Goal: Task Accomplishment & Management: Manage account settings

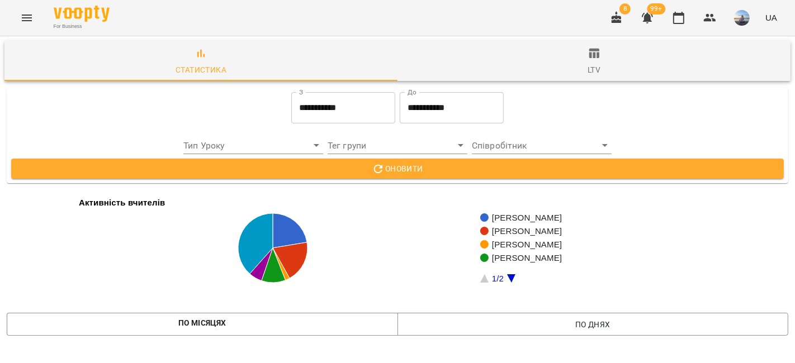
scroll to position [1806, 0]
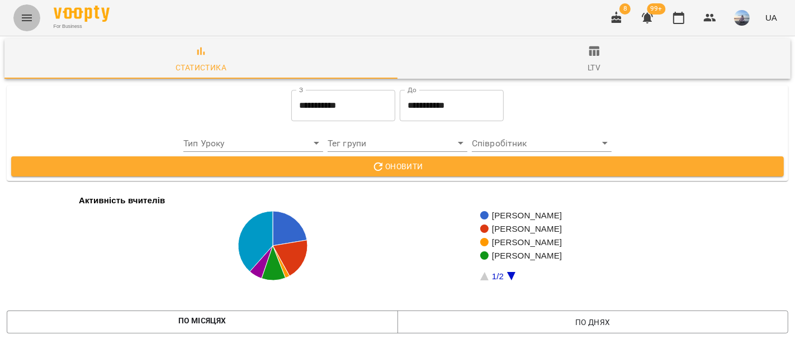
click at [27, 21] on icon "Menu" at bounding box center [27, 18] width 10 height 7
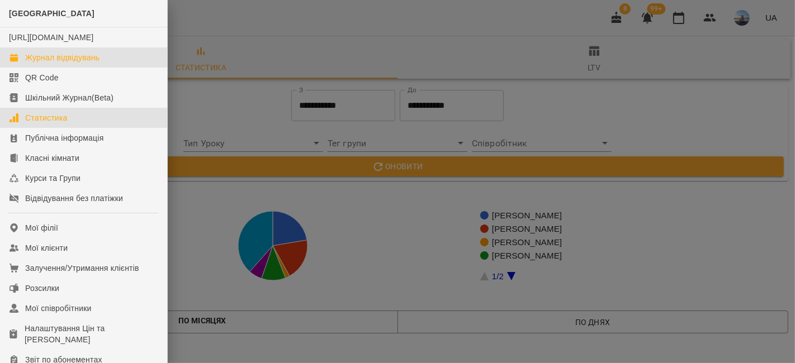
click at [56, 68] on link "Журнал відвідувань" at bounding box center [83, 58] width 167 height 20
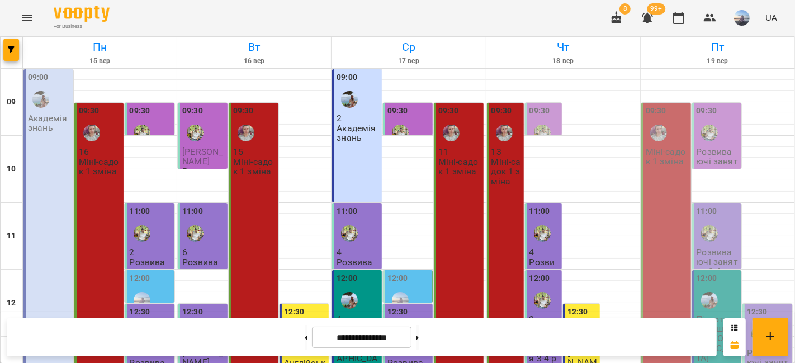
click at [725, 121] on div "09:30" at bounding box center [718, 125] width 43 height 41
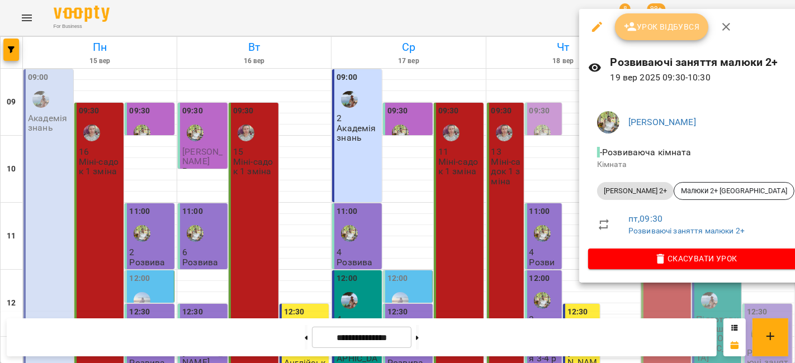
click at [672, 35] on button "Урок відбувся" at bounding box center [662, 26] width 94 height 27
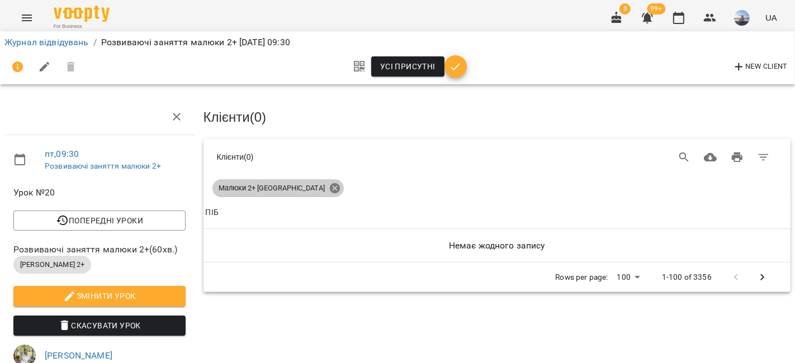
click at [329, 186] on icon at bounding box center [335, 188] width 12 height 12
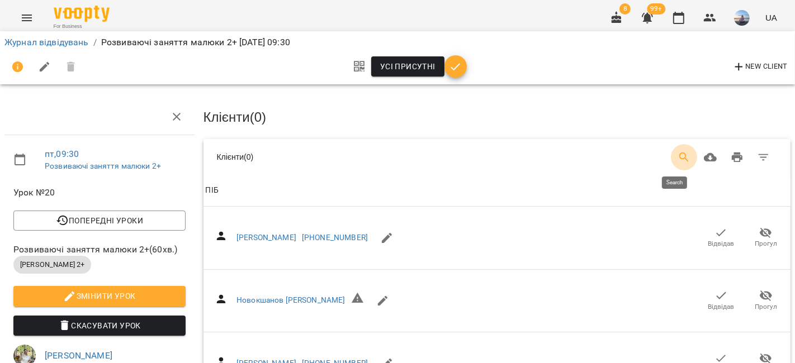
click at [678, 152] on icon "Search" at bounding box center [684, 157] width 13 height 13
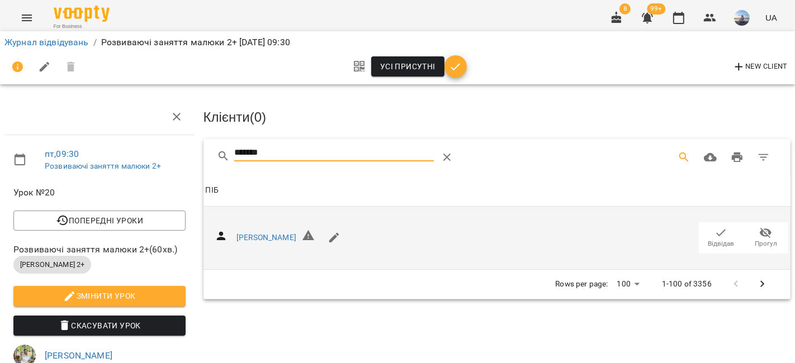
type input "*******"
click at [708, 243] on span "Відвідав" at bounding box center [721, 244] width 26 height 10
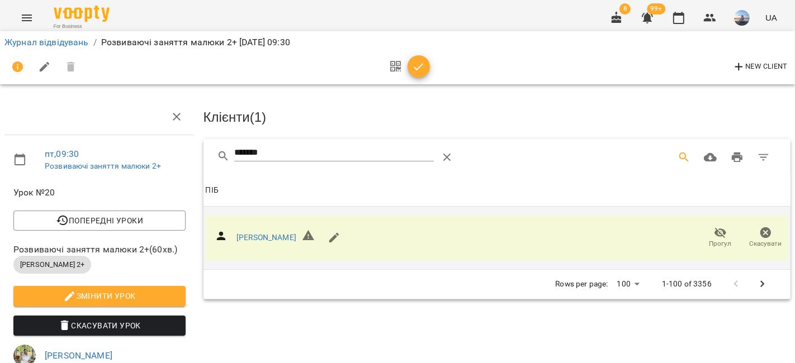
click at [463, 70] on div "New Client" at bounding box center [397, 67] width 786 height 27
click at [423, 68] on icon "button" at bounding box center [418, 66] width 13 height 13
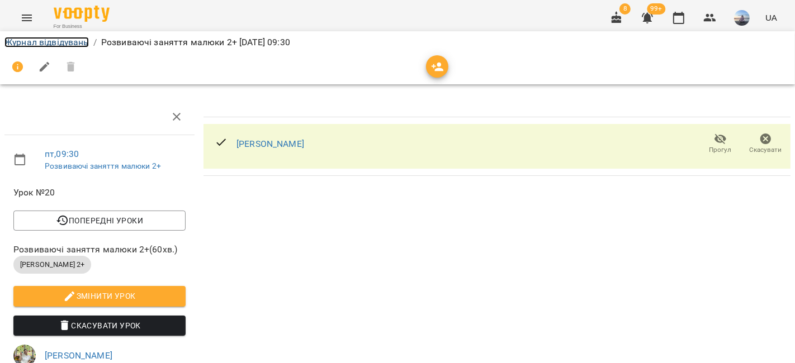
click at [64, 45] on link "Журнал відвідувань" at bounding box center [46, 42] width 84 height 11
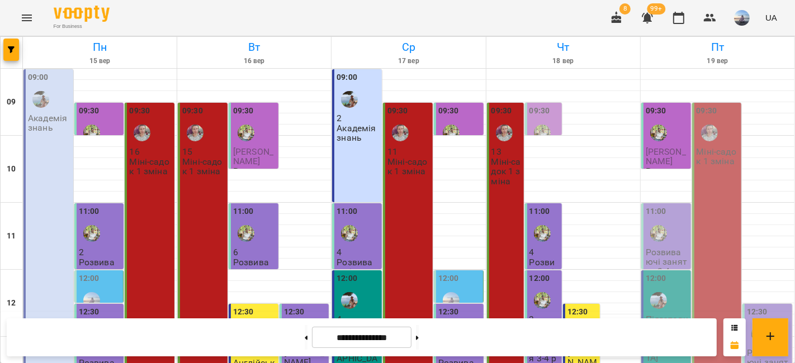
click at [672, 222] on div "11:00" at bounding box center [667, 226] width 43 height 41
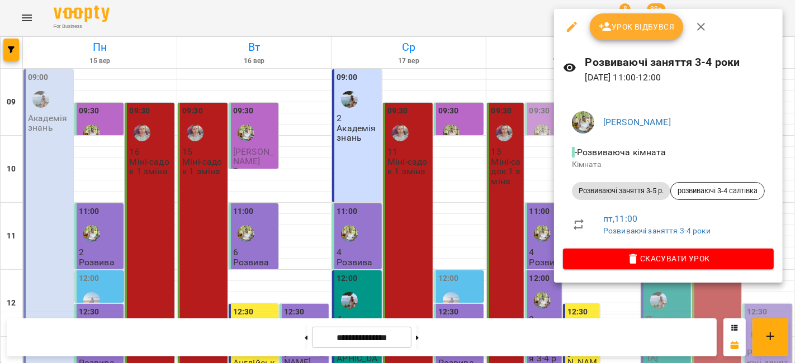
click at [609, 26] on icon "button" at bounding box center [605, 26] width 13 height 13
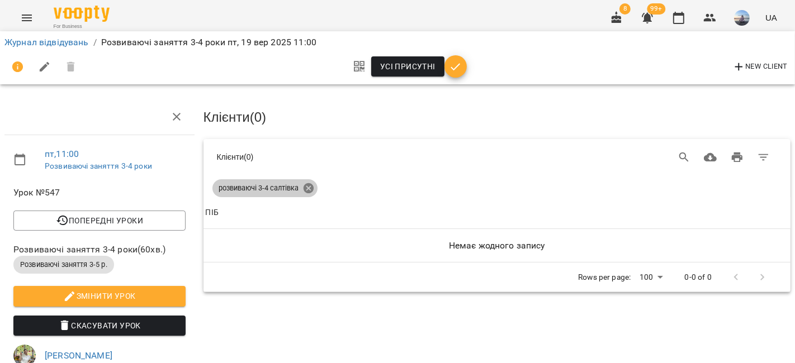
click at [310, 187] on icon at bounding box center [308, 188] width 10 height 10
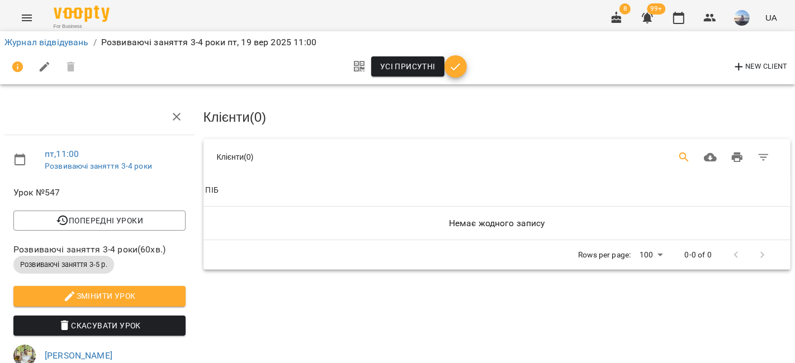
click at [678, 151] on icon "Search" at bounding box center [684, 157] width 13 height 13
type input "****"
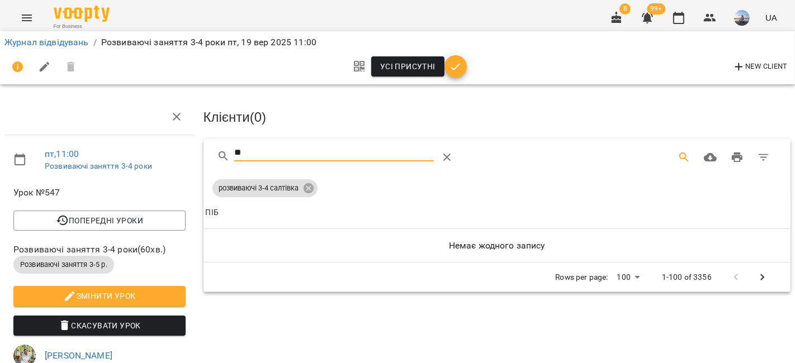
type input "*"
click at [302, 186] on icon at bounding box center [308, 188] width 12 height 12
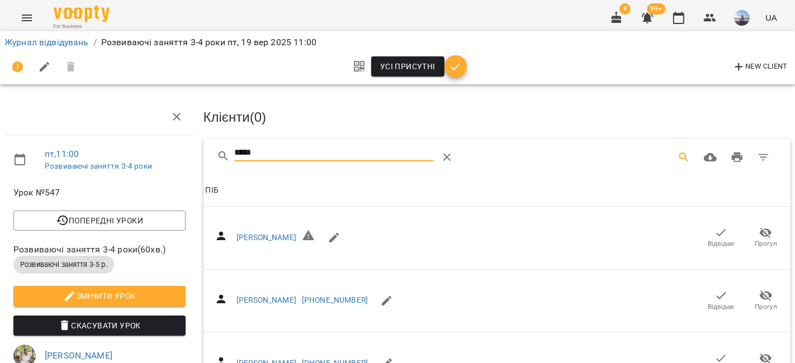
click at [288, 151] on input "*****" at bounding box center [333, 153] width 199 height 18
type input "*"
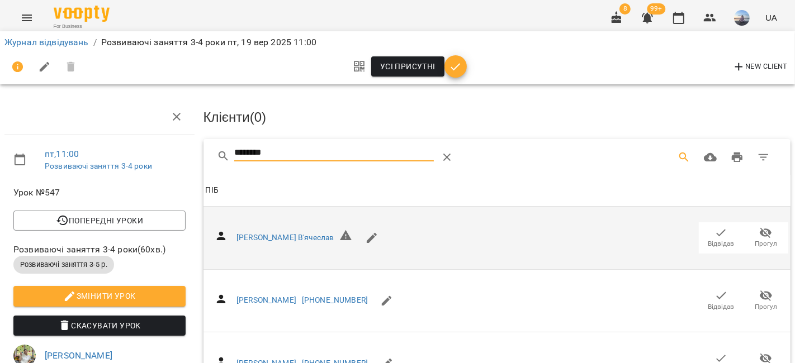
click at [714, 229] on icon "button" at bounding box center [720, 232] width 13 height 13
drag, startPoint x: 306, startPoint y: 153, endPoint x: 130, endPoint y: 144, distance: 176.8
click at [132, 145] on div "пт , 11:00 Розвиваючі заняття 3-4 роки Урок №547 Попередні уроки чт 18 вер 2025…" at bounding box center [398, 332] width 804 height 574
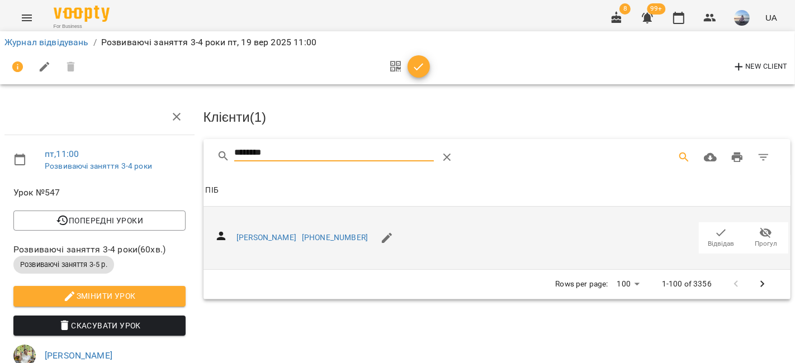
click at [714, 226] on icon "button" at bounding box center [720, 232] width 13 height 13
drag, startPoint x: 313, startPoint y: 157, endPoint x: 150, endPoint y: 154, distance: 162.7
click at [150, 154] on div "пт , 11:00 Розвиваючі заняття 3-4 роки Урок №547 Попередні уроки чт 18 вер 2025…" at bounding box center [398, 346] width 804 height 603
click at [716, 239] on span "Відвідав" at bounding box center [721, 244] width 26 height 10
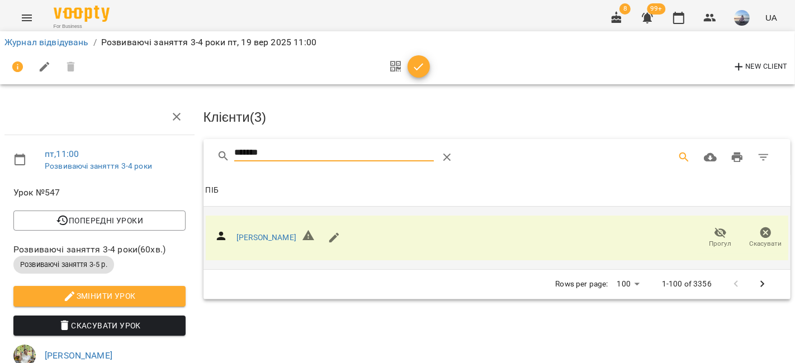
drag, startPoint x: 280, startPoint y: 151, endPoint x: 156, endPoint y: 158, distance: 124.3
click at [156, 158] on div "пт , 11:00 Розвиваючі заняття 3-4 роки Урок №547 Попередні уроки чт 18 вер 2025…" at bounding box center [398, 346] width 804 height 603
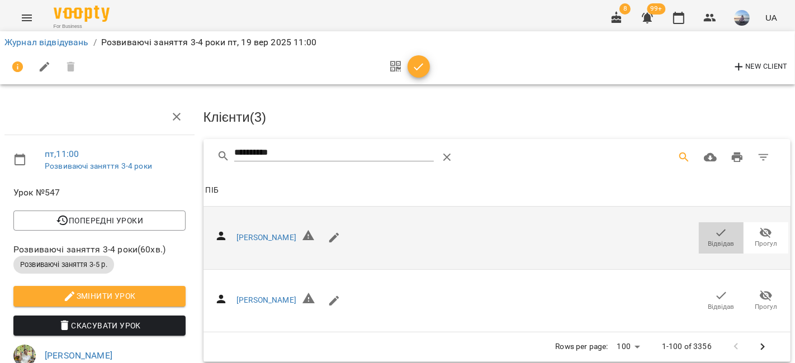
click at [714, 230] on icon "button" at bounding box center [720, 232] width 13 height 13
drag, startPoint x: 288, startPoint y: 149, endPoint x: 169, endPoint y: 149, distance: 119.1
click at [169, 149] on div "пт , 11:00 Розвиваючі заняття 3-4 роки Урок №547 Попередні уроки чт 18 вер 2025…" at bounding box center [398, 346] width 804 height 603
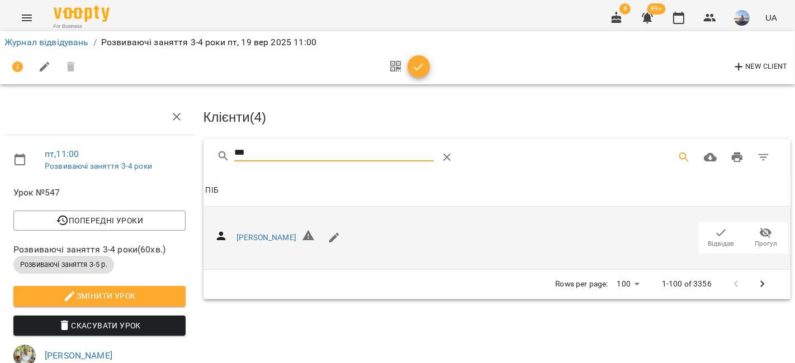
click at [705, 228] on span "Відвідав" at bounding box center [720, 237] width 31 height 22
drag, startPoint x: 276, startPoint y: 154, endPoint x: 185, endPoint y: 149, distance: 90.7
click at [185, 149] on div "пт , 11:00 Розвиваючі заняття 3-4 роки Урок №547 Попередні уроки чт 18 вер 2025…" at bounding box center [398, 346] width 804 height 603
type input "*******"
click at [714, 227] on icon "button" at bounding box center [720, 232] width 13 height 13
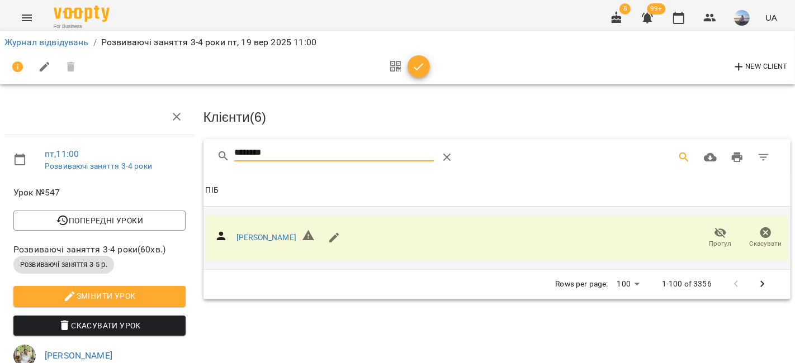
drag, startPoint x: 285, startPoint y: 154, endPoint x: 158, endPoint y: 149, distance: 127.6
click at [158, 149] on div "пт , 11:00 Розвиваючі заняття 3-4 роки Урок №547 Попередні уроки чт 18 вер 2025…" at bounding box center [398, 346] width 804 height 603
click at [732, 70] on icon "button" at bounding box center [738, 66] width 13 height 13
select select "**"
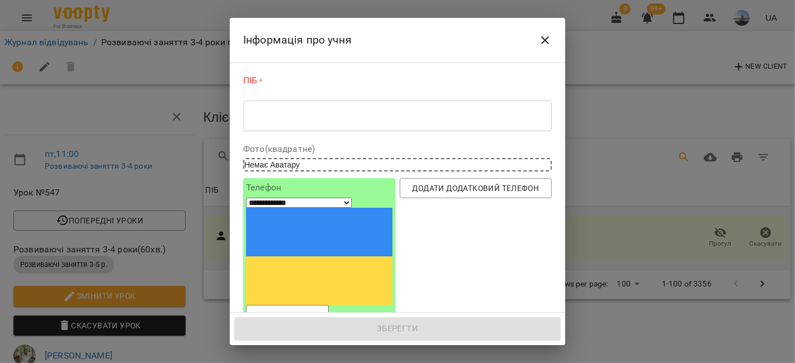
click at [270, 117] on textarea at bounding box center [397, 116] width 293 height 11
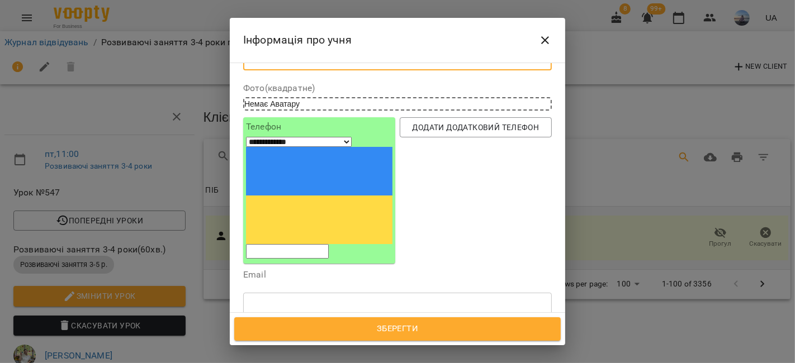
scroll to position [124, 0]
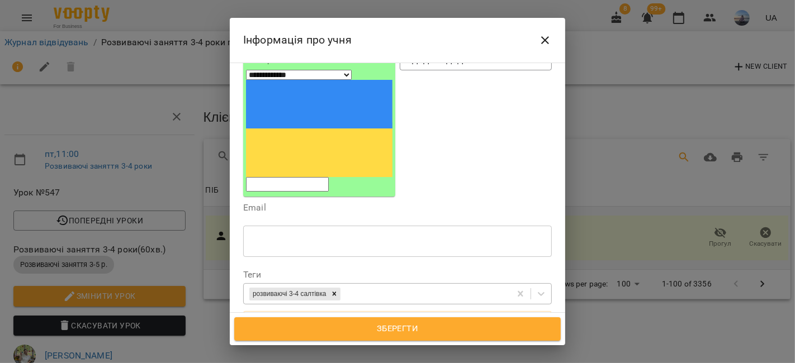
type textarea "**********"
click at [328, 288] on div "розвиваючі 3-4 салтівка" at bounding box center [288, 294] width 79 height 13
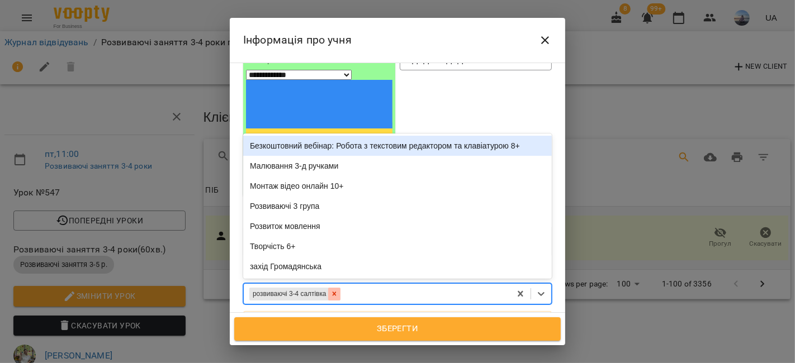
click at [340, 288] on div at bounding box center [334, 294] width 12 height 13
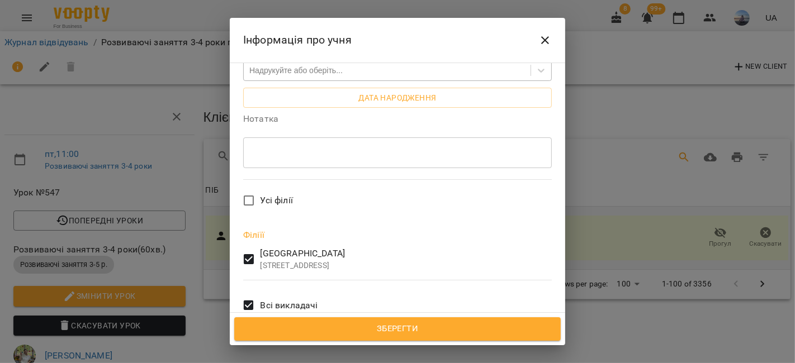
scroll to position [368, 0]
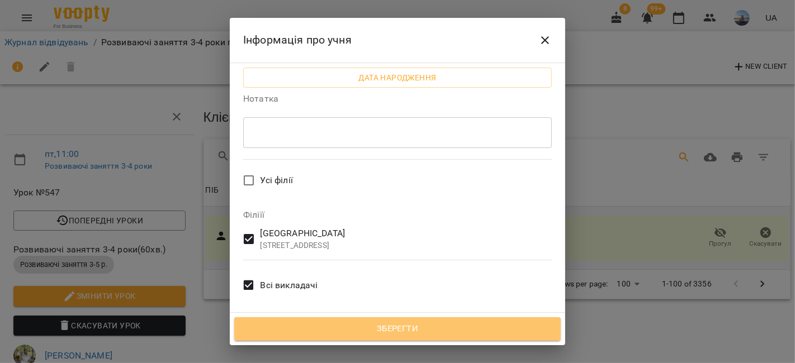
click at [362, 323] on span "Зберегти" at bounding box center [398, 329] width 302 height 15
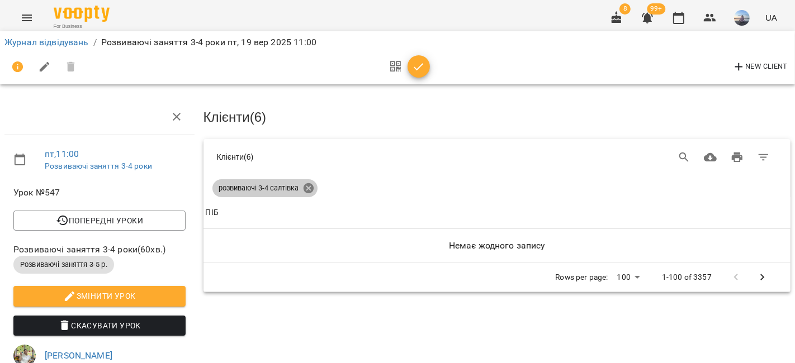
click at [307, 188] on icon at bounding box center [308, 188] width 10 height 10
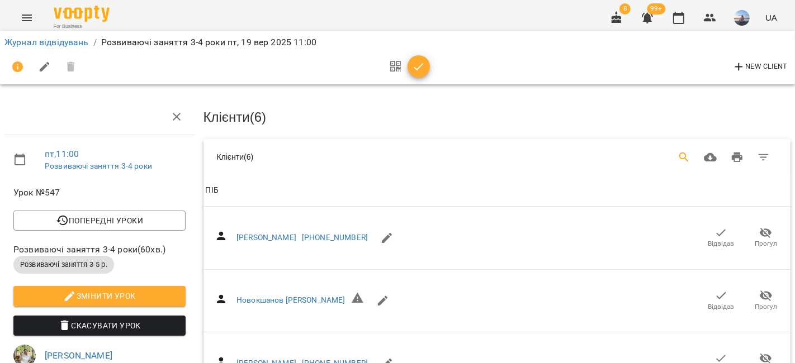
click at [678, 160] on icon "Search" at bounding box center [684, 157] width 13 height 13
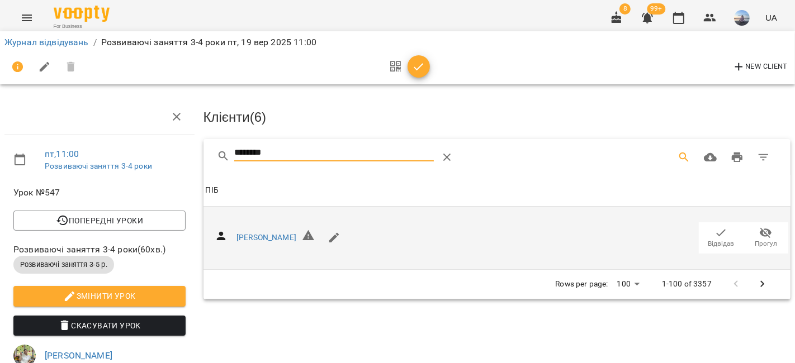
type input "********"
click at [717, 232] on icon "button" at bounding box center [722, 232] width 10 height 7
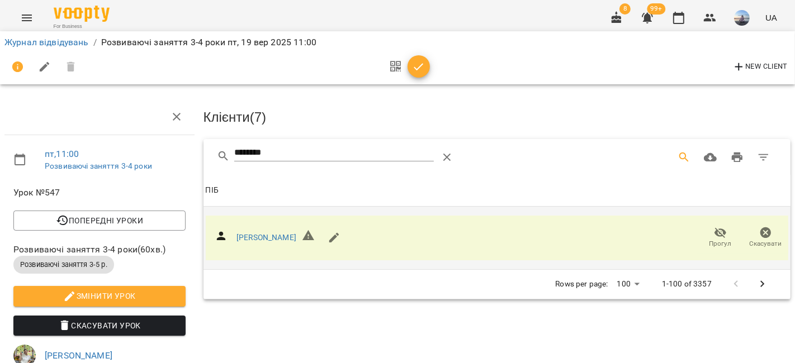
click at [415, 60] on icon "button" at bounding box center [418, 66] width 13 height 13
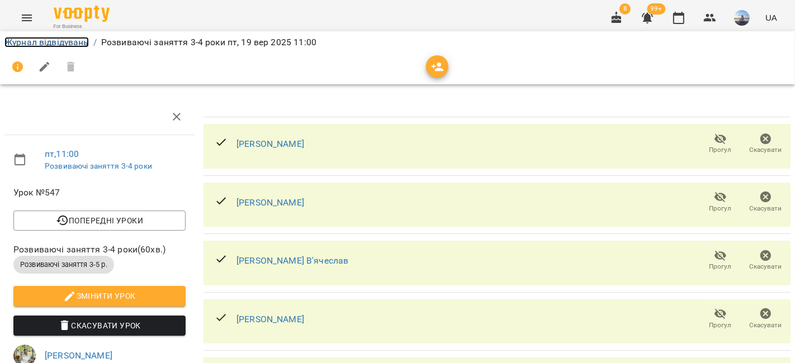
click at [62, 45] on link "Журнал відвідувань" at bounding box center [46, 42] width 84 height 11
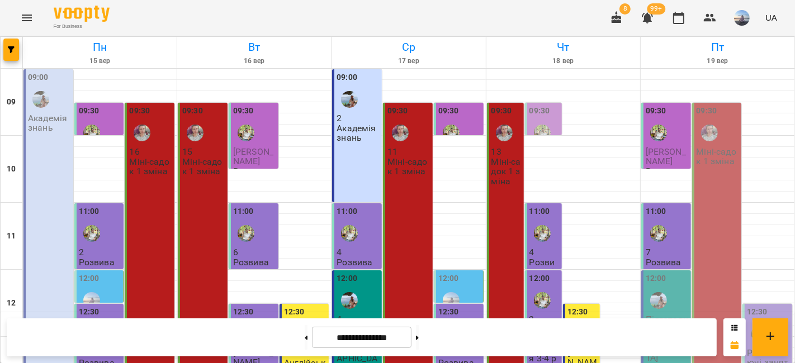
scroll to position [124, 0]
click at [768, 306] on div "12:30" at bounding box center [768, 326] width 43 height 41
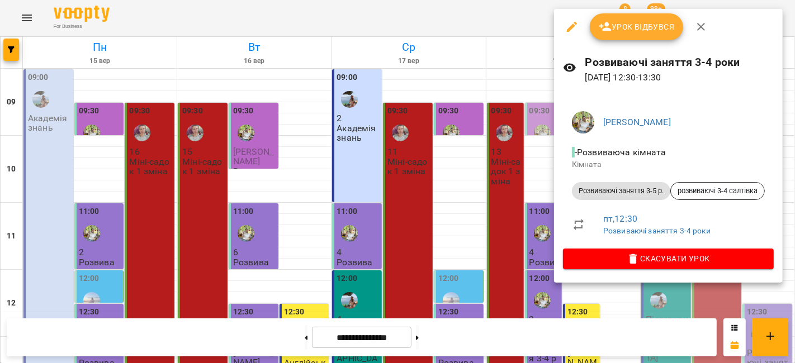
click at [618, 21] on span "Урок відбувся" at bounding box center [637, 26] width 76 height 13
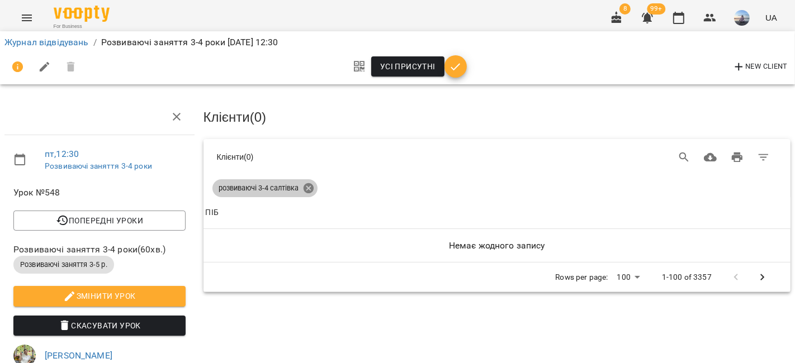
click at [313, 186] on icon at bounding box center [308, 188] width 12 height 12
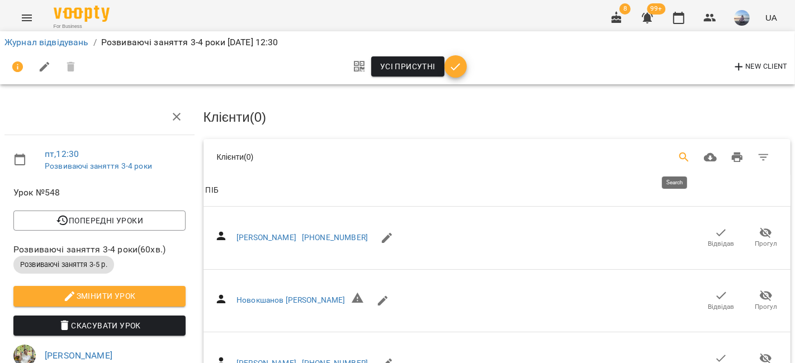
click at [679, 157] on icon "Search" at bounding box center [684, 158] width 10 height 10
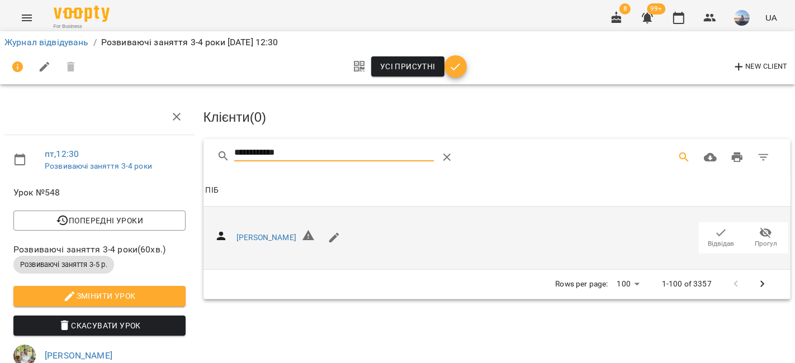
click at [706, 222] on button "Відвідав" at bounding box center [721, 237] width 45 height 31
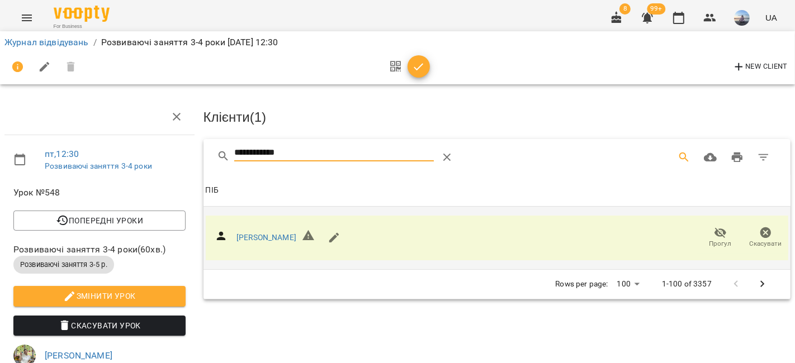
drag, startPoint x: 299, startPoint y: 149, endPoint x: 135, endPoint y: 130, distance: 164.3
click at [137, 131] on div "**********" at bounding box center [398, 346] width 804 height 603
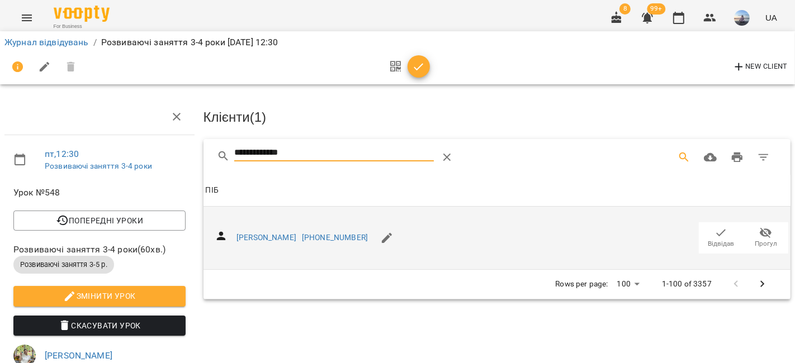
type input "**********"
click at [708, 240] on span "Відвідав" at bounding box center [721, 244] width 26 height 10
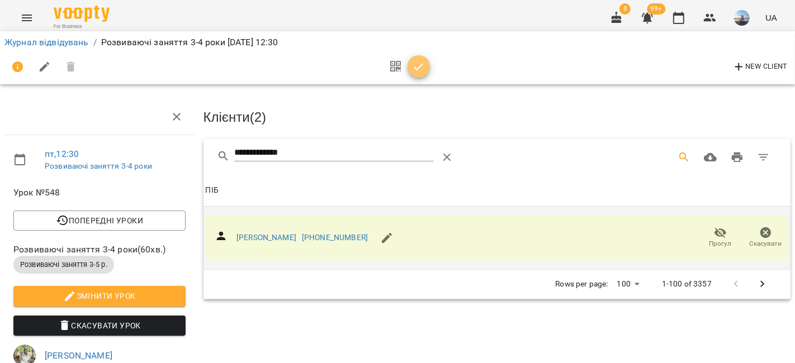
click at [416, 74] on button "button" at bounding box center [419, 66] width 22 height 22
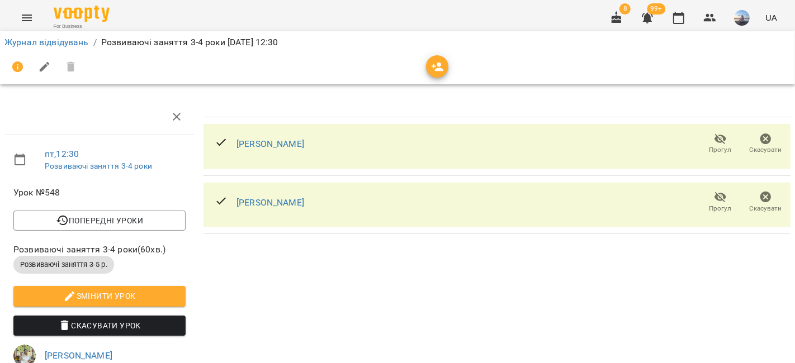
click at [49, 34] on div "Журнал відвідувань / Розвиваючі заняття 3-4 роки [DATE] 12:30" at bounding box center [397, 43] width 790 height 18
click at [51, 41] on link "Журнал відвідувань" at bounding box center [46, 42] width 84 height 11
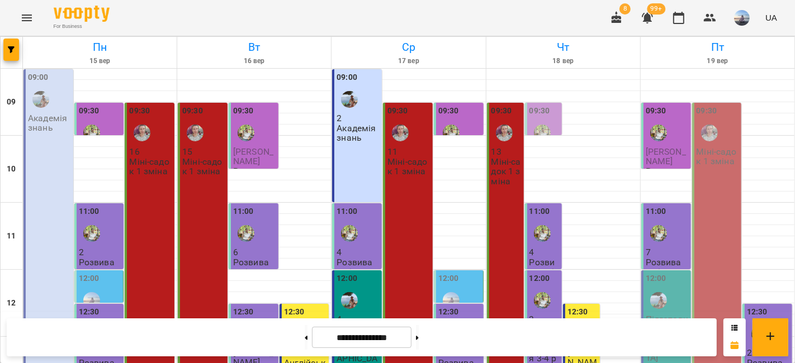
click at [728, 132] on div "09:30" at bounding box center [718, 125] width 43 height 41
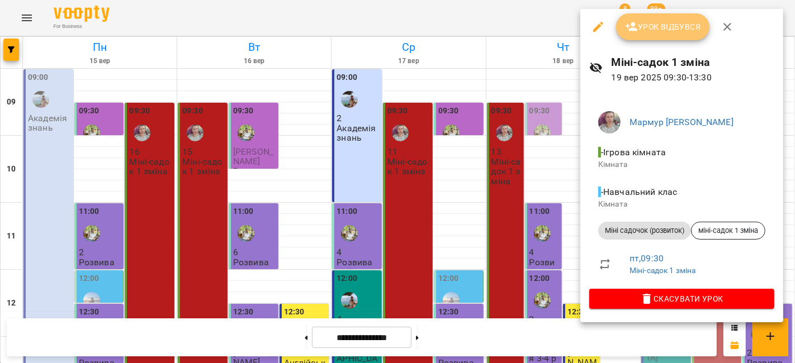
click at [622, 36] on button "Урок відбувся" at bounding box center [663, 26] width 94 height 27
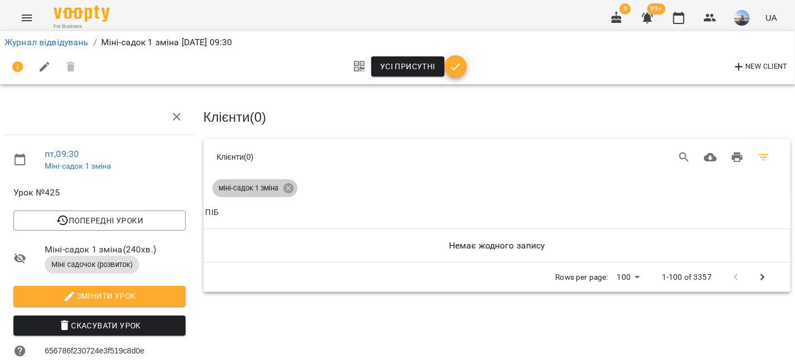
drag, startPoint x: 287, startPoint y: 184, endPoint x: 744, endPoint y: 160, distance: 457.9
click at [286, 184] on icon at bounding box center [288, 188] width 10 height 10
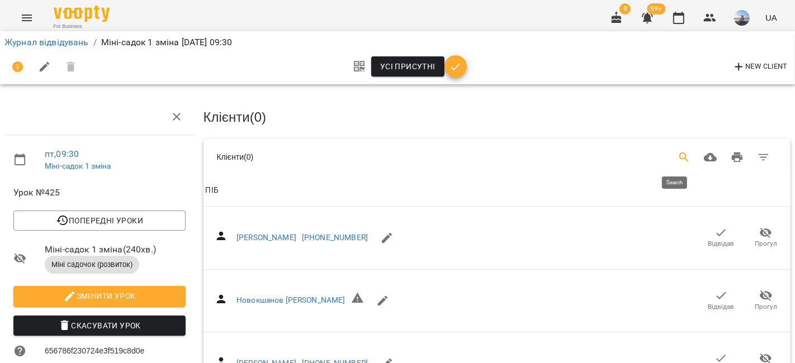
click at [671, 157] on button "Search" at bounding box center [684, 157] width 27 height 27
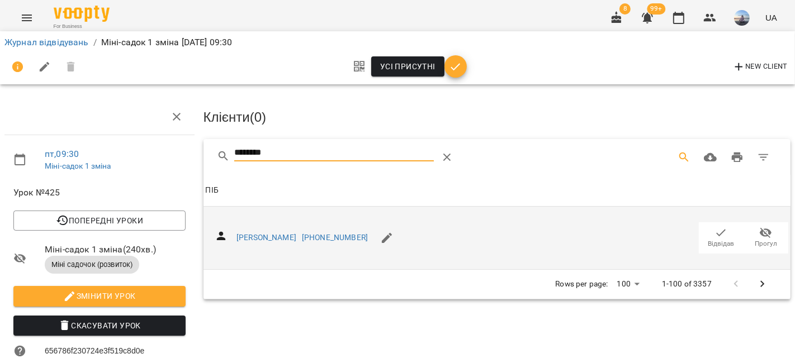
click at [714, 235] on icon "button" at bounding box center [720, 232] width 13 height 13
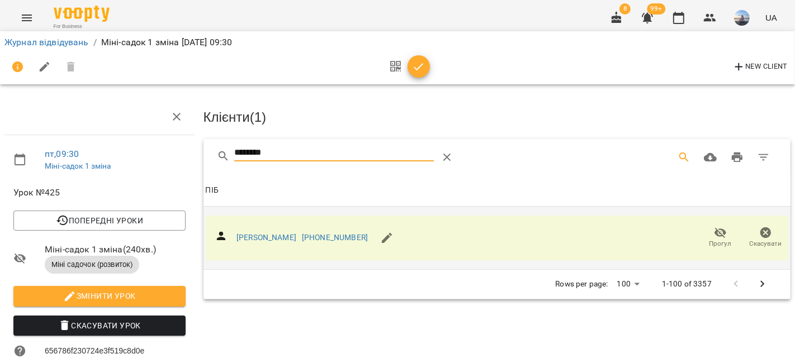
drag, startPoint x: 285, startPoint y: 148, endPoint x: 159, endPoint y: 146, distance: 126.3
click at [159, 146] on div "пт , 09:30 Міні-садок 1 зміна Урок №425 Попередні уроки [DATE] 09:30 [DATE] 09:…" at bounding box center [398, 349] width 804 height 609
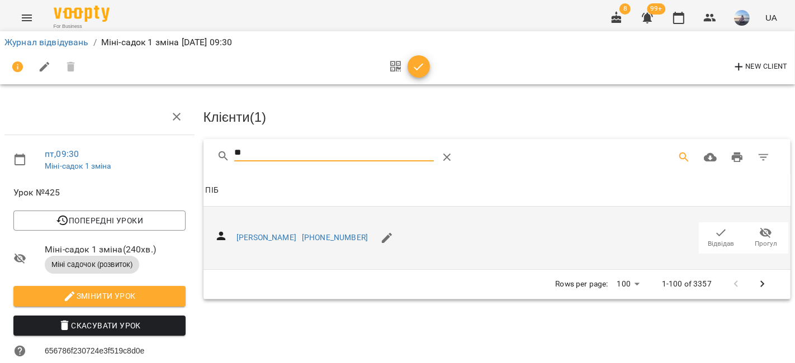
click at [718, 239] on span "Відвідав" at bounding box center [721, 244] width 26 height 10
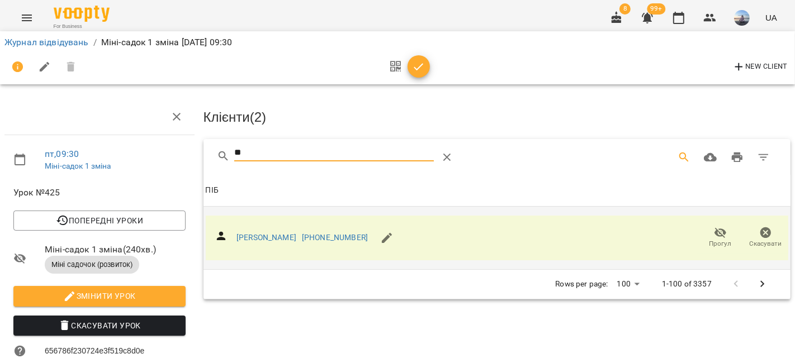
drag, startPoint x: 268, startPoint y: 154, endPoint x: 195, endPoint y: 155, distance: 73.8
click at [195, 155] on div "пт , 09:30 Міні-садок 1 зміна Урок №425 Попередні уроки [DATE] 09:30 [DATE] 09:…" at bounding box center [398, 349] width 804 height 609
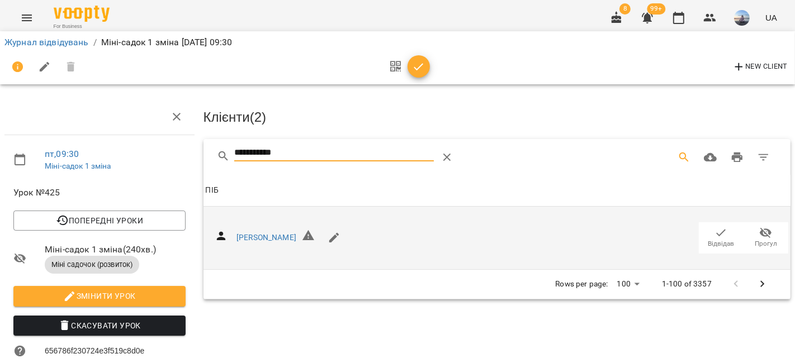
click at [716, 226] on icon "button" at bounding box center [720, 232] width 13 height 13
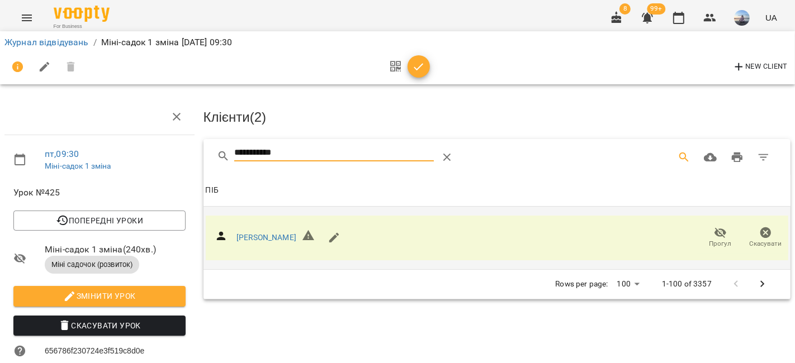
drag, startPoint x: 289, startPoint y: 149, endPoint x: 121, endPoint y: 149, distance: 168.3
click at [122, 149] on div "**********" at bounding box center [398, 349] width 804 height 609
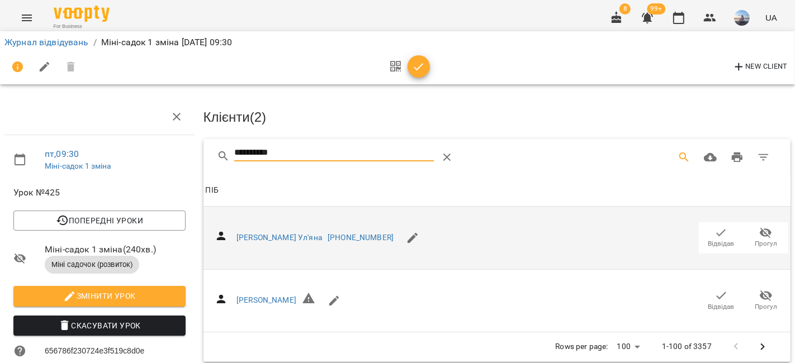
click at [750, 228] on span "Прогул" at bounding box center [765, 237] width 31 height 22
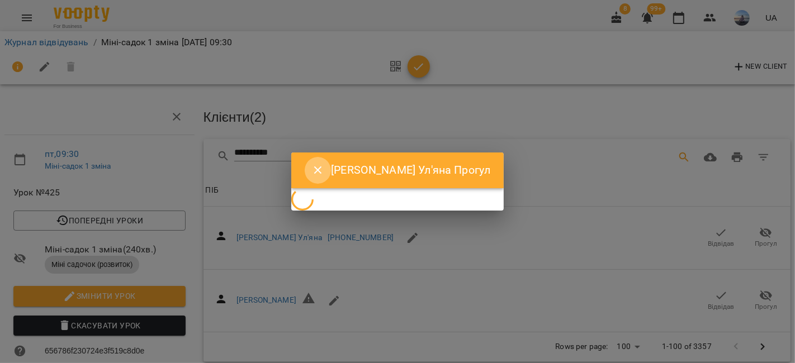
click at [325, 169] on button "Close" at bounding box center [318, 170] width 27 height 27
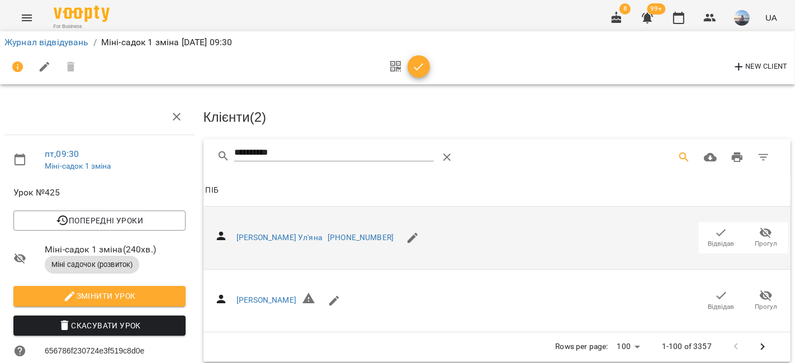
click at [705, 234] on span "Відвідав" at bounding box center [720, 237] width 31 height 22
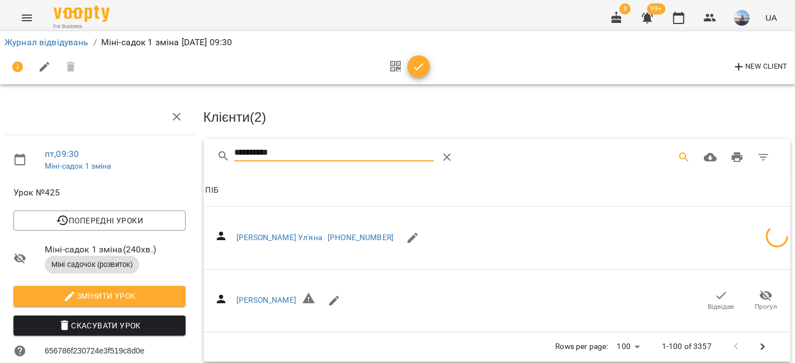
drag, startPoint x: 280, startPoint y: 150, endPoint x: 82, endPoint y: 149, distance: 197.9
click at [83, 149] on div "**********" at bounding box center [398, 349] width 804 height 609
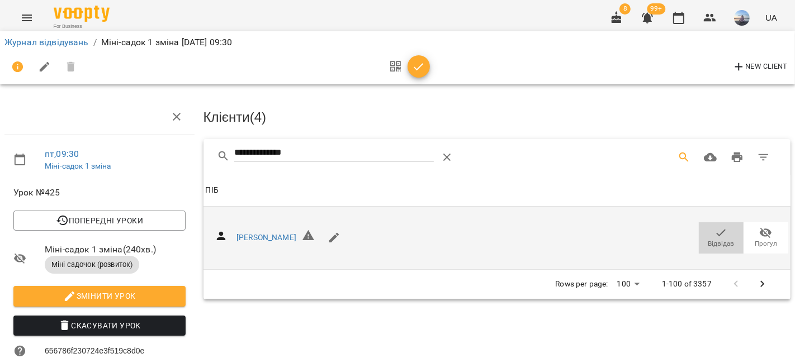
click at [709, 239] on span "Відвідав" at bounding box center [721, 244] width 26 height 10
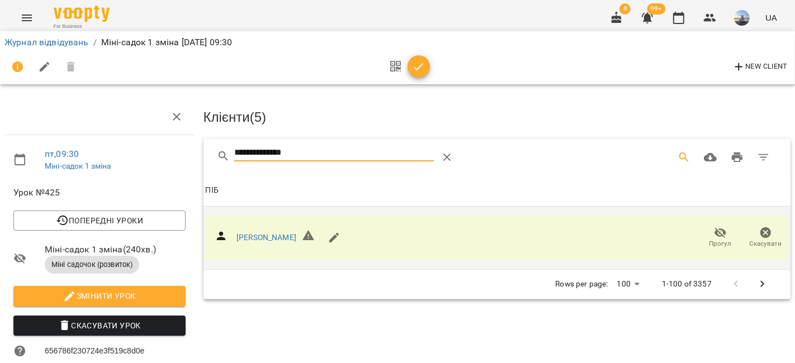
drag, startPoint x: 335, startPoint y: 154, endPoint x: 120, endPoint y: 144, distance: 215.4
click at [121, 144] on div "**********" at bounding box center [398, 349] width 804 height 609
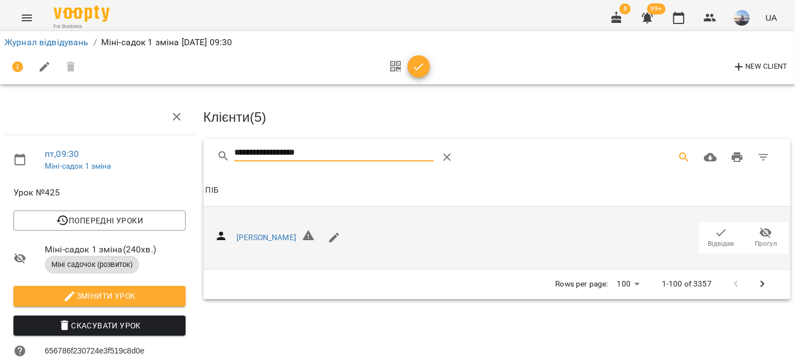
click at [714, 230] on icon "button" at bounding box center [720, 232] width 13 height 13
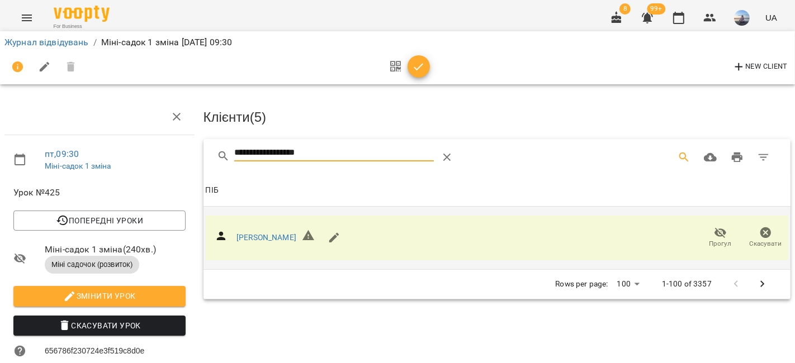
drag, startPoint x: 341, startPoint y: 154, endPoint x: 113, endPoint y: 140, distance: 228.5
click at [113, 141] on div "**********" at bounding box center [398, 349] width 804 height 609
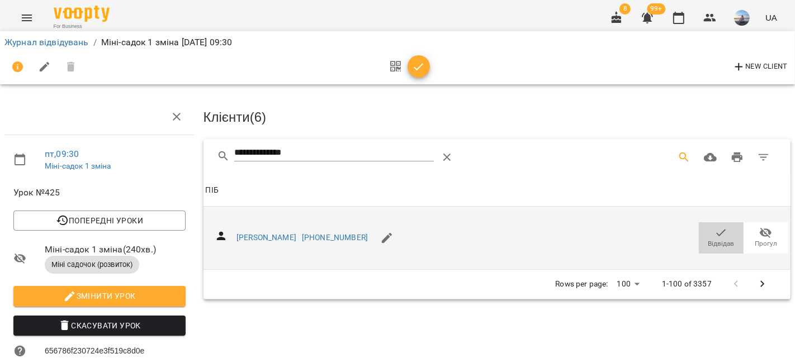
click at [705, 234] on span "Відвідав" at bounding box center [720, 237] width 31 height 22
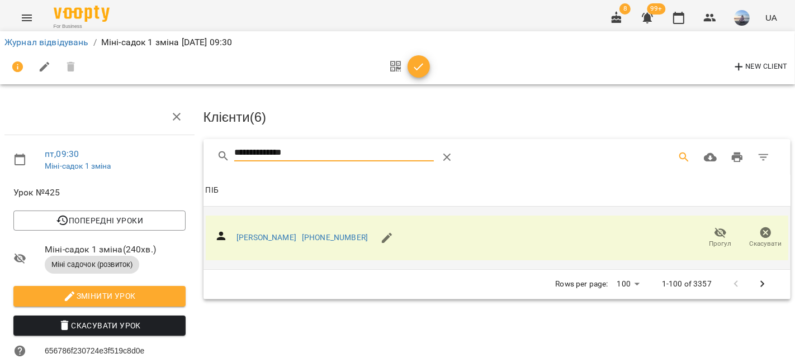
drag, startPoint x: 302, startPoint y: 150, endPoint x: 60, endPoint y: 135, distance: 243.1
click at [60, 135] on div "**********" at bounding box center [398, 349] width 804 height 609
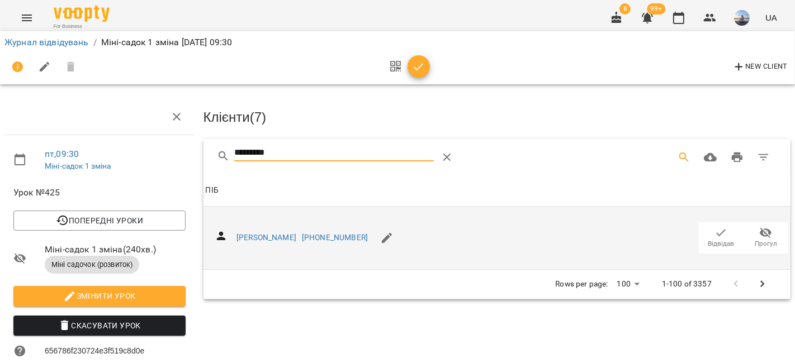
click at [717, 227] on icon "button" at bounding box center [720, 232] width 13 height 13
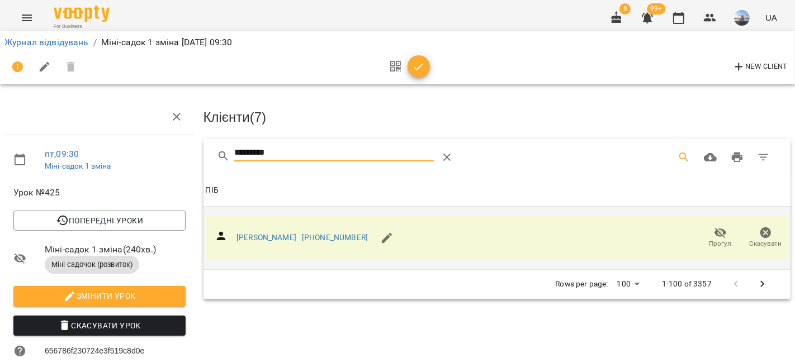
drag, startPoint x: 302, startPoint y: 149, endPoint x: 113, endPoint y: 143, distance: 189.1
click at [117, 144] on div "пт , 09:30 Міні-садок 1 зміна Урок №425 Попередні уроки [DATE] 09:30 [DATE] 09:…" at bounding box center [398, 349] width 804 height 609
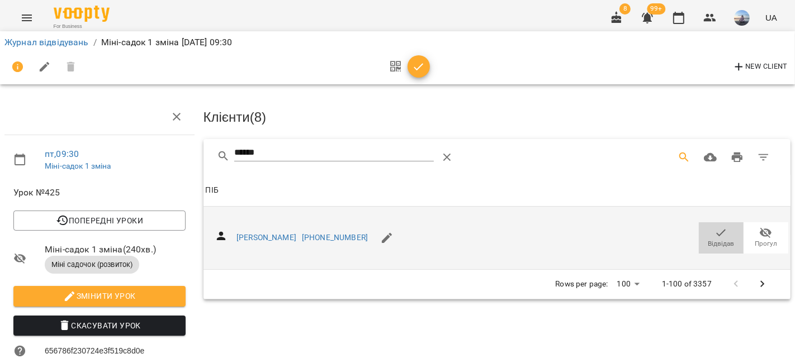
click at [714, 236] on icon "button" at bounding box center [720, 232] width 13 height 13
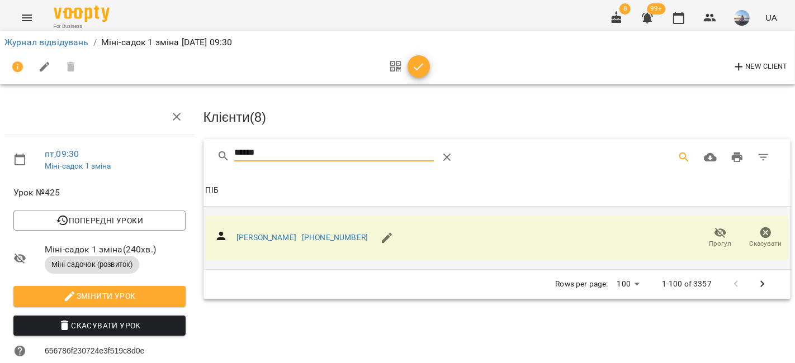
drag, startPoint x: 295, startPoint y: 157, endPoint x: 138, endPoint y: 154, distance: 157.7
click at [138, 154] on div "пт , 09:30 Міні-садок 1 зміна Урок №425 Попередні уроки [DATE] 09:30 [DATE] 09:…" at bounding box center [398, 349] width 804 height 609
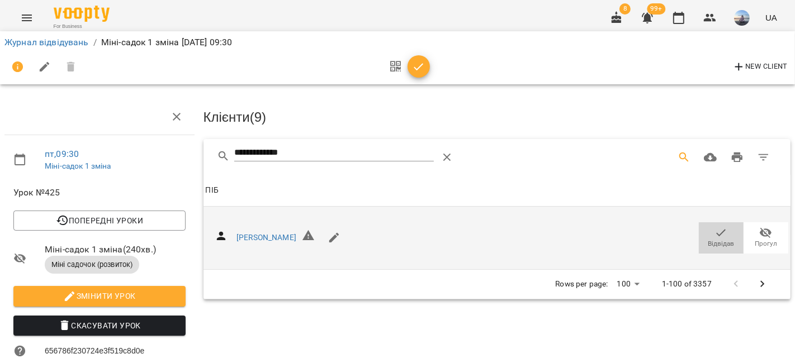
click at [708, 239] on span "Відвідав" at bounding box center [721, 244] width 26 height 10
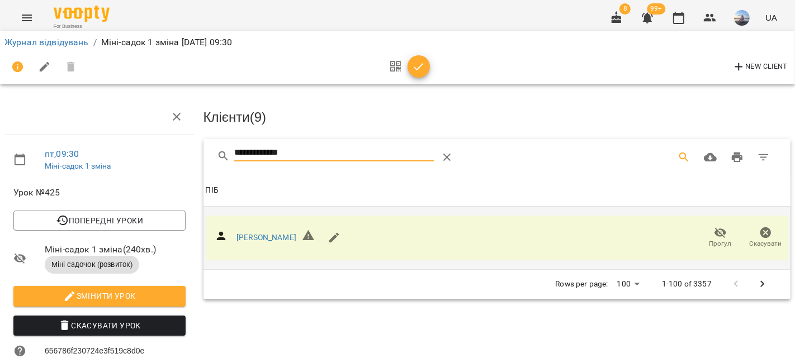
drag, startPoint x: 343, startPoint y: 158, endPoint x: 176, endPoint y: 151, distance: 167.3
click at [177, 151] on div "**********" at bounding box center [398, 349] width 804 height 609
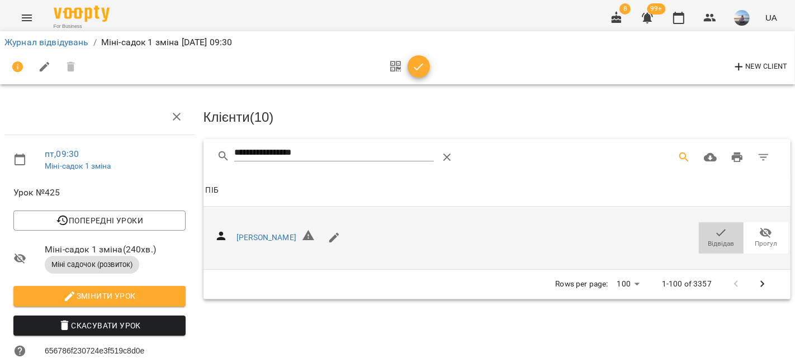
click at [708, 239] on span "Відвідав" at bounding box center [721, 244] width 26 height 10
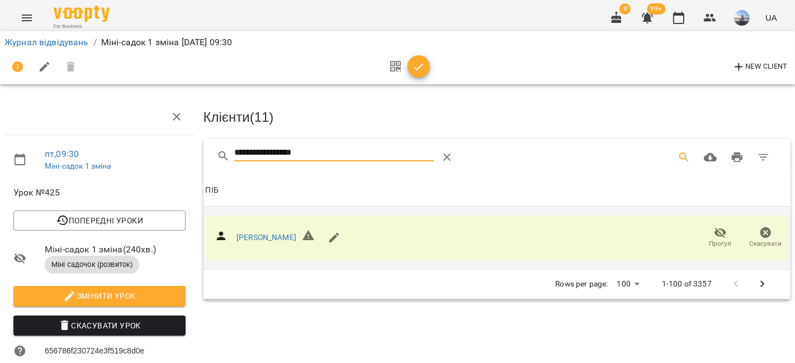
drag, startPoint x: 323, startPoint y: 150, endPoint x: 187, endPoint y: 153, distance: 136.4
click at [187, 153] on div "**********" at bounding box center [398, 349] width 804 height 609
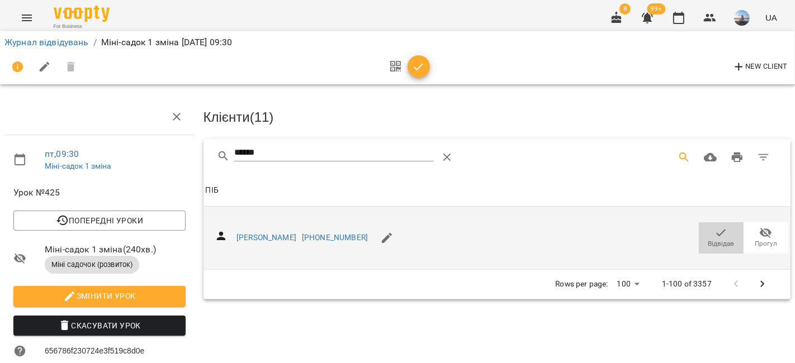
click at [705, 233] on span "Відвідав" at bounding box center [720, 237] width 31 height 22
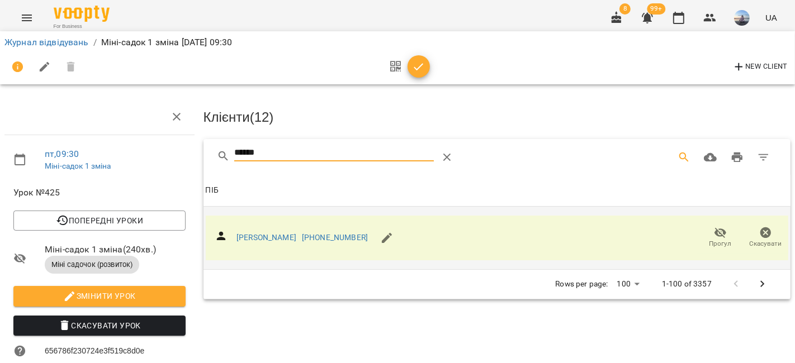
drag, startPoint x: 334, startPoint y: 159, endPoint x: 176, endPoint y: 156, distance: 158.2
click at [176, 156] on div "пт , 09:30 Міні-садок 1 зміна Урок №425 Попередні уроки [DATE] 09:30 [DATE] 09:…" at bounding box center [398, 349] width 804 height 609
type input "*"
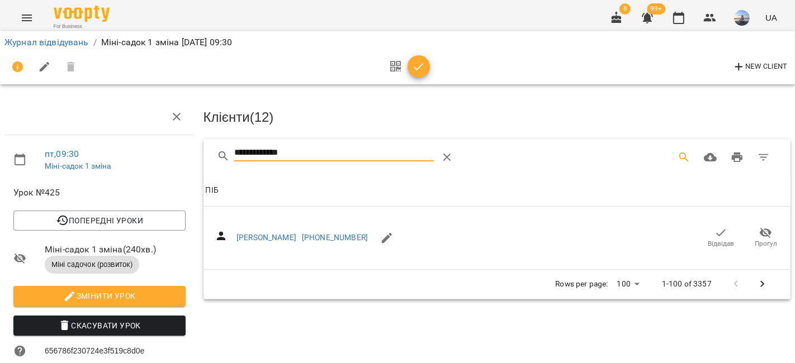
drag, startPoint x: 709, startPoint y: 222, endPoint x: 413, endPoint y: 203, distance: 297.4
click at [710, 222] on button "Відвідав" at bounding box center [721, 237] width 45 height 31
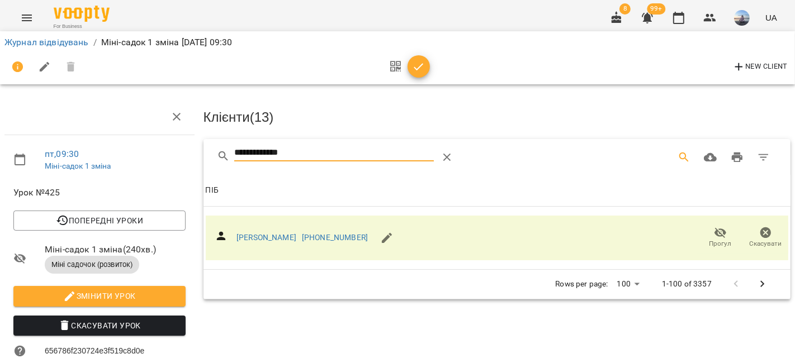
drag, startPoint x: 337, startPoint y: 151, endPoint x: 184, endPoint y: 153, distance: 152.1
click at [184, 153] on div "**********" at bounding box center [398, 349] width 804 height 609
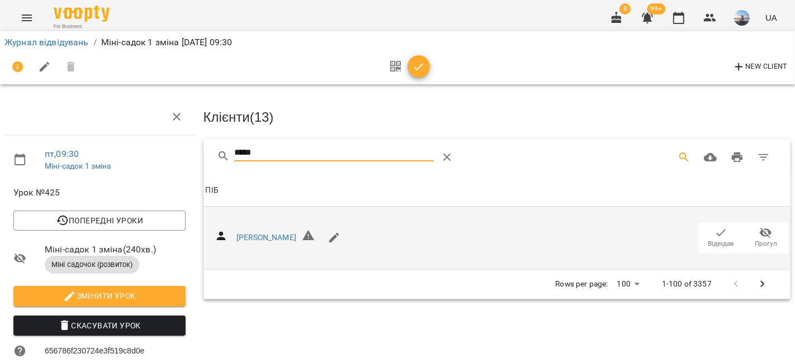
click at [708, 239] on span "Відвідав" at bounding box center [721, 244] width 26 height 10
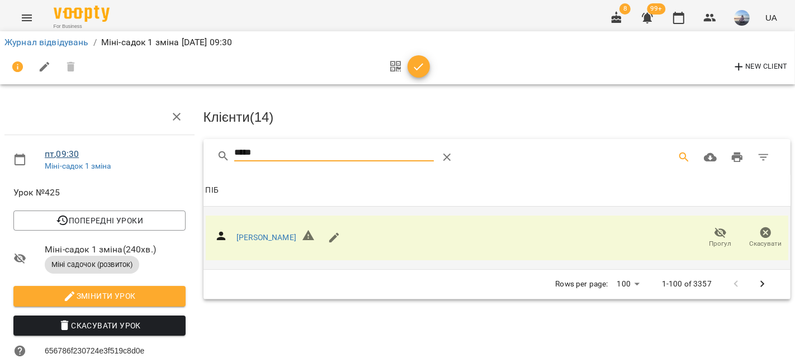
drag, startPoint x: 303, startPoint y: 148, endPoint x: 75, endPoint y: 153, distance: 228.1
click at [75, 153] on div "пт , 09:30 Міні-садок 1 зміна Урок №425 Попередні уроки [DATE] 09:30 [DATE] 09:…" at bounding box center [398, 349] width 804 height 609
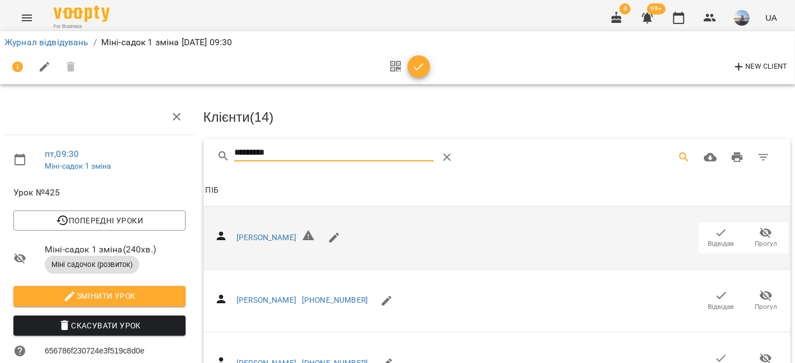
type input "*********"
click at [714, 235] on icon "button" at bounding box center [720, 232] width 13 height 13
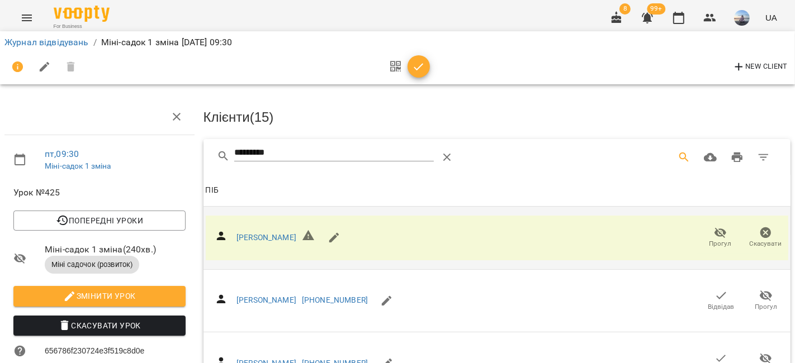
click at [419, 69] on icon "button" at bounding box center [418, 66] width 13 height 13
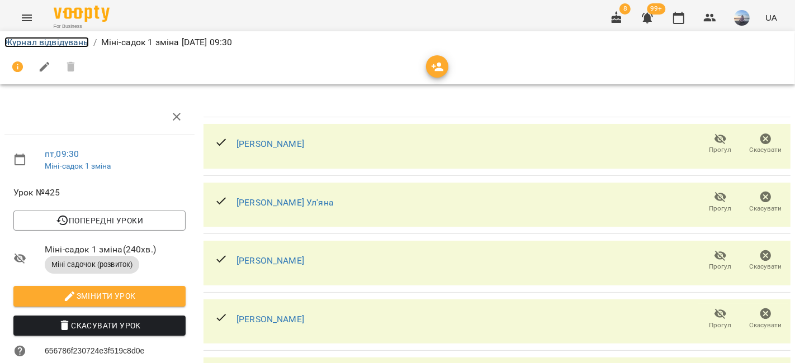
click at [68, 41] on link "Журнал відвідувань" at bounding box center [46, 42] width 84 height 11
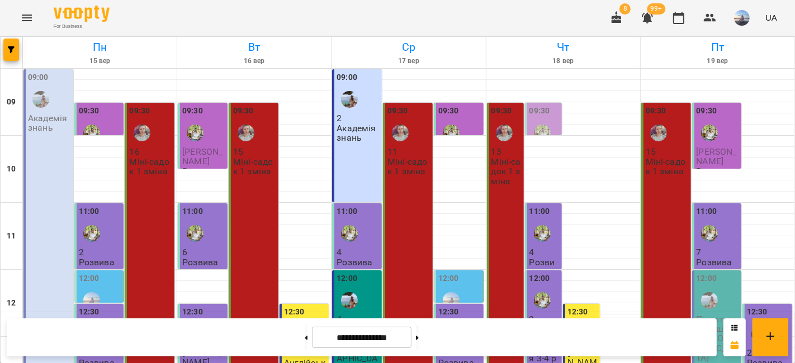
scroll to position [359, 0]
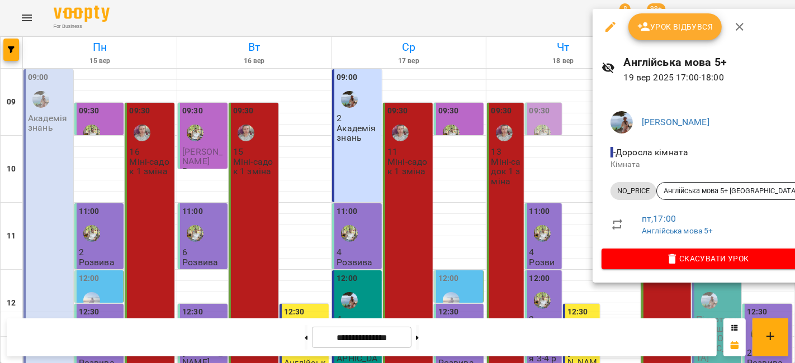
click at [569, 268] on div at bounding box center [397, 181] width 795 height 363
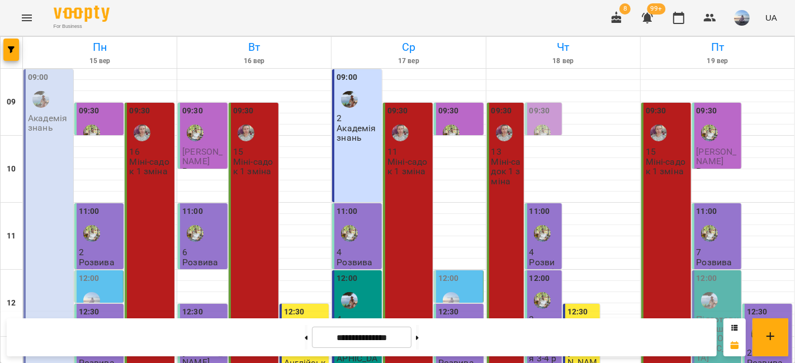
scroll to position [235, 0]
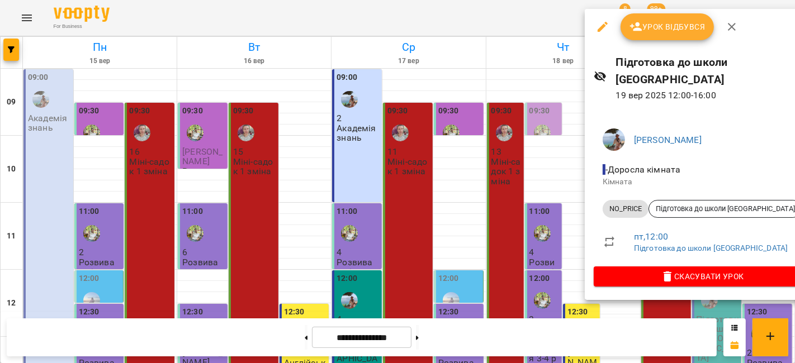
click at [735, 20] on icon "button" at bounding box center [731, 26] width 13 height 13
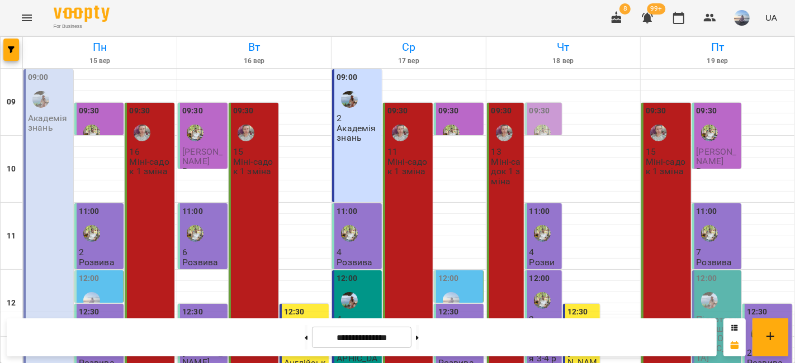
drag, startPoint x: 747, startPoint y: 182, endPoint x: 757, endPoint y: 163, distance: 20.8
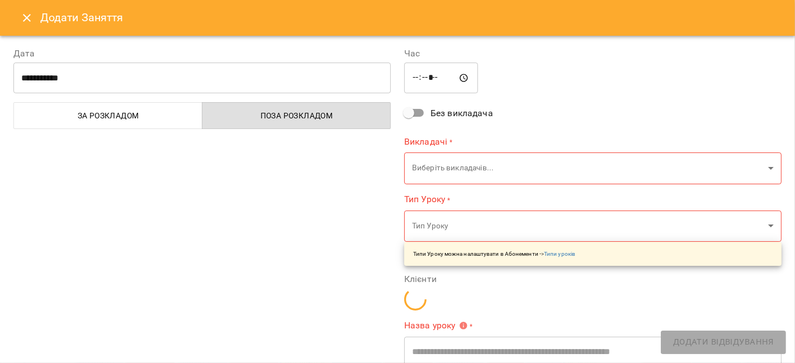
type input "**********"
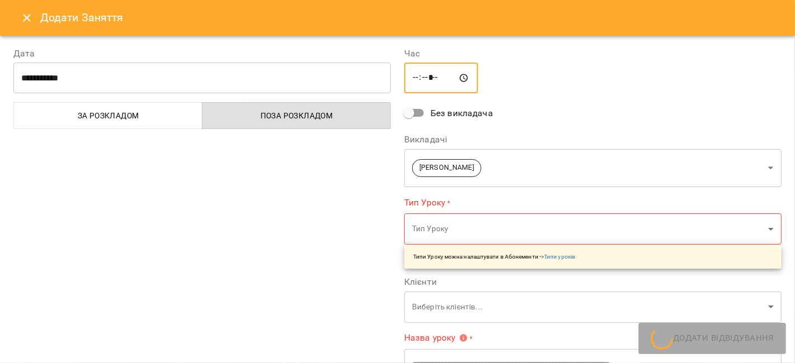
click at [415, 80] on input "*****" at bounding box center [441, 78] width 74 height 31
click at [32, 20] on icon "Close" at bounding box center [26, 17] width 13 height 13
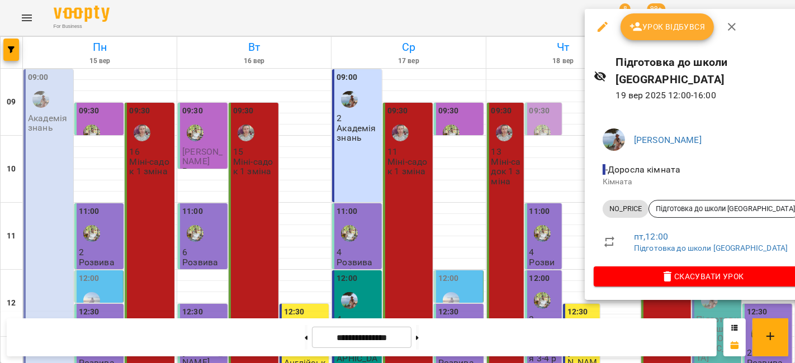
click at [599, 29] on icon "button" at bounding box center [603, 27] width 10 height 10
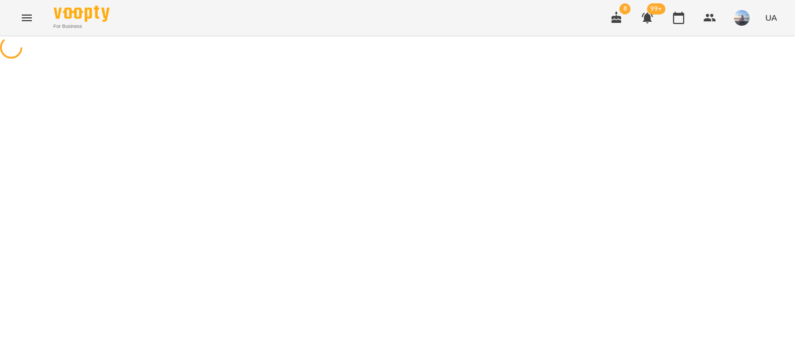
select select "********"
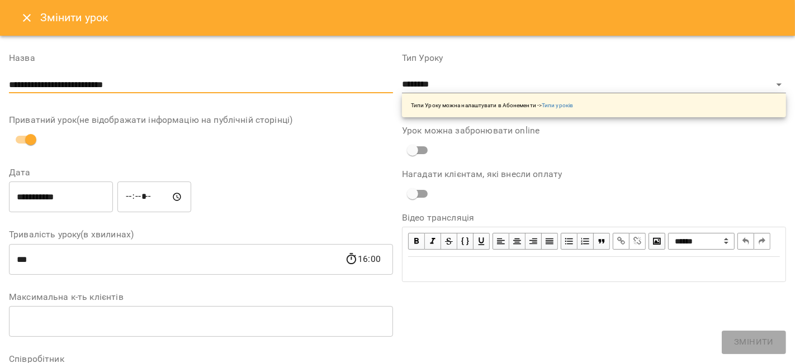
drag, startPoint x: 162, startPoint y: 90, endPoint x: 0, endPoint y: 93, distance: 161.6
click at [0, 93] on div "**********" at bounding box center [397, 355] width 795 height 638
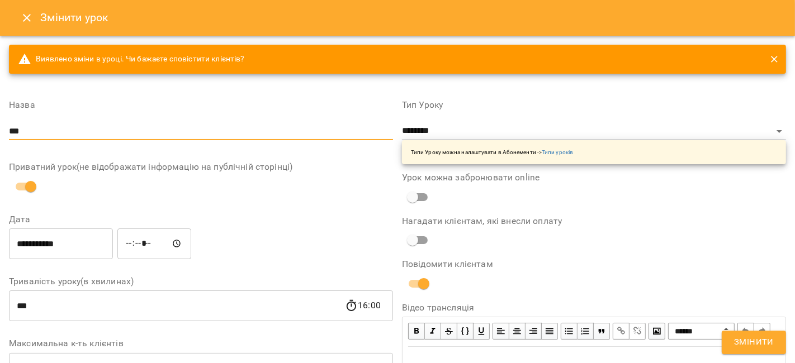
type input "**********"
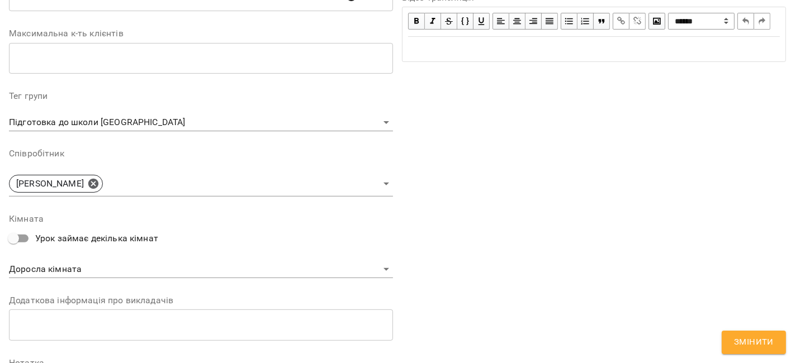
scroll to position [434, 0]
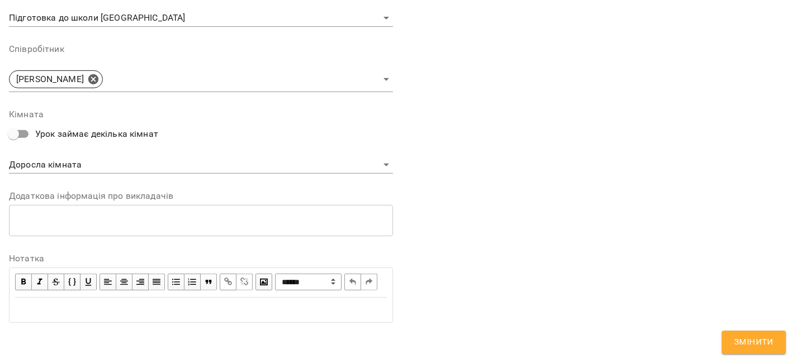
click at [750, 346] on span "Змінити" at bounding box center [754, 342] width 40 height 15
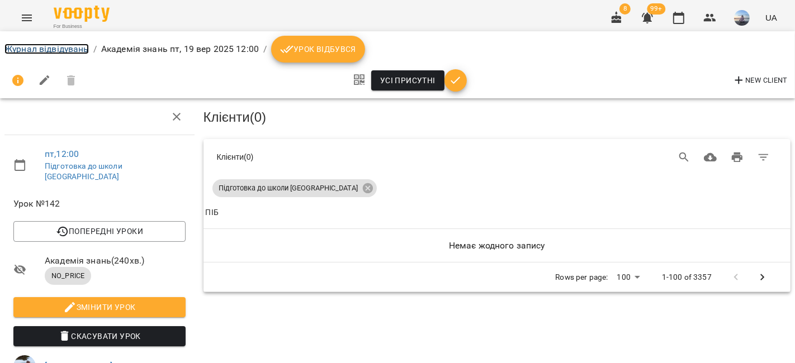
click at [47, 47] on link "Журнал відвідувань" at bounding box center [46, 49] width 84 height 11
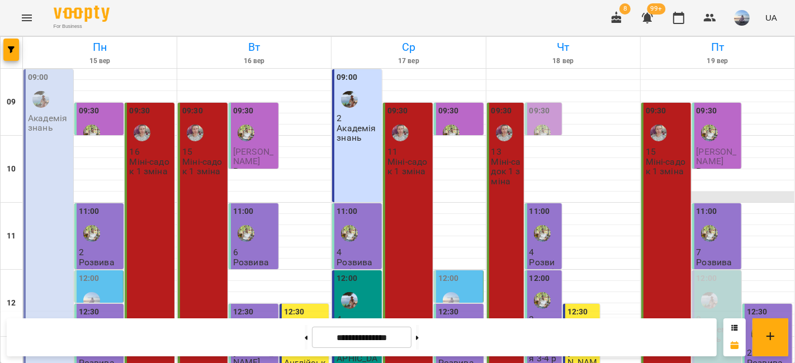
scroll to position [186, 0]
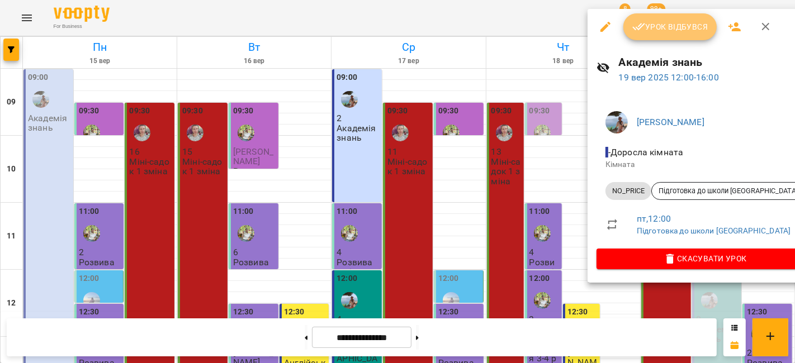
click at [655, 34] on button "Урок відбувся" at bounding box center [670, 26] width 94 height 27
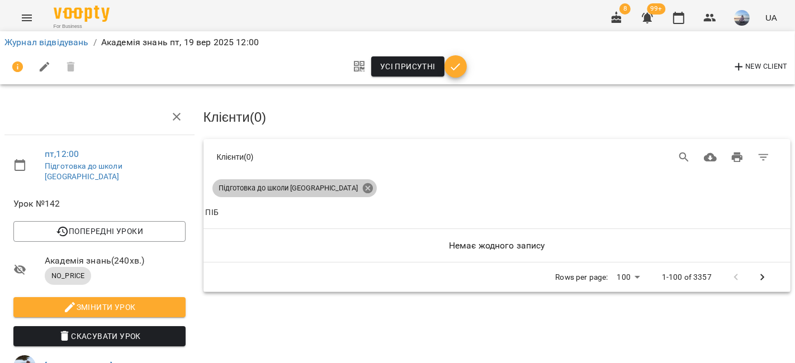
click at [362, 182] on icon at bounding box center [368, 188] width 12 height 12
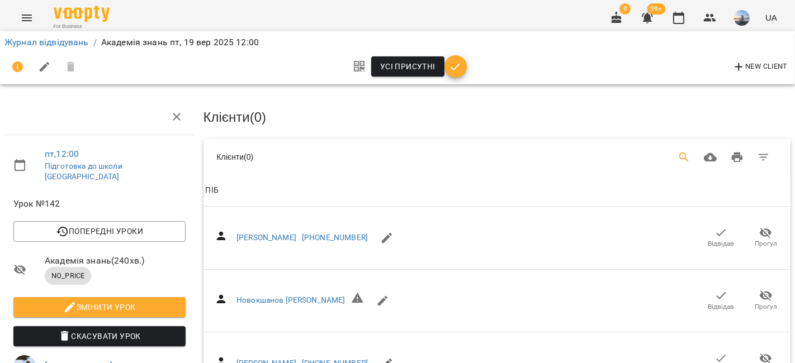
click at [678, 151] on icon "Search" at bounding box center [684, 157] width 13 height 13
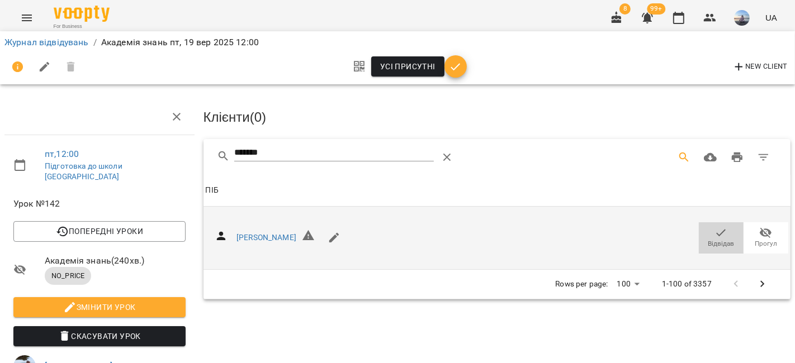
click at [714, 229] on icon "button" at bounding box center [720, 232] width 13 height 13
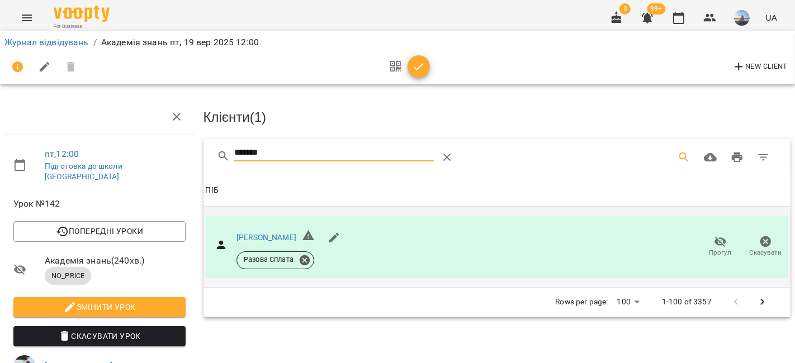
drag, startPoint x: 273, startPoint y: 147, endPoint x: 139, endPoint y: 144, distance: 134.2
click at [139, 144] on div "пт , 12:00 Підготовка до школи [GEOGRAPHIC_DATA] Урок №142 Попередні уроки [DAT…" at bounding box center [398, 285] width 804 height 480
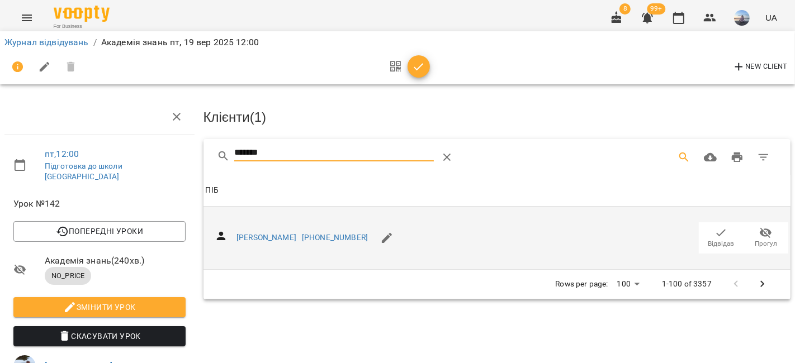
type input "*******"
click at [714, 230] on icon "button" at bounding box center [720, 232] width 13 height 13
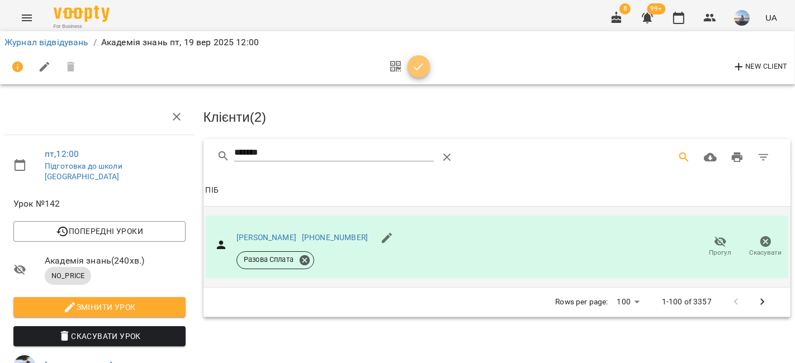
click at [417, 64] on icon "button" at bounding box center [418, 66] width 13 height 13
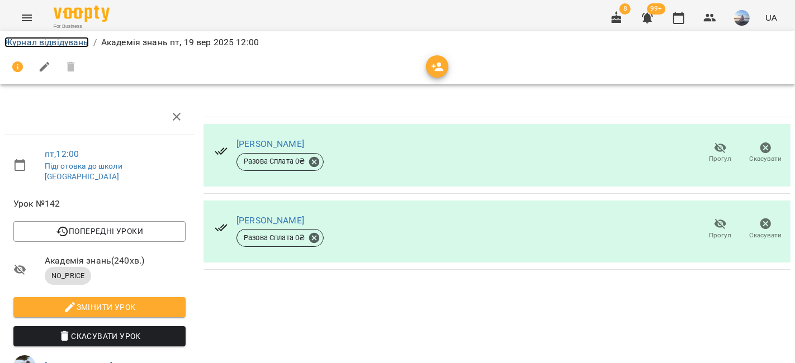
click at [65, 42] on link "Журнал відвідувань" at bounding box center [46, 42] width 84 height 11
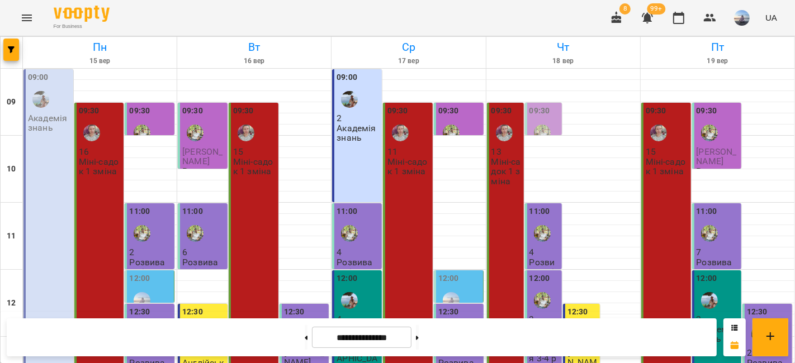
scroll to position [359, 0]
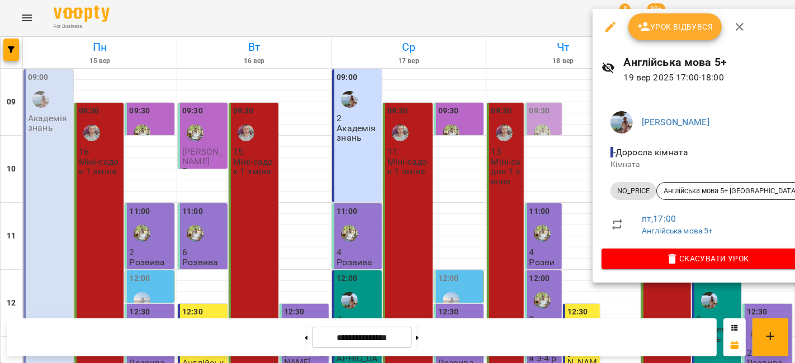
click at [657, 30] on span "Урок відбувся" at bounding box center [675, 26] width 76 height 13
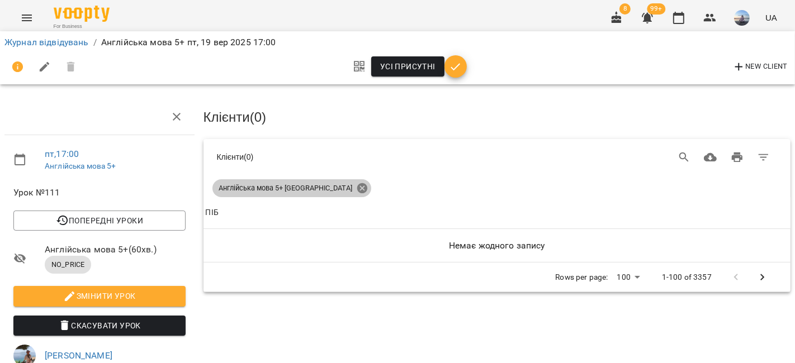
click at [356, 186] on icon at bounding box center [362, 188] width 12 height 12
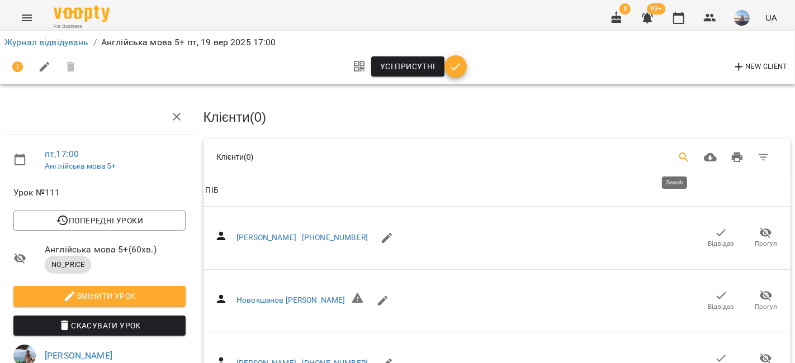
click at [671, 149] on button "Search" at bounding box center [684, 157] width 27 height 27
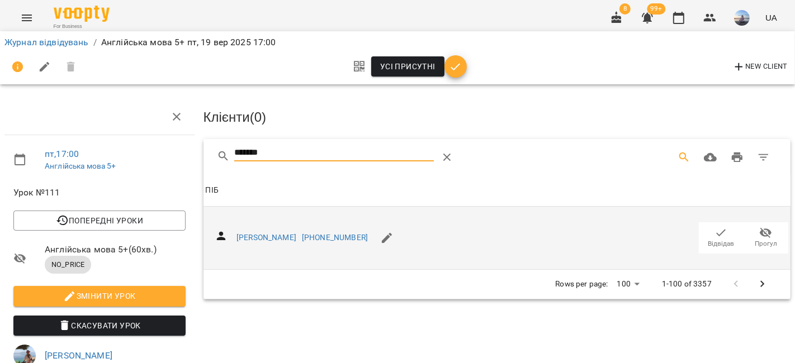
click at [716, 239] on span "Відвідав" at bounding box center [721, 244] width 26 height 10
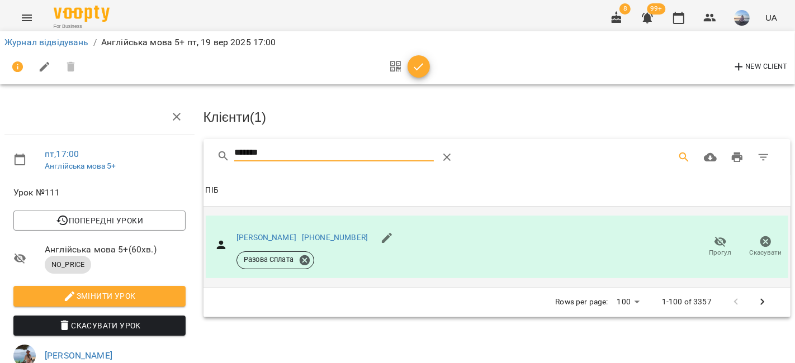
drag, startPoint x: 177, startPoint y: 153, endPoint x: 101, endPoint y: 149, distance: 76.1
click at [101, 149] on div "пт , 17:00 Англійська мова 5+ Урок №111 Попередні уроки [DATE] 12:30 [DATE] 12:…" at bounding box center [398, 279] width 804 height 469
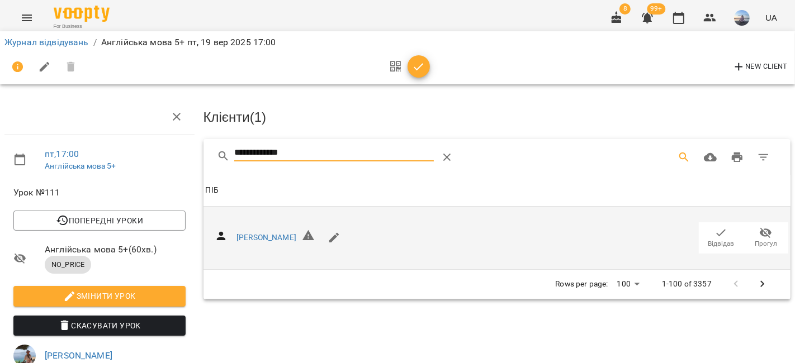
type input "**********"
click at [708, 243] on span "Відвідав" at bounding box center [721, 244] width 26 height 10
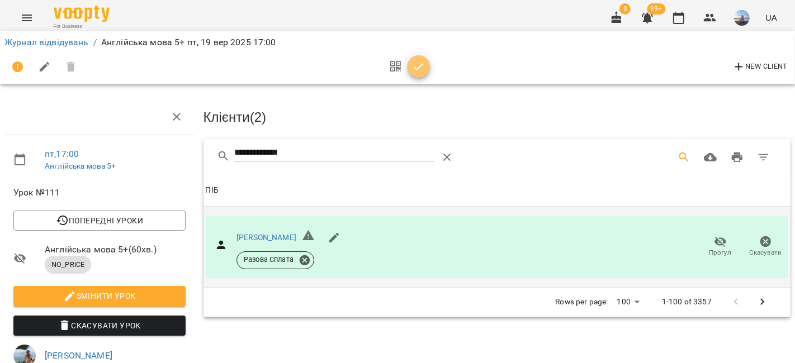
click at [419, 63] on icon "button" at bounding box center [418, 66] width 13 height 13
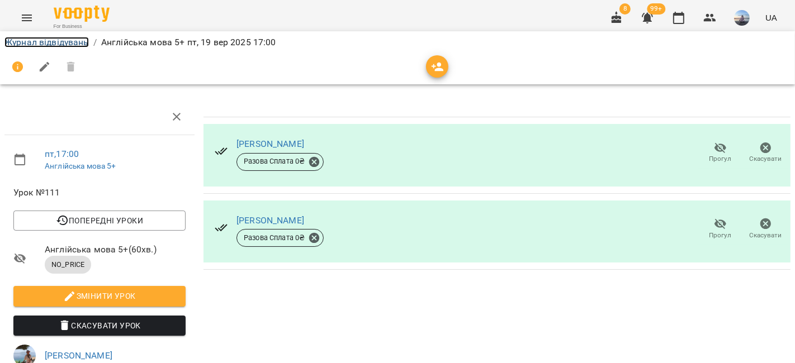
click at [64, 41] on link "Журнал відвідувань" at bounding box center [46, 42] width 84 height 11
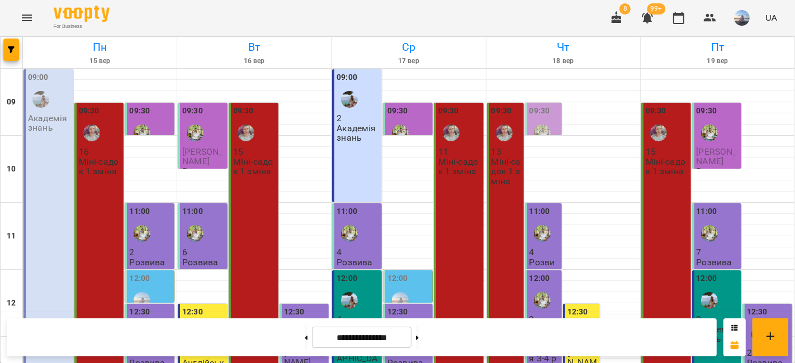
scroll to position [310, 0]
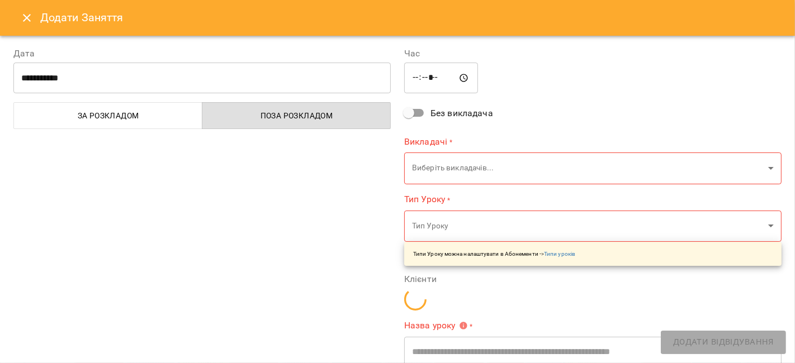
type input "**********"
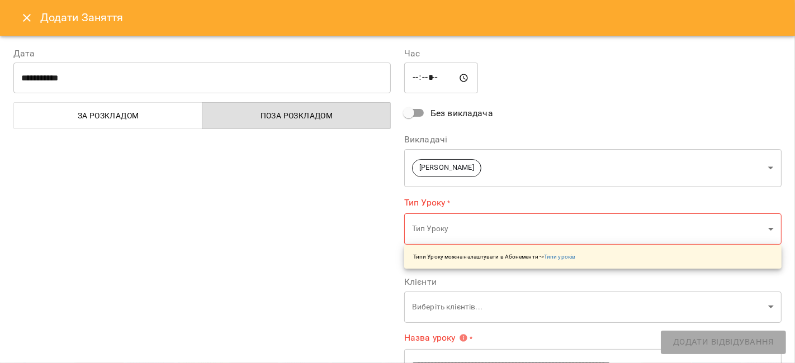
click at [514, 176] on body "For Business 8 99+ UA [DATE] [DATE] [DATE] [DATE] [DATE] 10 11 12 13 14 15 16 1…" at bounding box center [397, 361] width 795 height 723
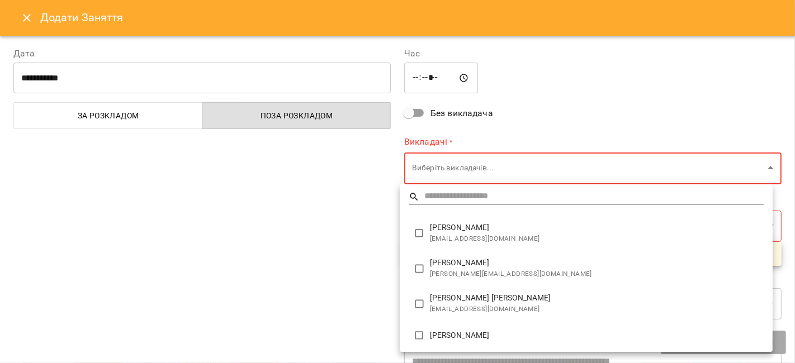
click at [436, 198] on input "text" at bounding box center [593, 197] width 339 height 16
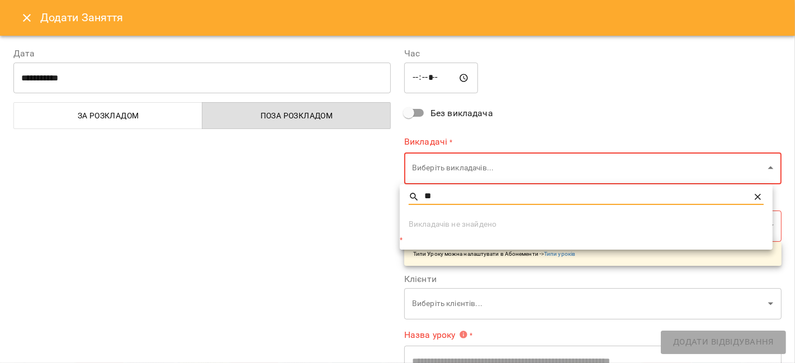
type input "*"
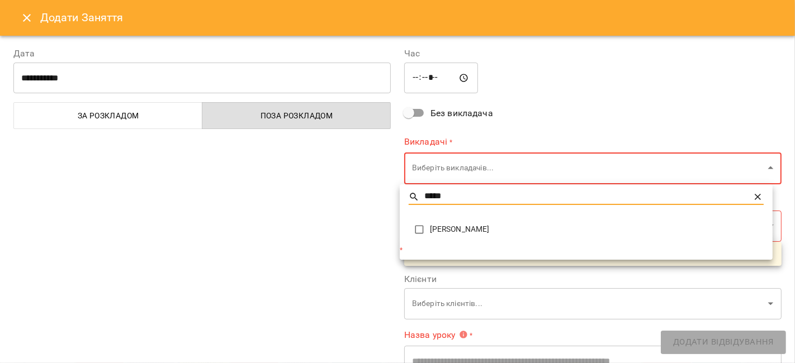
type input "*****"
click at [524, 224] on span "[PERSON_NAME]" at bounding box center [597, 229] width 334 height 11
type input "**********"
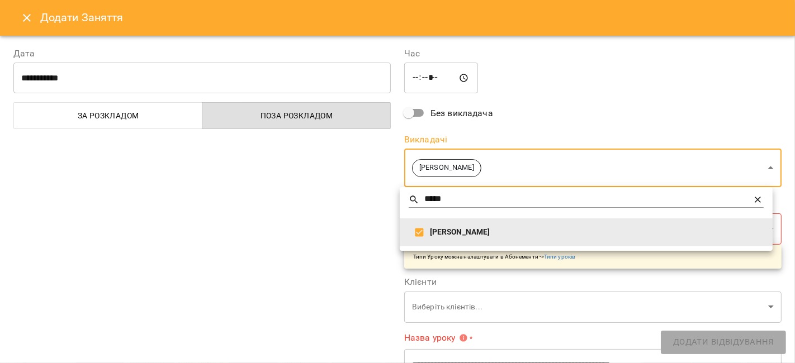
click at [310, 221] on div at bounding box center [397, 181] width 795 height 363
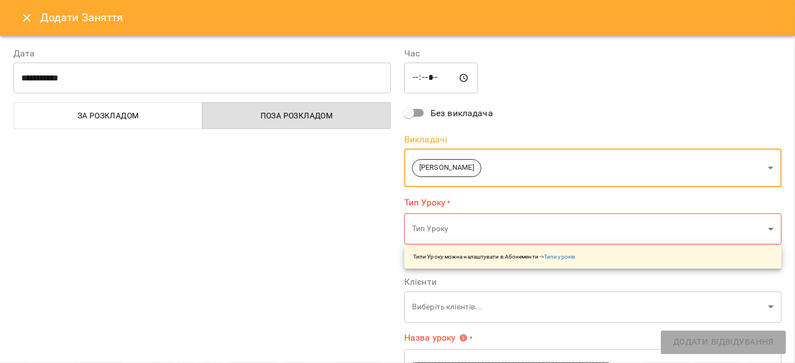
click at [438, 233] on body "For Business 8 99+ UA [DATE] [DATE] [DATE] [DATE] [DATE] 10 11 12 13 14 15 16 1…" at bounding box center [397, 361] width 795 height 723
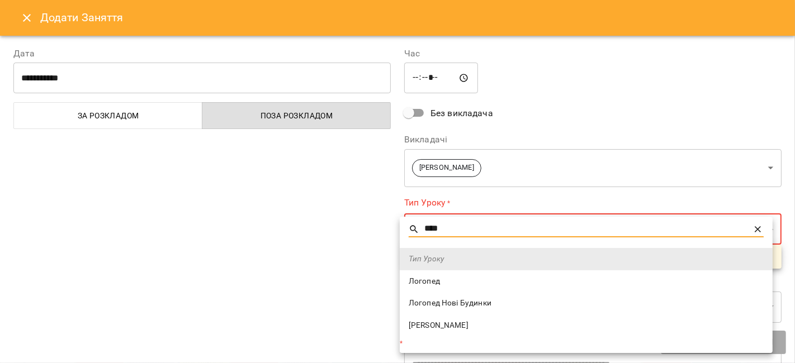
type input "****"
click at [449, 277] on span "Логопед" at bounding box center [586, 281] width 355 height 11
type input "*******"
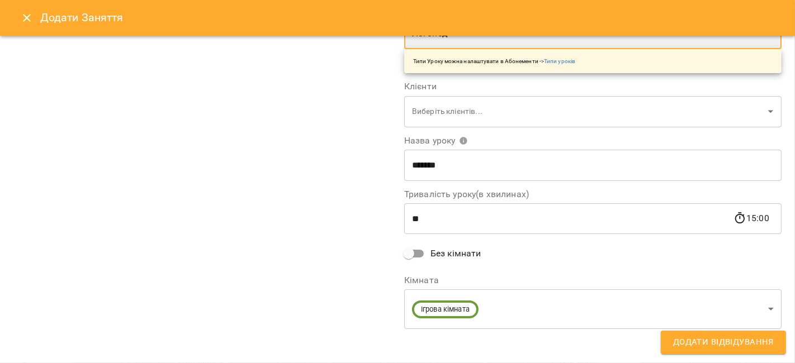
scroll to position [194, 0]
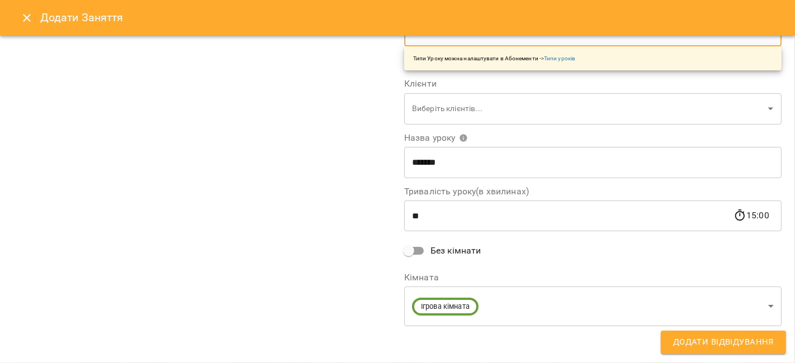
click at [520, 292] on body "For Business 8 99+ UA [DATE] [DATE] [DATE] [DATE] [DATE] 10 11 12 13 14 15 16 1…" at bounding box center [397, 361] width 795 height 723
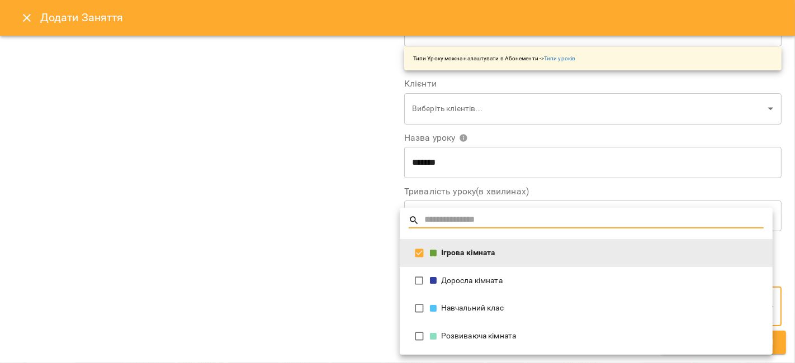
click at [508, 332] on div "Розвиваюча кімната" at bounding box center [597, 336] width 334 height 11
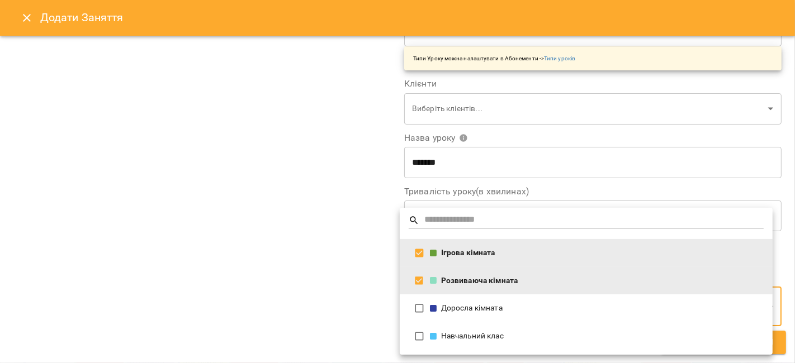
click at [501, 255] on div "Ігрова кімната" at bounding box center [597, 253] width 334 height 11
type input "**********"
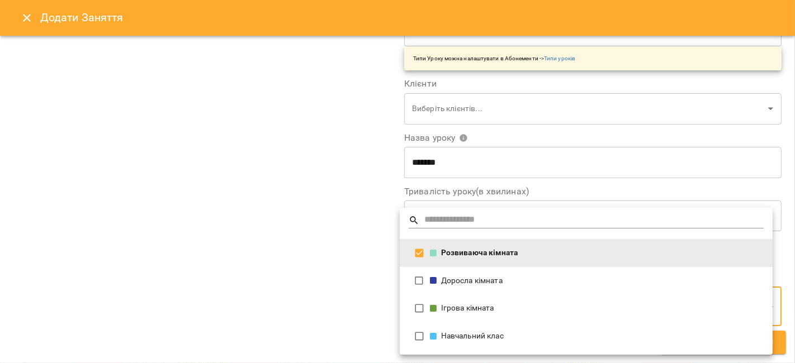
click at [295, 266] on div at bounding box center [397, 181] width 795 height 363
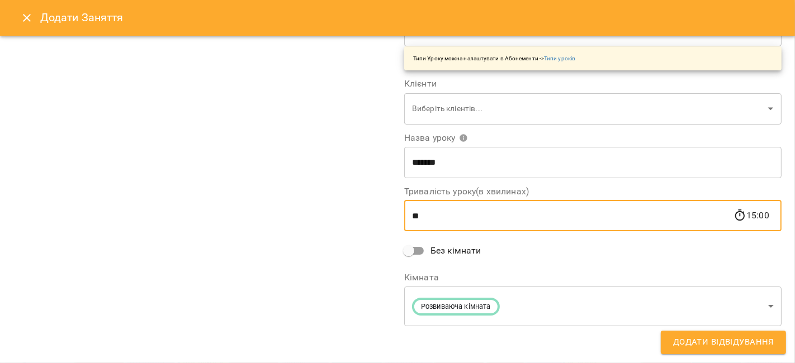
drag, startPoint x: 468, startPoint y: 219, endPoint x: 330, endPoint y: 226, distance: 138.2
click at [330, 226] on div "**********" at bounding box center [397, 102] width 781 height 525
type input "*"
type input "**"
click at [704, 340] on span "Додати Відвідування" at bounding box center [723, 342] width 101 height 15
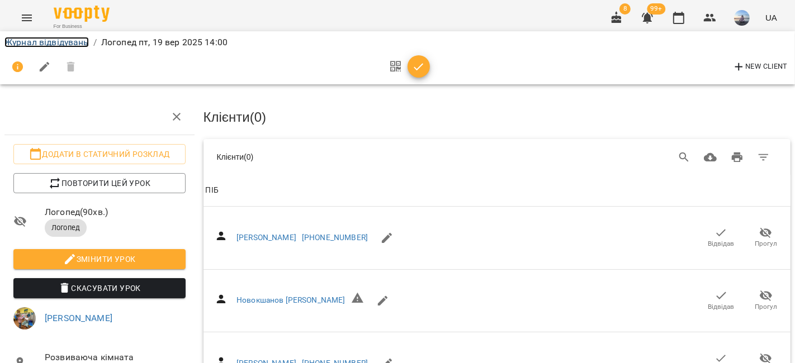
click at [56, 41] on link "Журнал відвідувань" at bounding box center [46, 42] width 84 height 11
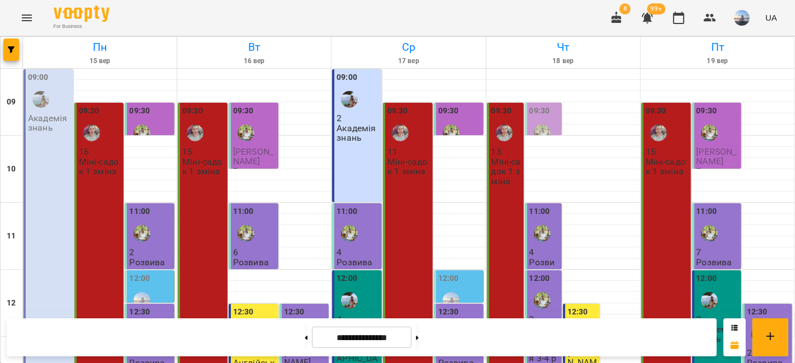
scroll to position [248, 0]
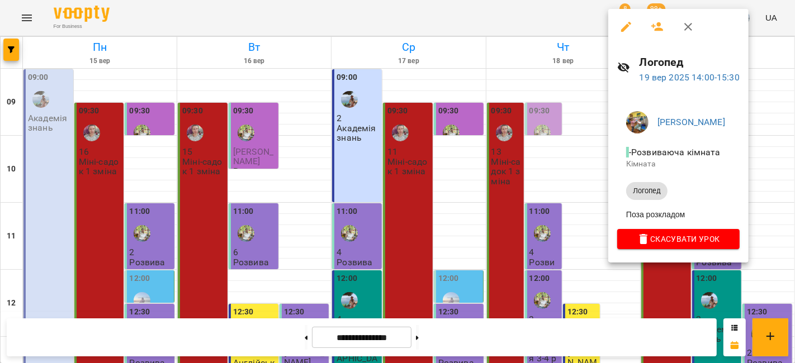
click at [655, 20] on icon "button" at bounding box center [657, 26] width 13 height 13
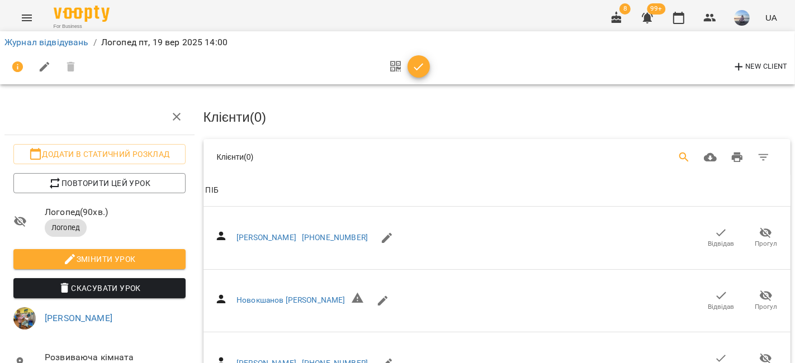
click at [678, 156] on icon "Search" at bounding box center [684, 157] width 13 height 13
click at [716, 230] on span "Відвідав" at bounding box center [720, 237] width 31 height 22
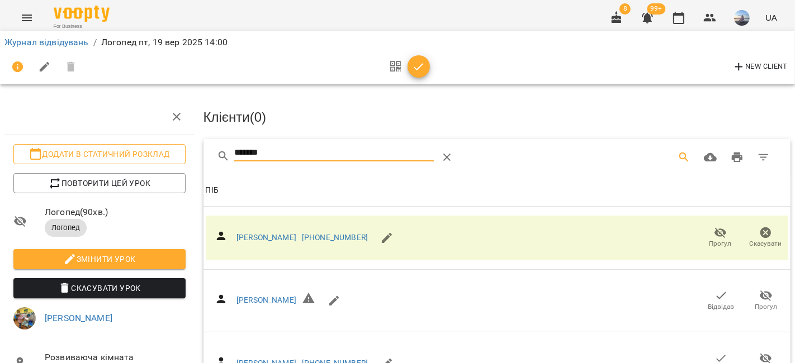
drag, startPoint x: 289, startPoint y: 149, endPoint x: 124, endPoint y: 148, distance: 164.9
click at [124, 148] on div "Додати в статичний розклад Повторити цей урок [PERSON_NAME] ( 90 хв. ) Логопед …" at bounding box center [398, 239] width 804 height 389
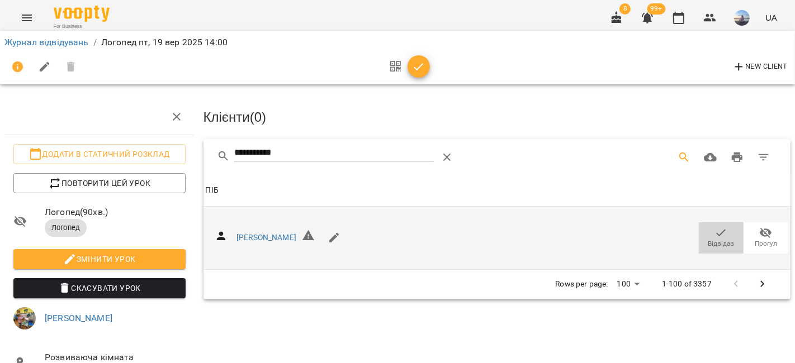
click at [714, 235] on icon "button" at bounding box center [720, 232] width 13 height 13
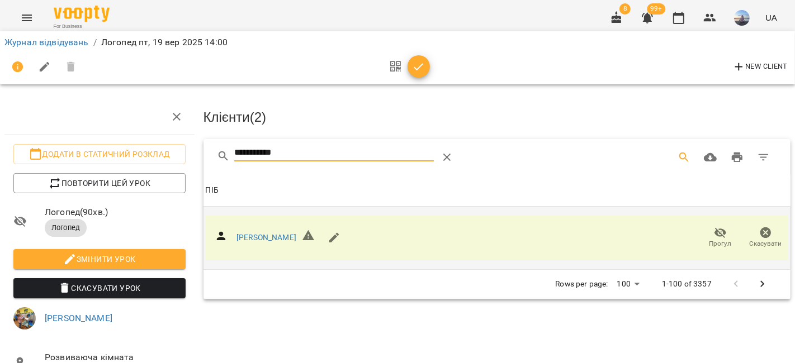
drag, startPoint x: 330, startPoint y: 155, endPoint x: 106, endPoint y: 138, distance: 224.8
click at [106, 138] on div "**********" at bounding box center [398, 247] width 804 height 405
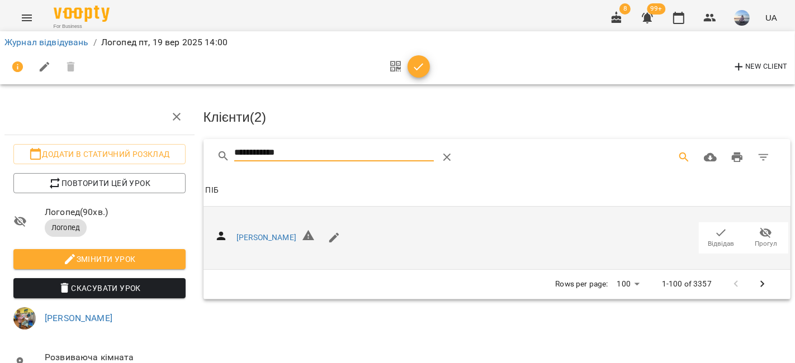
type input "**********"
click at [705, 230] on span "Відвідав" at bounding box center [720, 237] width 31 height 22
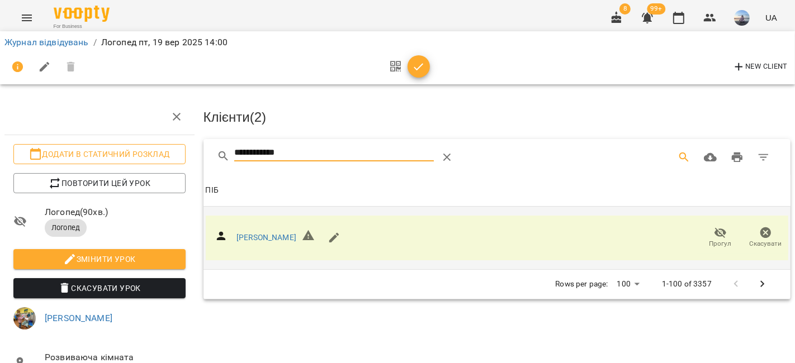
drag, startPoint x: 327, startPoint y: 156, endPoint x: 166, endPoint y: 151, distance: 161.1
click at [166, 151] on div "**********" at bounding box center [398, 247] width 804 height 405
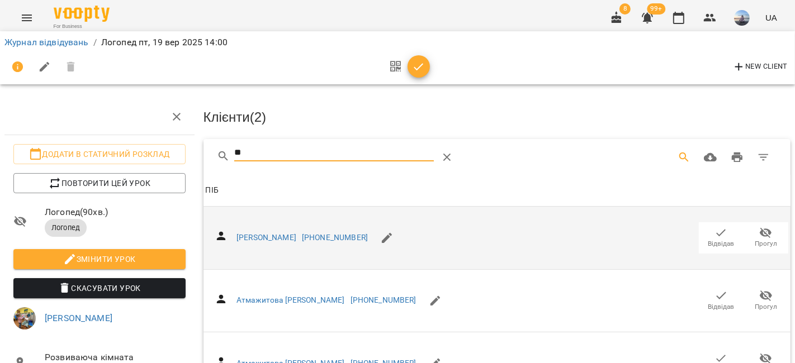
type input "*"
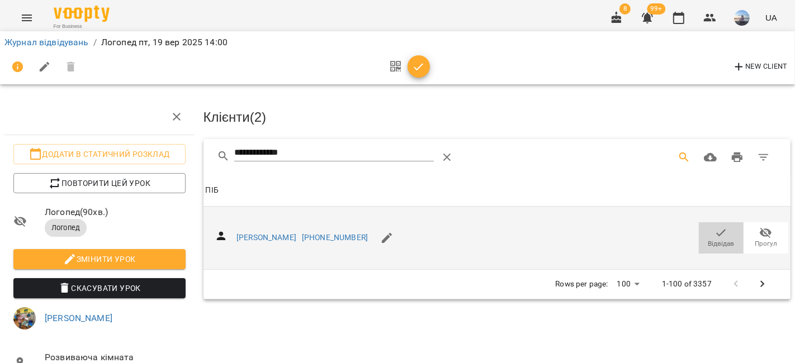
click at [708, 243] on span "Відвідав" at bounding box center [721, 244] width 26 height 10
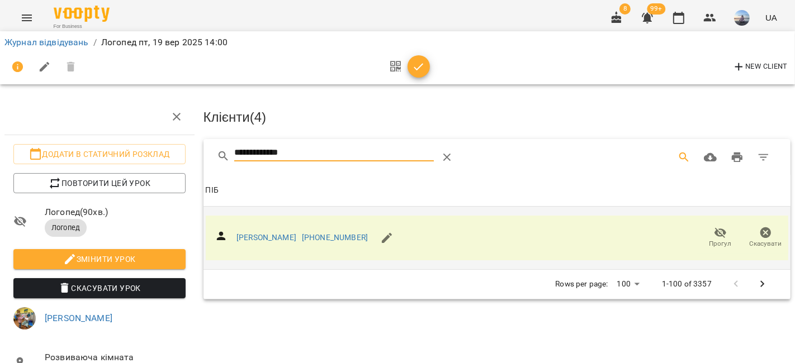
drag, startPoint x: 311, startPoint y: 154, endPoint x: 276, endPoint y: 160, distance: 36.4
click at [276, 160] on div "**********" at bounding box center [333, 157] width 199 height 27
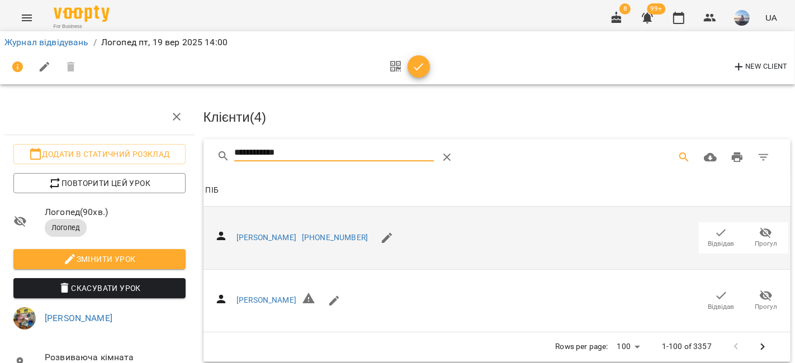
type input "**********"
click at [721, 232] on span "Відвідав" at bounding box center [720, 237] width 31 height 22
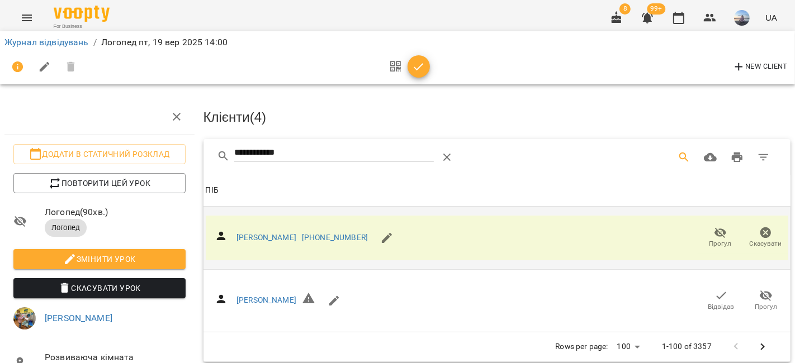
click at [418, 70] on icon "button" at bounding box center [418, 66] width 13 height 13
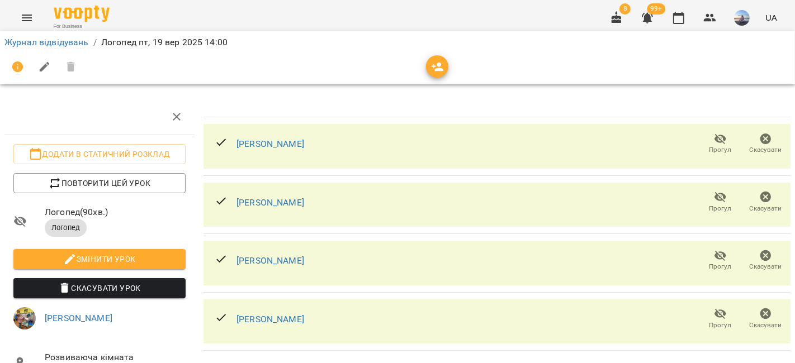
click at [437, 61] on icon "button" at bounding box center [437, 66] width 13 height 13
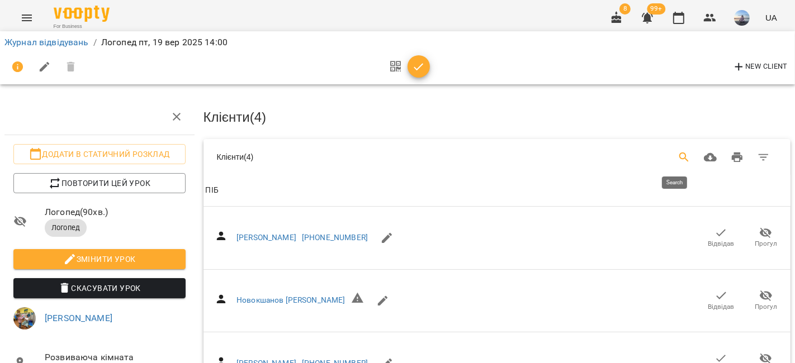
click at [679, 152] on icon "Search" at bounding box center [684, 157] width 13 height 13
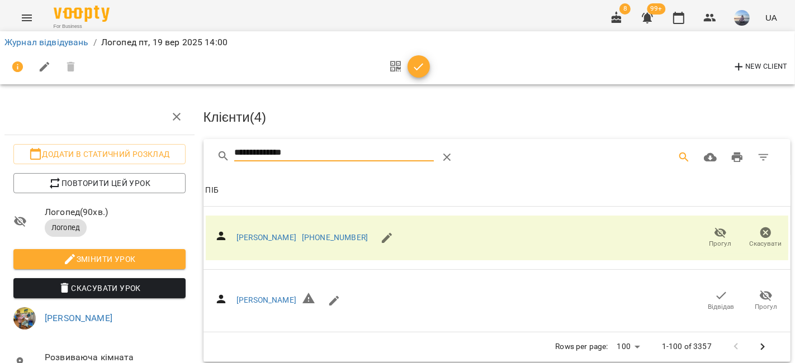
type input "**********"
click at [419, 69] on icon "button" at bounding box center [418, 66] width 13 height 13
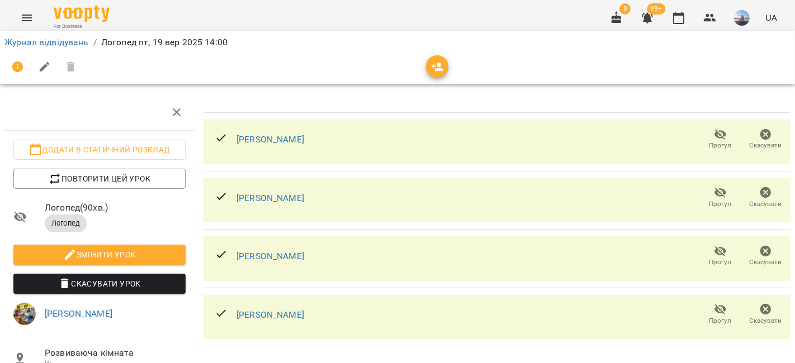
scroll to position [33, 0]
click at [438, 69] on icon "button" at bounding box center [438, 67] width 12 height 9
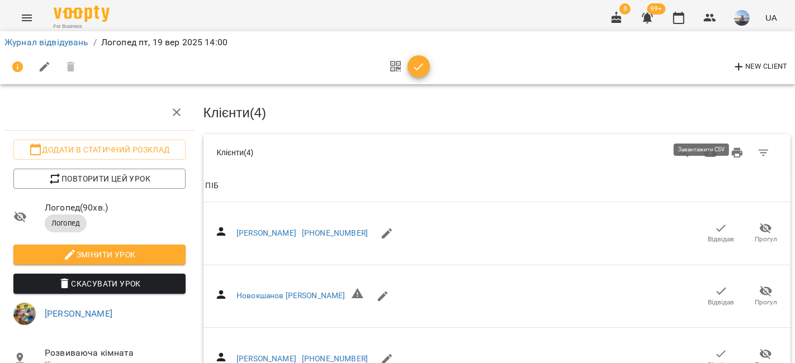
click at [678, 146] on icon "Search" at bounding box center [684, 152] width 13 height 13
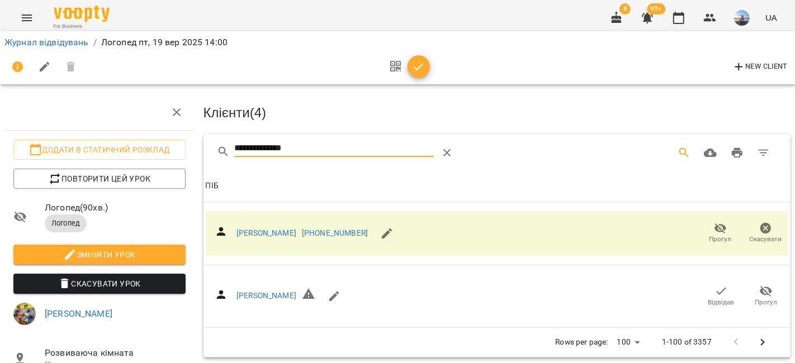
type input "**********"
click at [414, 62] on icon "button" at bounding box center [418, 66] width 13 height 13
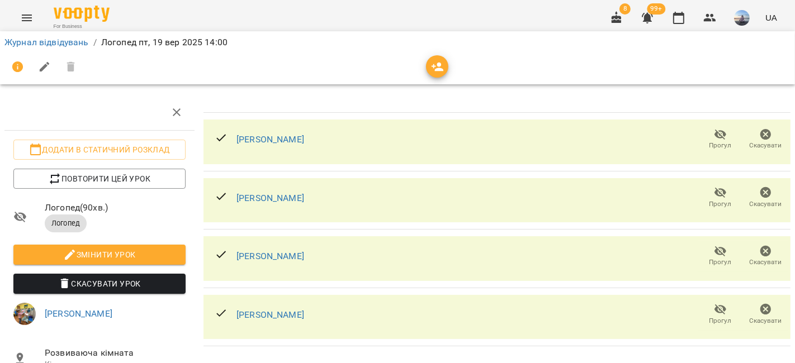
scroll to position [0, 0]
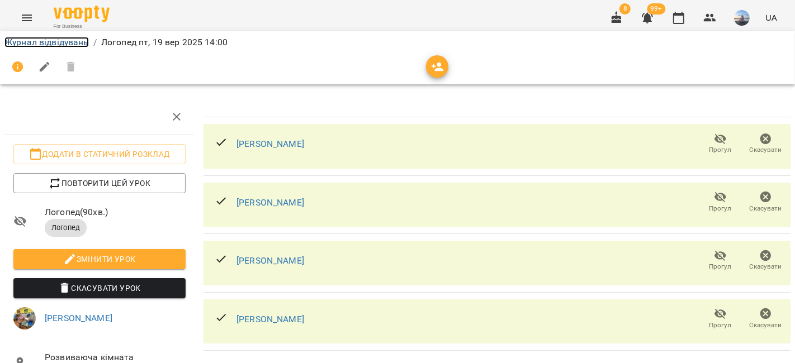
click at [44, 40] on link "Журнал відвідувань" at bounding box center [46, 42] width 84 height 11
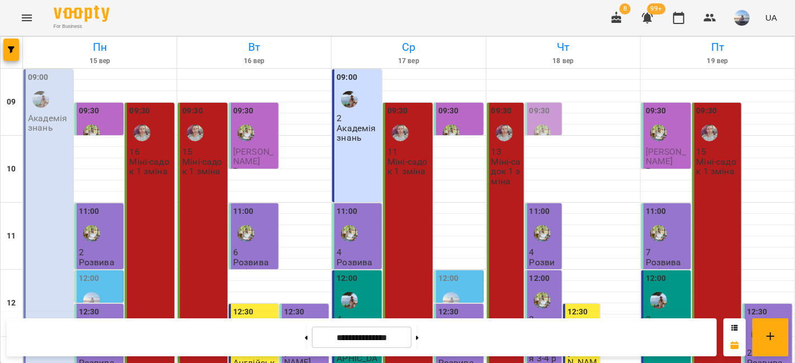
scroll to position [310, 0]
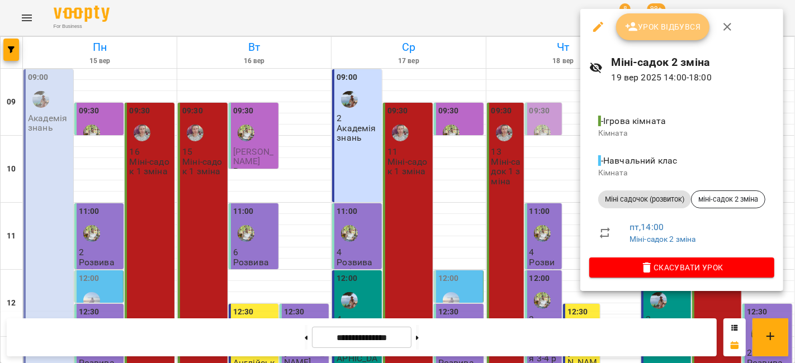
click at [667, 31] on span "Урок відбувся" at bounding box center [663, 26] width 76 height 13
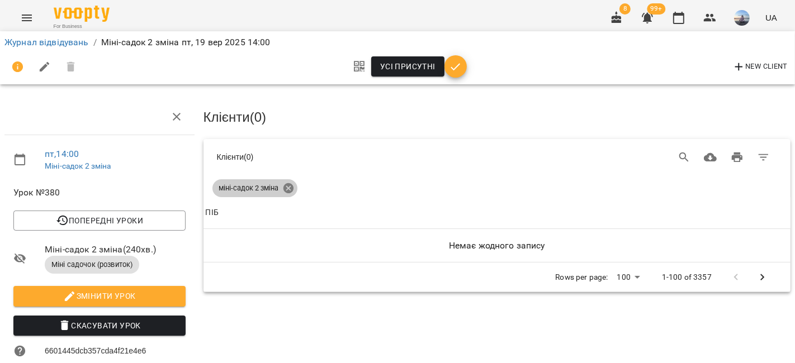
click at [287, 183] on icon at bounding box center [288, 188] width 10 height 10
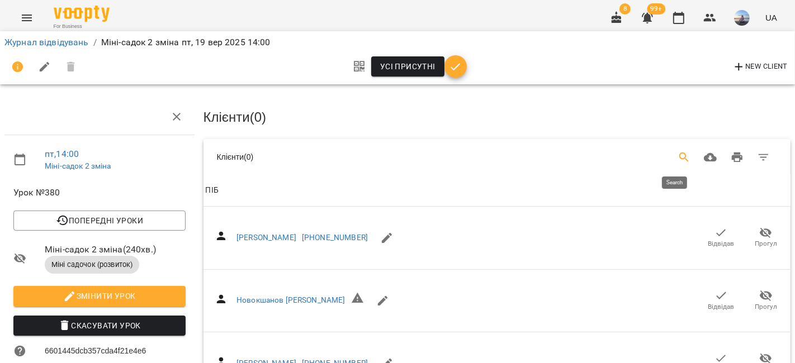
click at [680, 151] on icon "Search" at bounding box center [684, 157] width 13 height 13
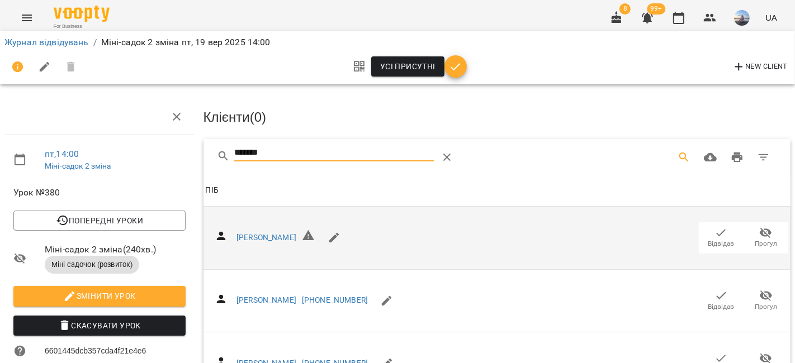
click at [705, 234] on span "Відвідав" at bounding box center [720, 237] width 31 height 22
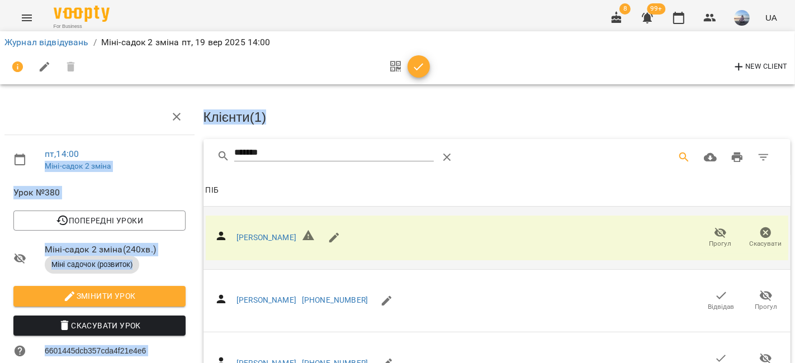
drag, startPoint x: 297, startPoint y: 160, endPoint x: 172, endPoint y: 151, distance: 125.0
click at [172, 151] on div "пт , 14:00 Міні-садок 2 зміна Урок №380 Попередні уроки [DATE] 14:00 [DATE] 14:…" at bounding box center [398, 317] width 804 height 544
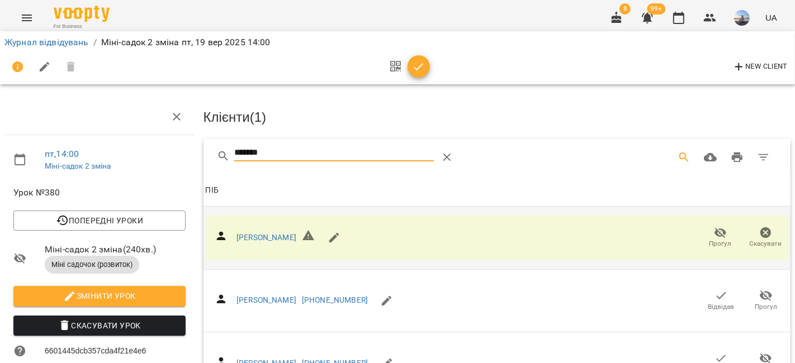
click at [272, 151] on input "*******" at bounding box center [333, 153] width 199 height 18
drag, startPoint x: 244, startPoint y: 154, endPoint x: 162, endPoint y: 150, distance: 81.7
click at [166, 149] on div "пт , 14:00 Міні-садок 2 зміна Урок №380 Попередні уроки [DATE] 14:00 [DATE] 14:…" at bounding box center [398, 317] width 804 height 544
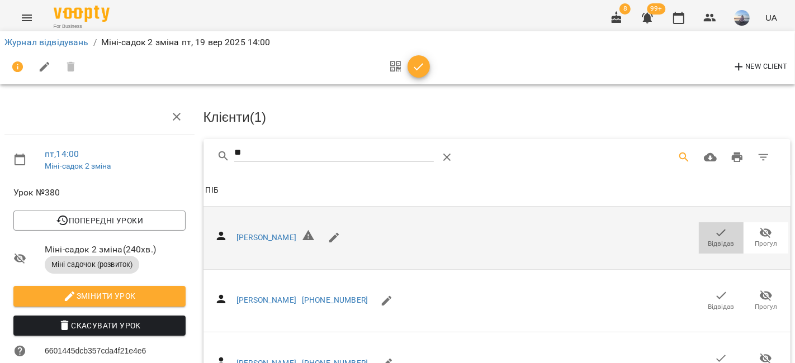
click at [714, 234] on icon "button" at bounding box center [720, 232] width 13 height 13
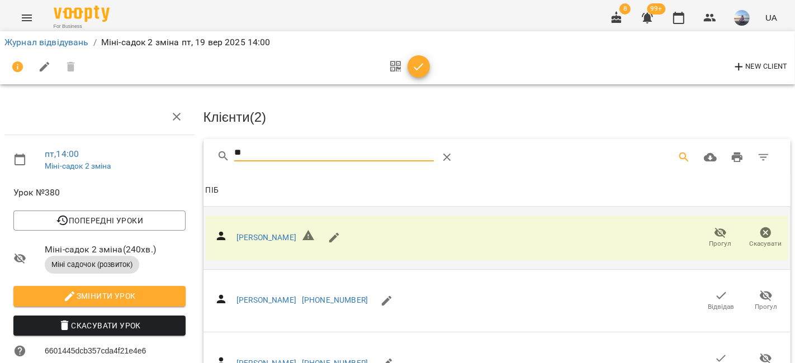
drag, startPoint x: 282, startPoint y: 158, endPoint x: 129, endPoint y: 163, distance: 153.2
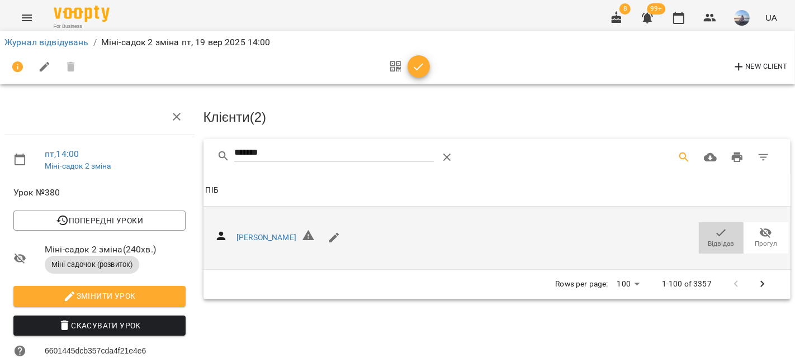
click at [705, 237] on span "Відвідав" at bounding box center [720, 237] width 31 height 22
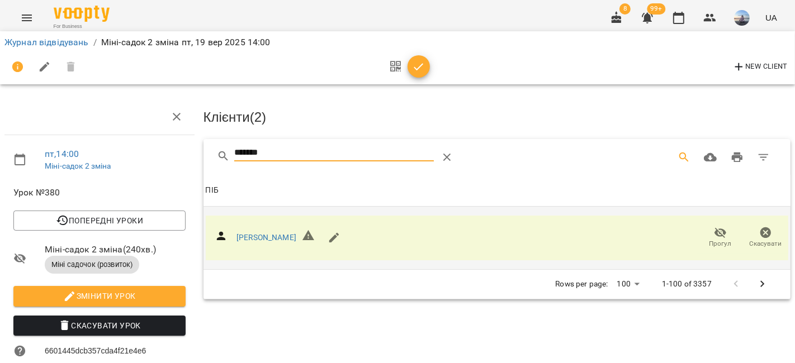
drag, startPoint x: 300, startPoint y: 158, endPoint x: 155, endPoint y: 159, distance: 145.3
click at [158, 159] on div "пт , 14:00 Міні-садок 2 зміна Урок №380 Попередні уроки [DATE] 14:00 [DATE] 14:…" at bounding box center [398, 317] width 804 height 544
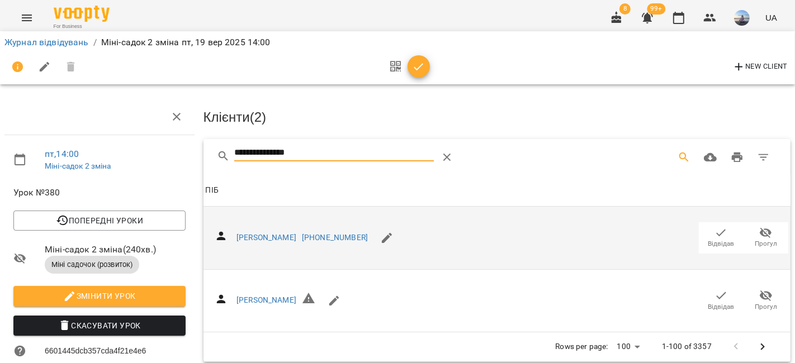
click at [714, 232] on icon "button" at bounding box center [720, 232] width 13 height 13
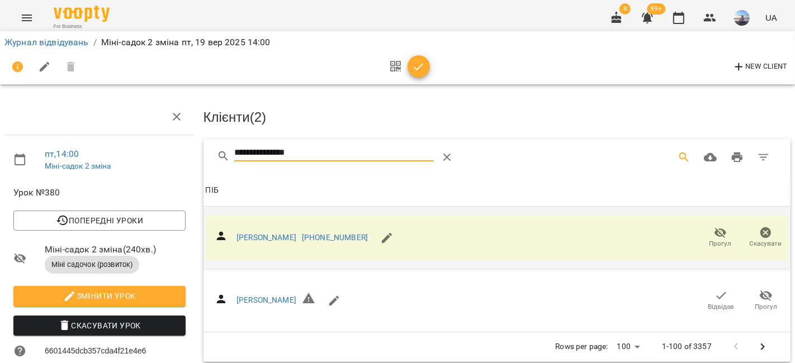
drag, startPoint x: 369, startPoint y: 155, endPoint x: 62, endPoint y: 144, distance: 307.1
click at [62, 144] on div "**********" at bounding box center [398, 317] width 804 height 544
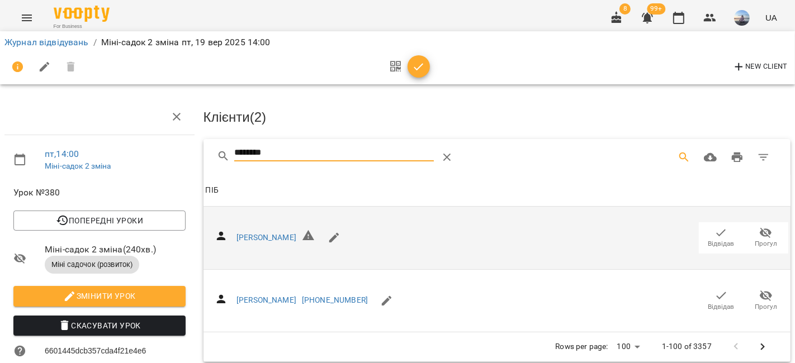
click at [714, 231] on icon "button" at bounding box center [720, 232] width 13 height 13
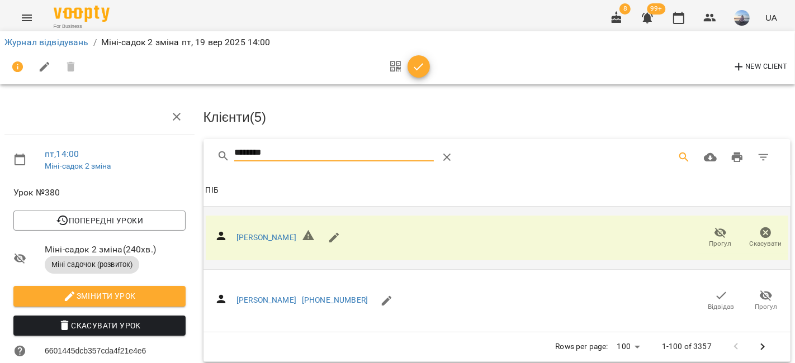
drag, startPoint x: 302, startPoint y: 151, endPoint x: 145, endPoint y: 157, distance: 157.2
click at [146, 157] on div "пт , 14:00 Міні-садок 2 зміна Урок №380 Попередні уроки [DATE] 14:00 [DATE] 14:…" at bounding box center [398, 317] width 804 height 544
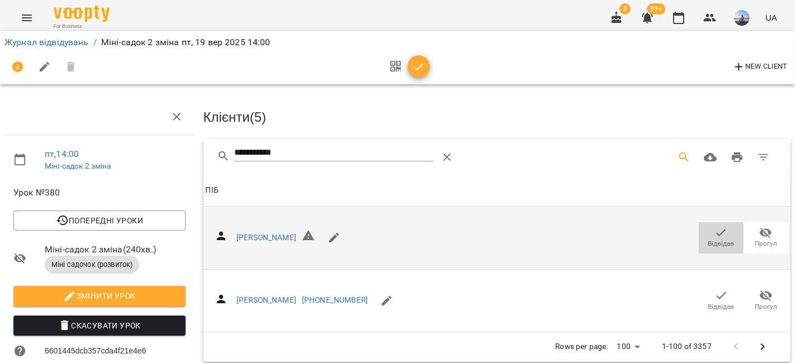
click at [714, 231] on icon "button" at bounding box center [720, 232] width 13 height 13
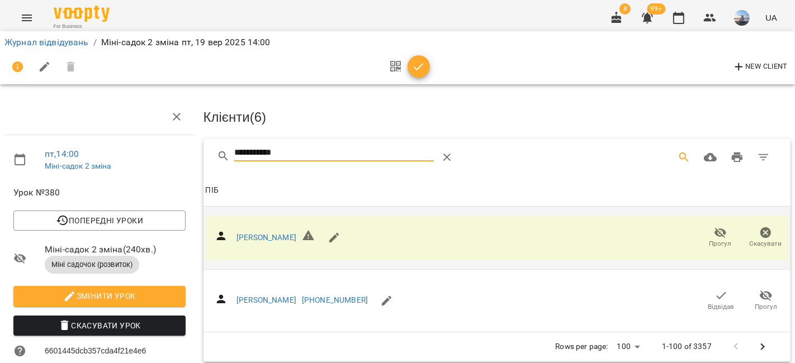
drag, startPoint x: 340, startPoint y: 158, endPoint x: 177, endPoint y: 154, distance: 163.3
click at [177, 154] on div "**********" at bounding box center [398, 317] width 804 height 544
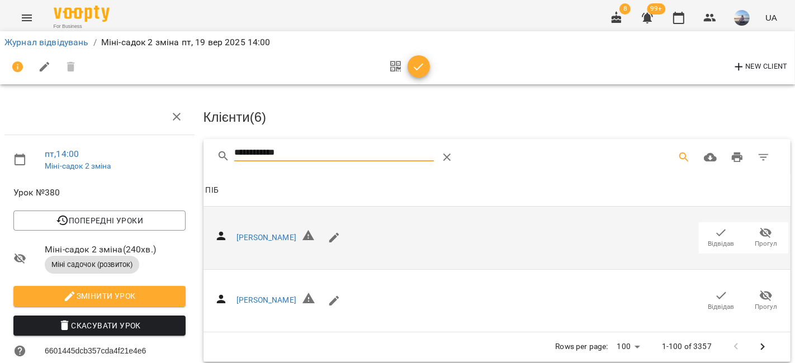
type input "**********"
click at [705, 232] on span "Відвідав" at bounding box center [720, 237] width 31 height 22
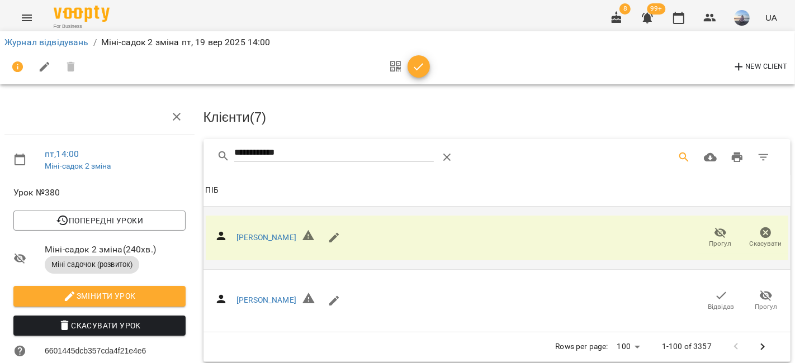
click at [424, 72] on icon "button" at bounding box center [418, 66] width 13 height 13
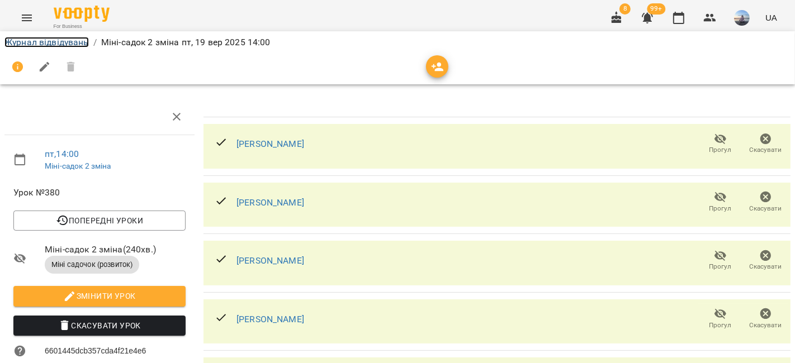
click at [70, 40] on link "Журнал відвідувань" at bounding box center [46, 42] width 84 height 11
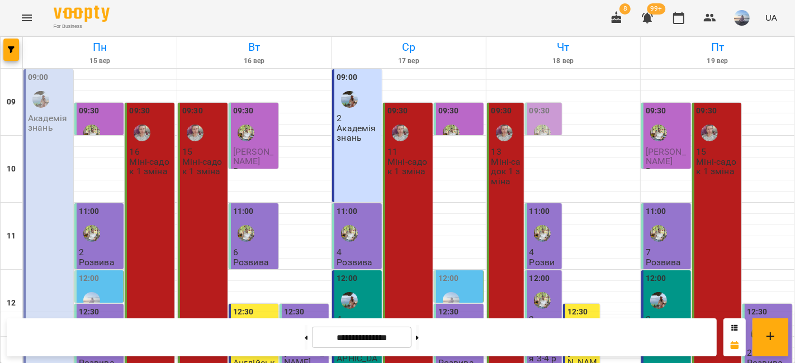
scroll to position [359, 0]
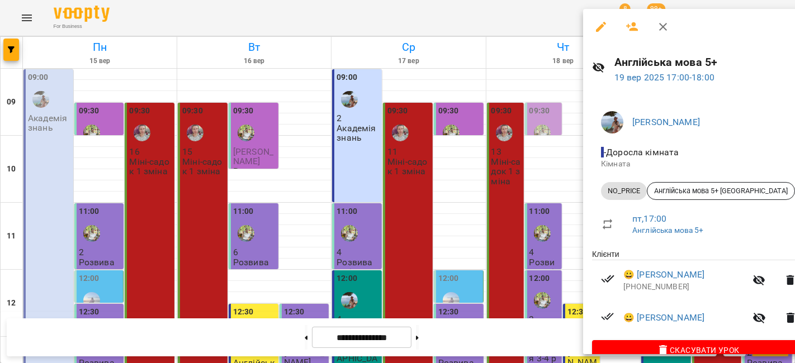
click at [629, 30] on icon "button" at bounding box center [632, 26] width 12 height 9
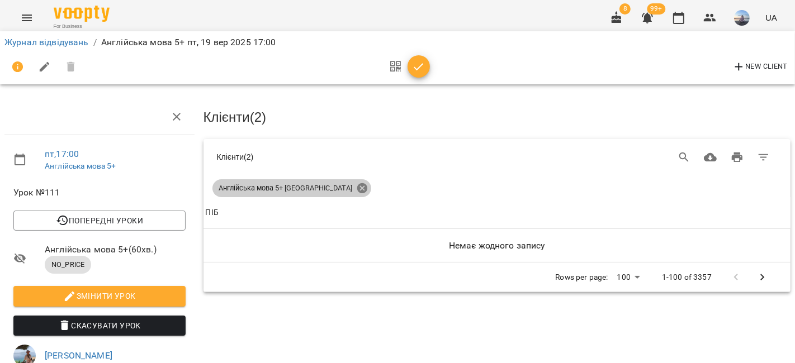
click at [356, 187] on icon at bounding box center [362, 188] width 12 height 12
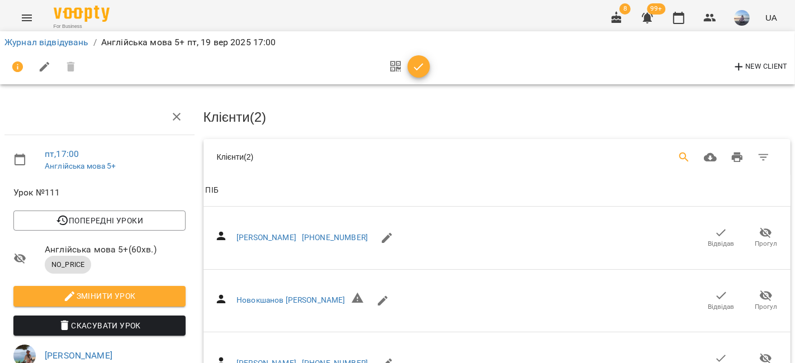
click at [678, 158] on icon "Search" at bounding box center [684, 157] width 13 height 13
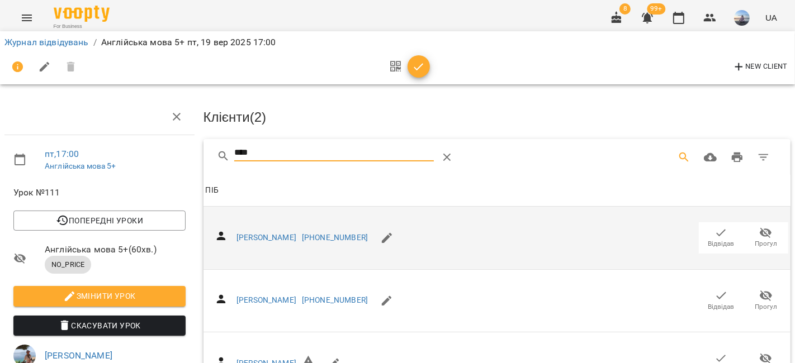
scroll to position [186, 0]
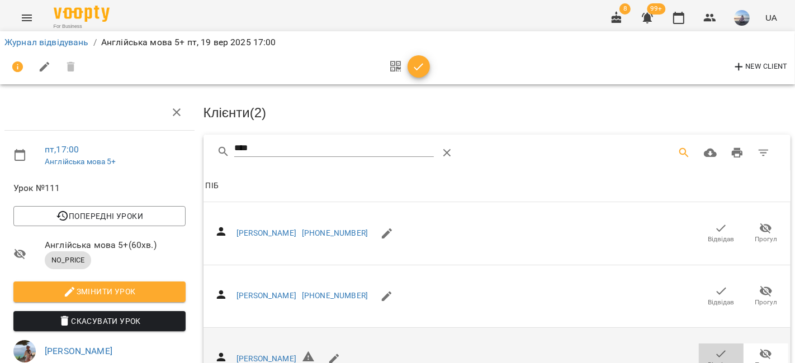
click at [714, 348] on icon "button" at bounding box center [720, 354] width 13 height 13
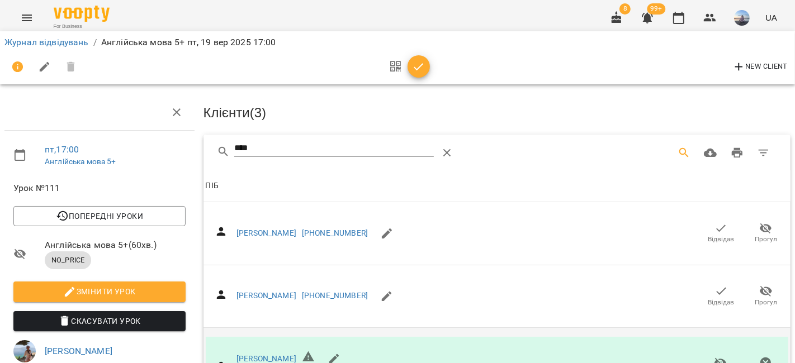
scroll to position [0, 0]
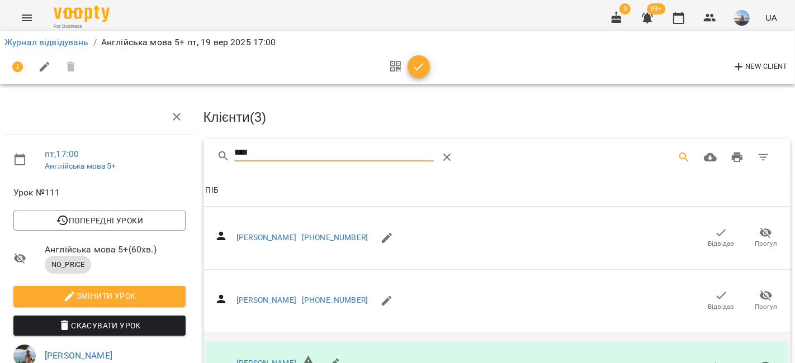
drag, startPoint x: 337, startPoint y: 142, endPoint x: 191, endPoint y: 131, distance: 146.3
click at [191, 131] on div "пт , 17:00 Англійська мова 5+ Урок №111 Попередні уроки [DATE] 12:30 [DATE] 12:…" at bounding box center [398, 342] width 804 height 595
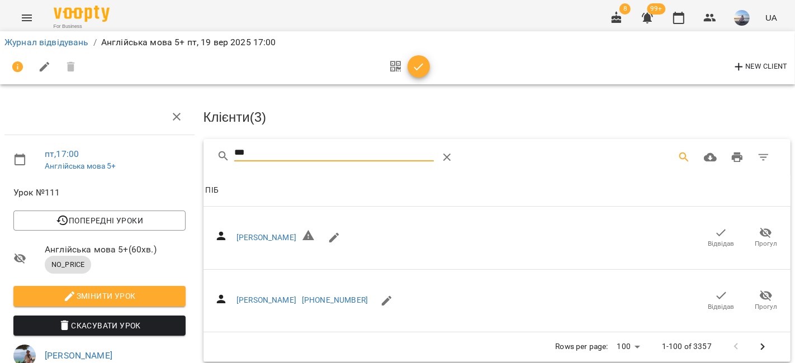
type input "***"
click at [708, 241] on span "Відвідав" at bounding box center [721, 244] width 26 height 10
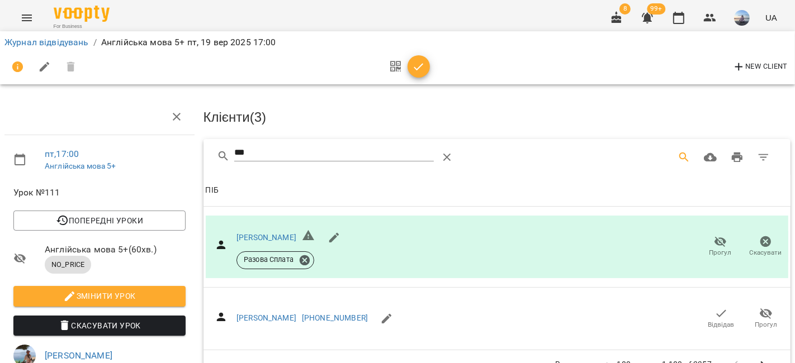
click at [422, 70] on icon "button" at bounding box center [418, 66] width 13 height 13
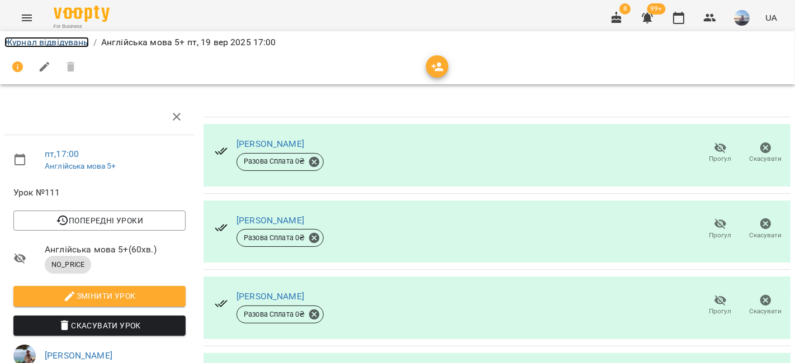
click at [72, 45] on link "Журнал відвідувань" at bounding box center [46, 42] width 84 height 11
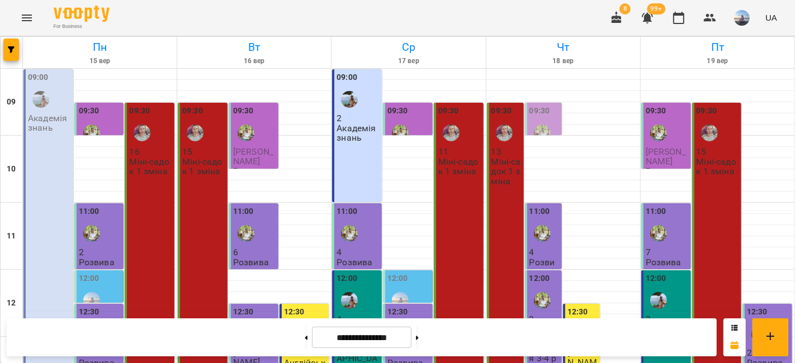
scroll to position [359, 0]
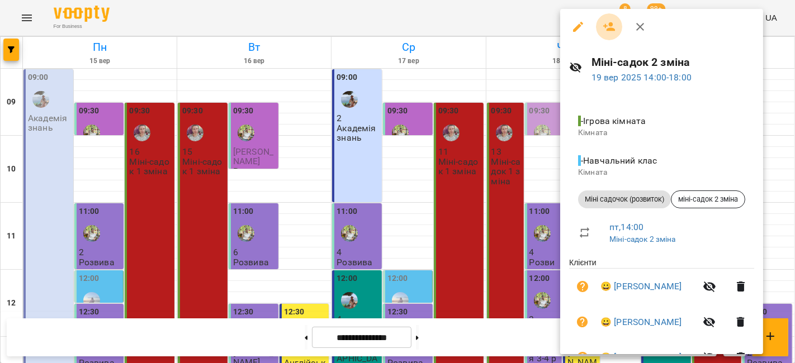
click at [607, 28] on icon "button" at bounding box center [609, 26] width 13 height 13
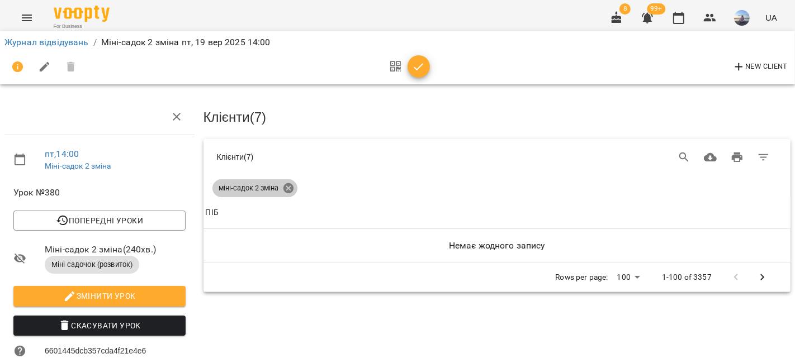
click at [286, 186] on icon at bounding box center [288, 188] width 12 height 12
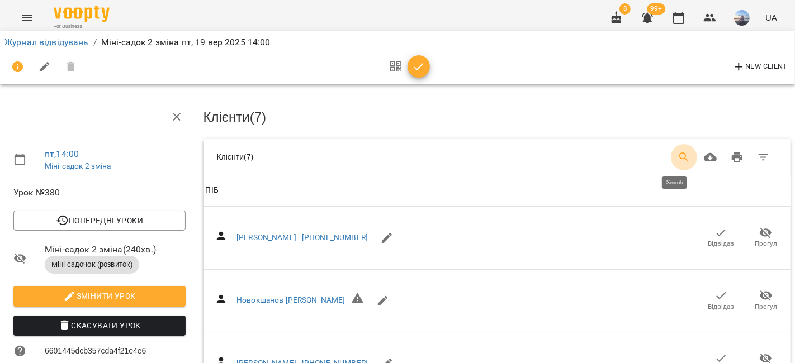
click at [679, 157] on icon "Search" at bounding box center [684, 158] width 10 height 10
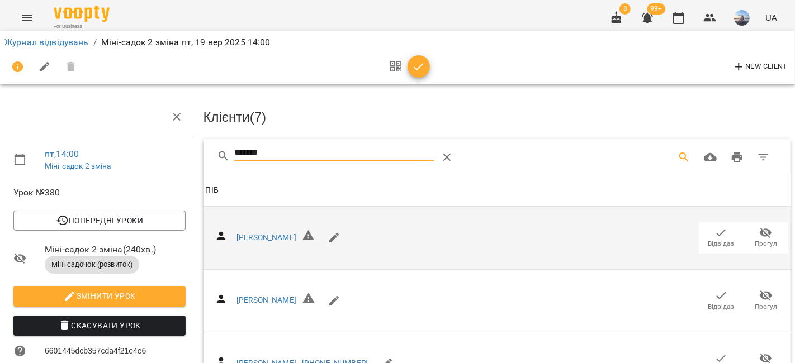
click at [716, 293] on icon "button" at bounding box center [720, 295] width 13 height 13
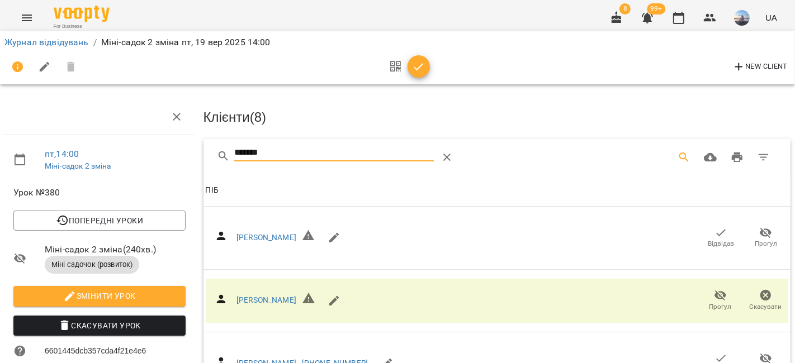
drag, startPoint x: 302, startPoint y: 152, endPoint x: 178, endPoint y: 145, distance: 124.3
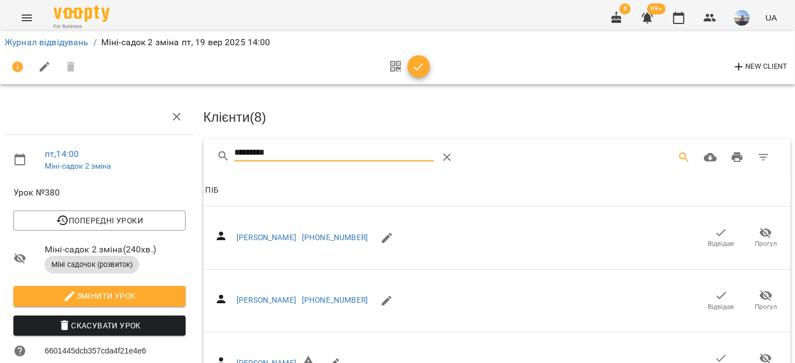
click at [705, 226] on span "Відвідав" at bounding box center [720, 237] width 31 height 22
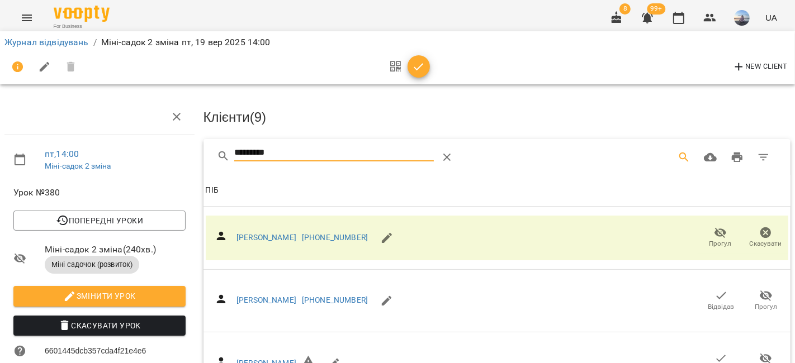
click at [312, 155] on input "********" at bounding box center [333, 153] width 199 height 18
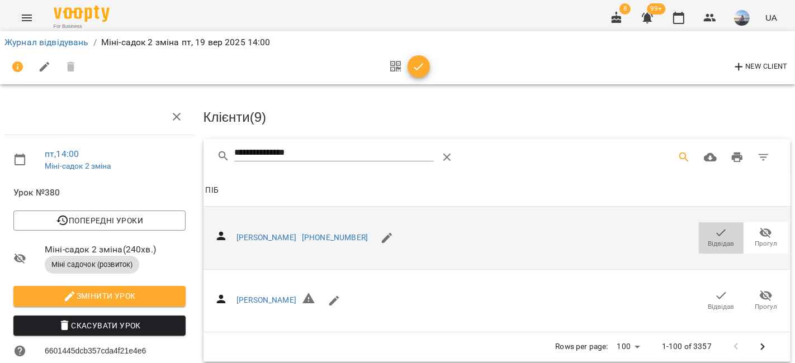
click at [719, 234] on span "Відвідав" at bounding box center [720, 237] width 31 height 22
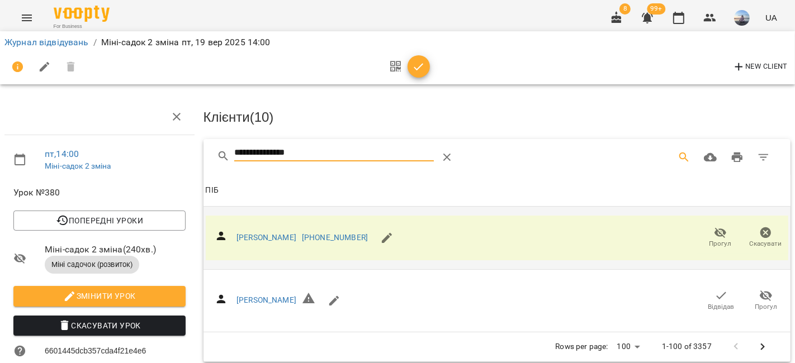
drag, startPoint x: 330, startPoint y: 152, endPoint x: 213, endPoint y: 149, distance: 117.4
click at [229, 150] on div "**********" at bounding box center [363, 157] width 293 height 27
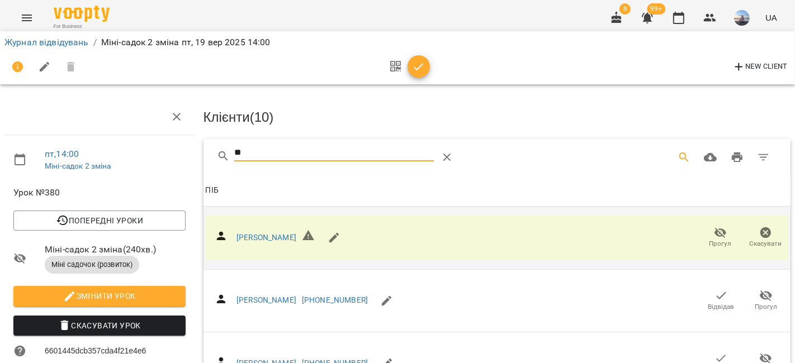
type input "*"
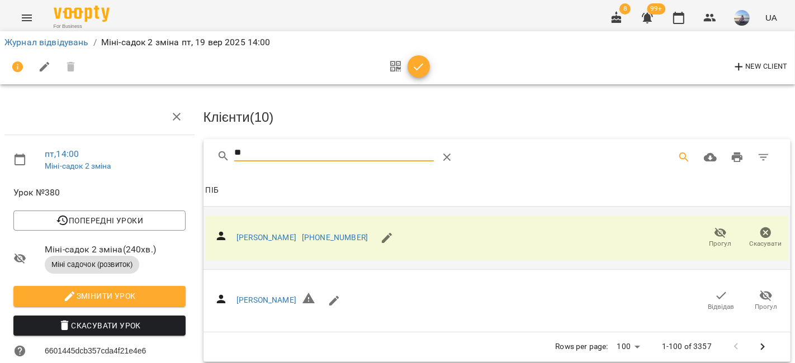
type input "*"
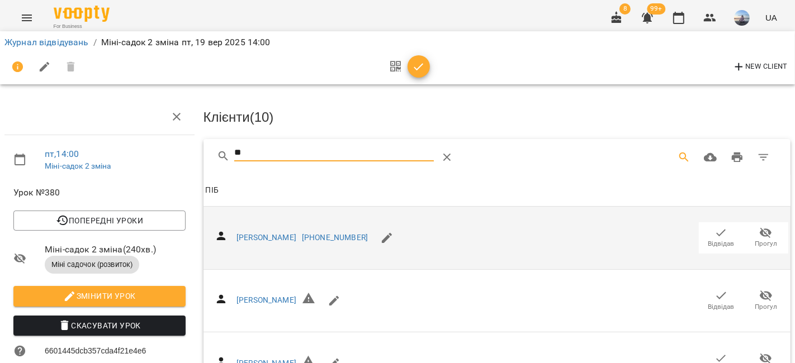
type input "*"
click at [418, 65] on icon "button" at bounding box center [418, 66] width 13 height 13
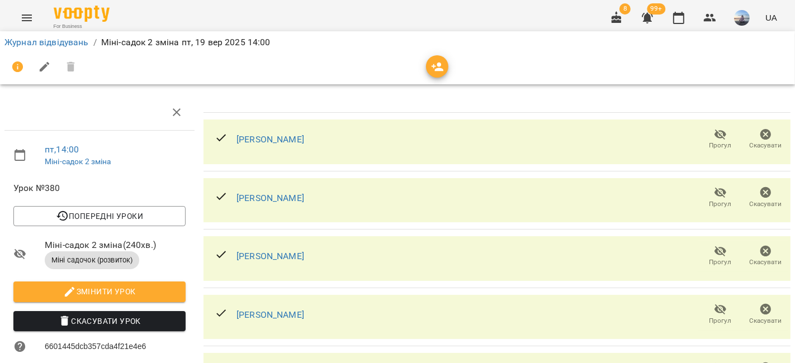
scroll to position [168, 0]
click at [53, 46] on link "Журнал відвідувань" at bounding box center [46, 42] width 84 height 11
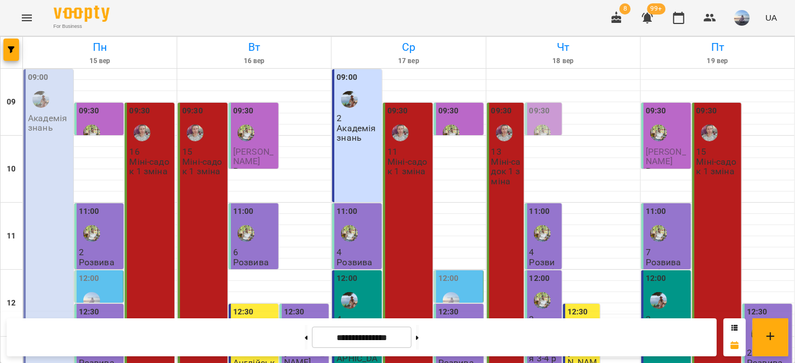
scroll to position [310, 0]
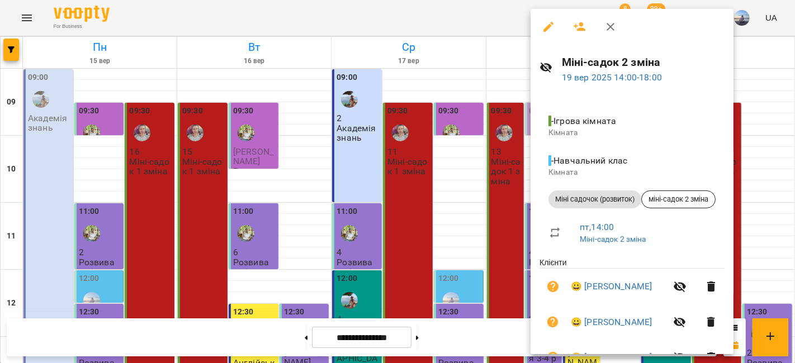
click at [588, 25] on button "button" at bounding box center [579, 26] width 27 height 27
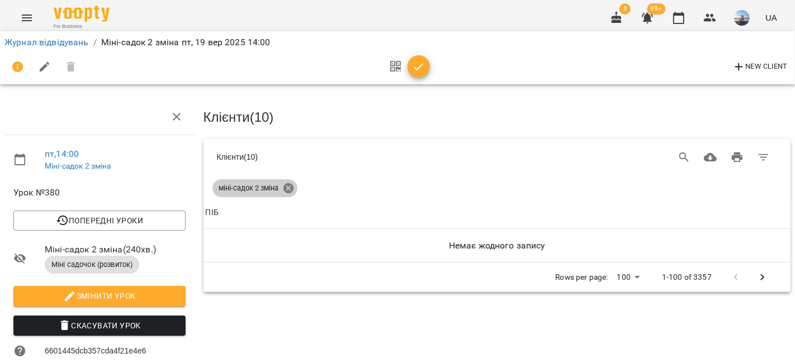
click at [285, 187] on icon at bounding box center [288, 188] width 10 height 10
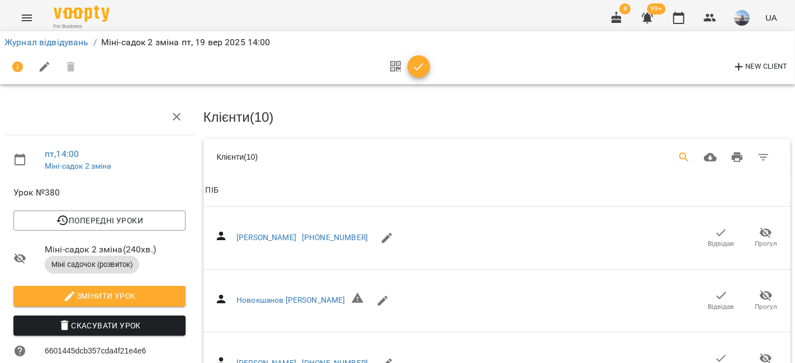
click at [671, 151] on button "Search" at bounding box center [684, 157] width 27 height 27
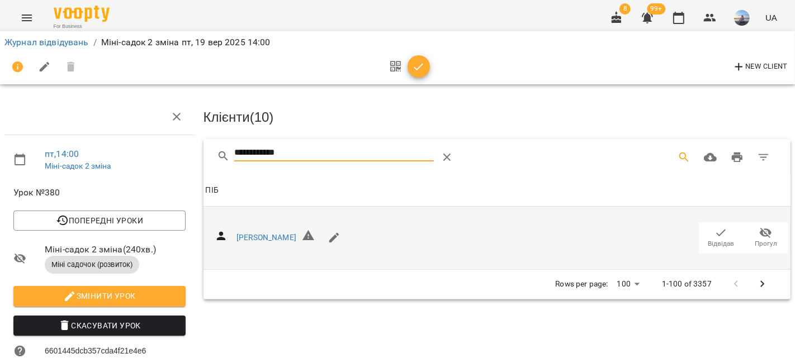
type input "**********"
click at [717, 232] on icon "button" at bounding box center [722, 232] width 10 height 7
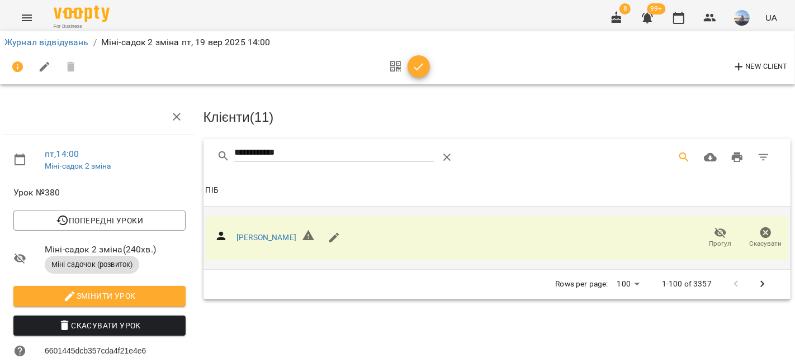
click at [416, 63] on icon "button" at bounding box center [418, 66] width 13 height 13
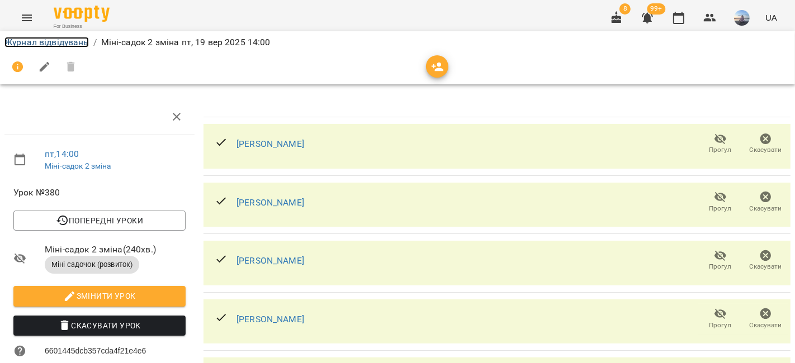
click at [84, 45] on link "Журнал відвідувань" at bounding box center [46, 42] width 84 height 11
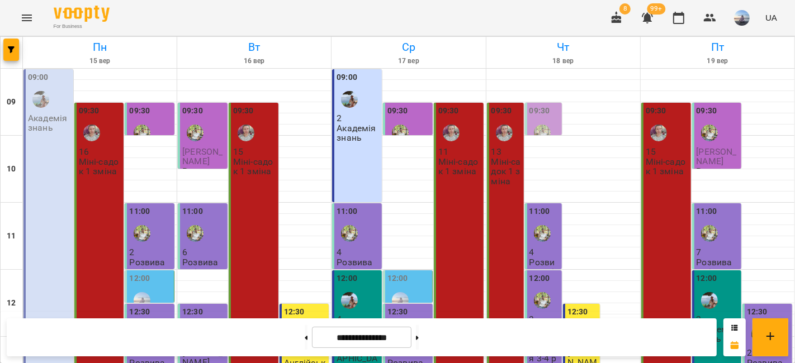
scroll to position [235, 0]
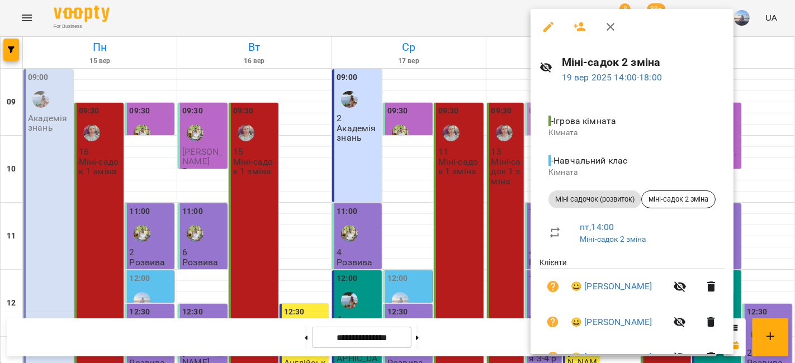
click at [589, 26] on button "button" at bounding box center [579, 26] width 27 height 27
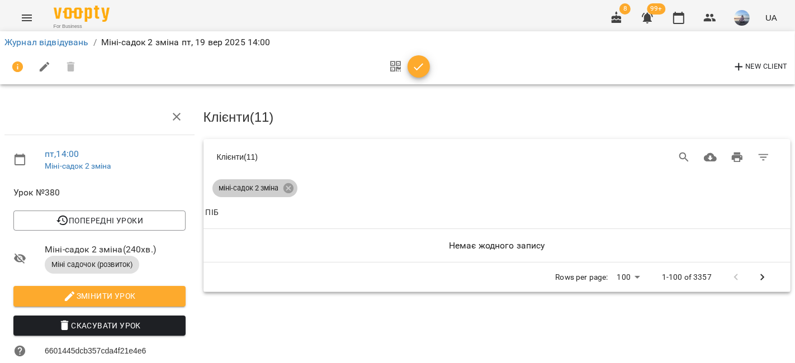
click at [279, 187] on span "міні-садок 2 зміна" at bounding box center [248, 188] width 73 height 10
click at [286, 190] on icon at bounding box center [288, 188] width 10 height 10
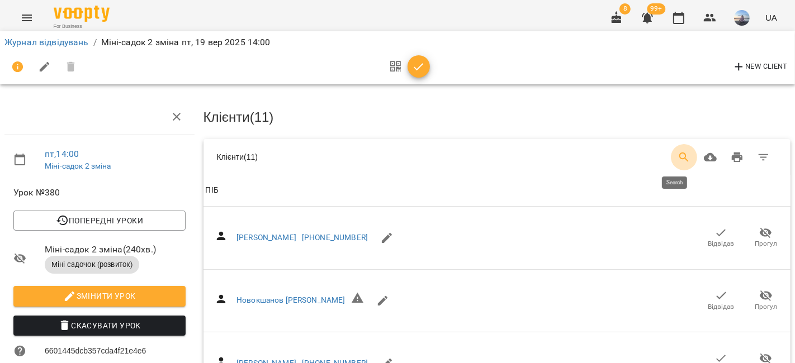
click at [678, 161] on icon "Search" at bounding box center [684, 157] width 13 height 13
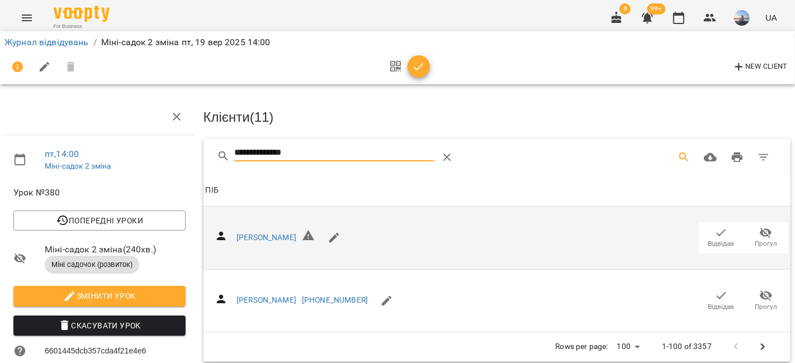
click at [714, 233] on icon "button" at bounding box center [720, 232] width 13 height 13
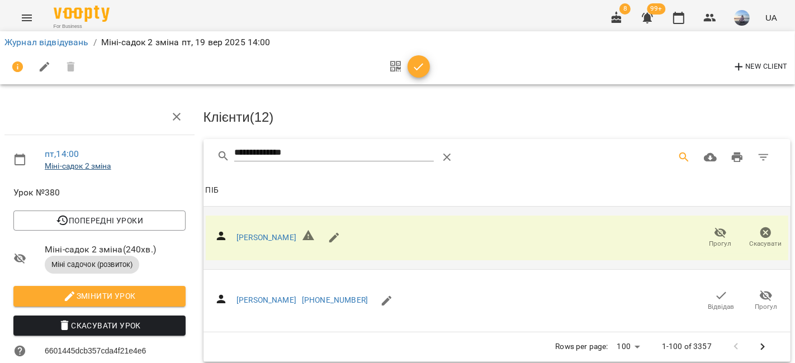
drag, startPoint x: 305, startPoint y: 155, endPoint x: 107, endPoint y: 169, distance: 198.9
click at [107, 168] on div "**********" at bounding box center [398, 317] width 804 height 544
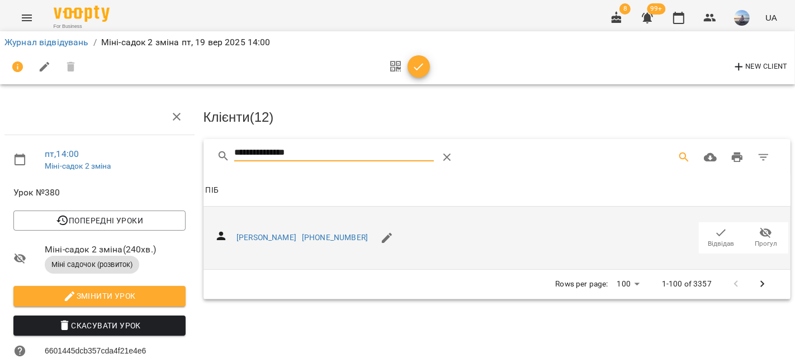
type input "**********"
click at [708, 241] on span "Відвідав" at bounding box center [721, 244] width 26 height 10
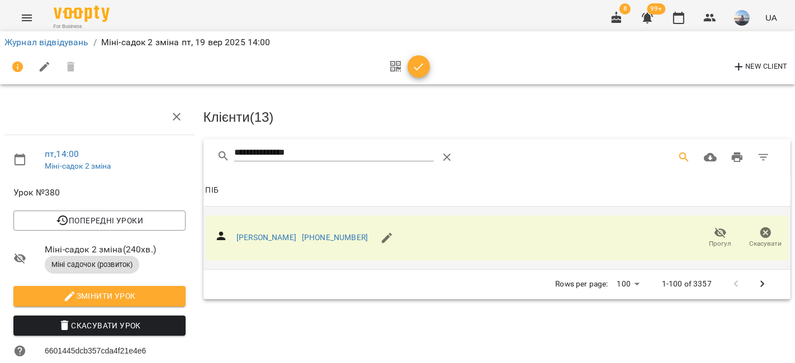
click at [416, 62] on icon "button" at bounding box center [418, 66] width 13 height 13
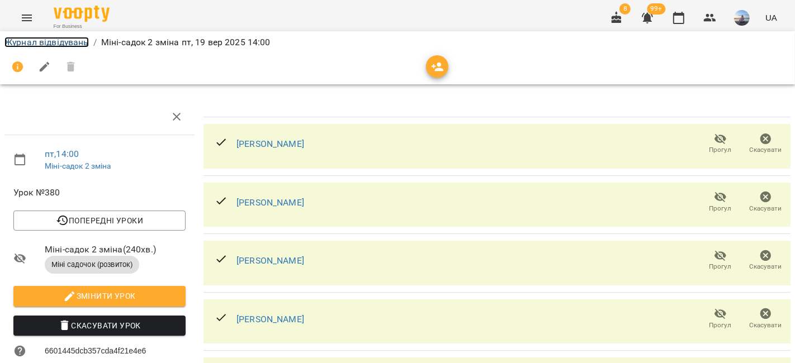
click at [21, 37] on link "Журнал відвідувань" at bounding box center [46, 42] width 84 height 11
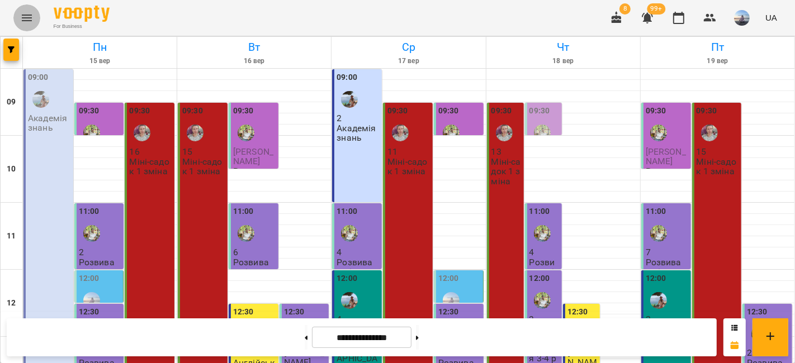
click at [17, 12] on button "Menu" at bounding box center [26, 17] width 27 height 27
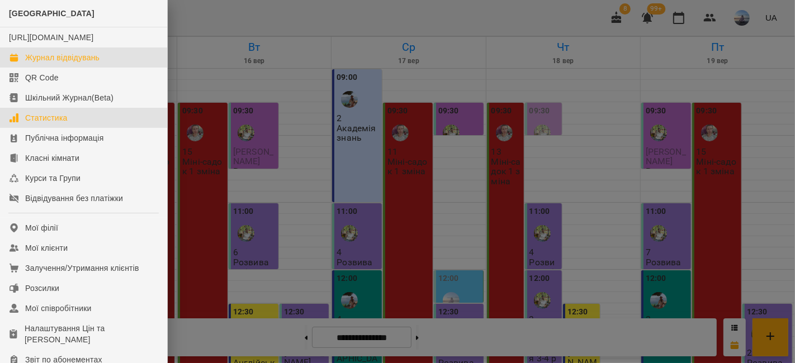
click at [49, 124] on div "Статистика" at bounding box center [46, 117] width 42 height 11
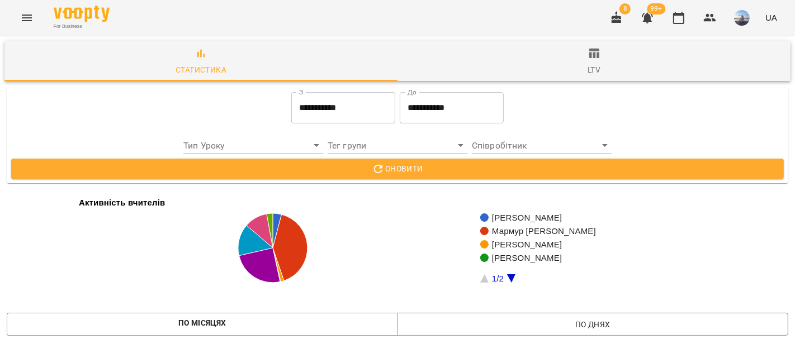
click at [321, 116] on input "**********" at bounding box center [343, 107] width 104 height 31
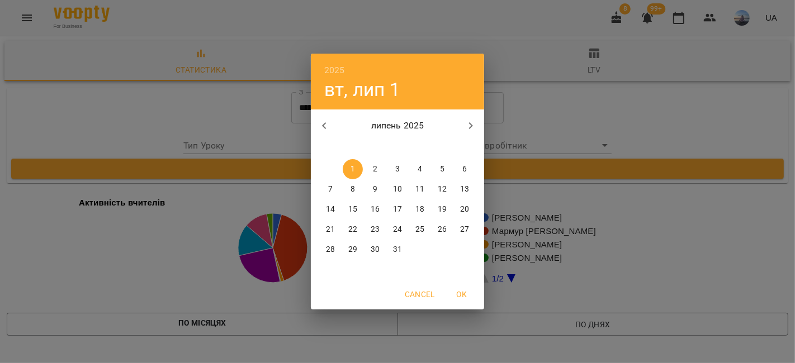
click at [459, 131] on button "button" at bounding box center [470, 125] width 27 height 27
click at [329, 213] on p "15" at bounding box center [330, 209] width 9 height 11
type input "**********"
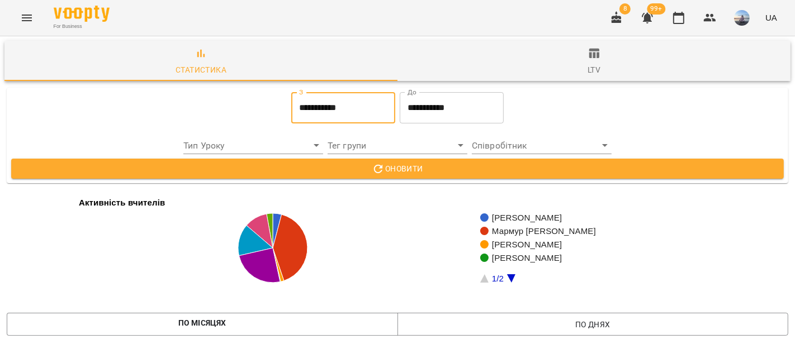
click at [473, 116] on input "**********" at bounding box center [452, 107] width 104 height 31
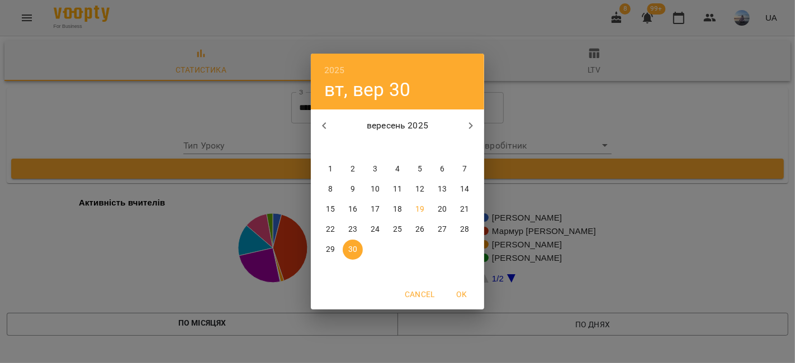
drag, startPoint x: 416, startPoint y: 210, endPoint x: 453, endPoint y: 277, distance: 76.1
click at [416, 210] on p "19" at bounding box center [419, 209] width 9 height 11
type input "**********"
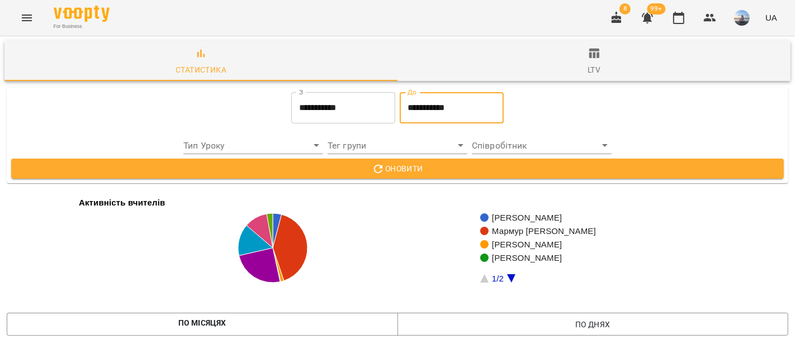
click at [377, 171] on icon "button" at bounding box center [378, 168] width 9 height 9
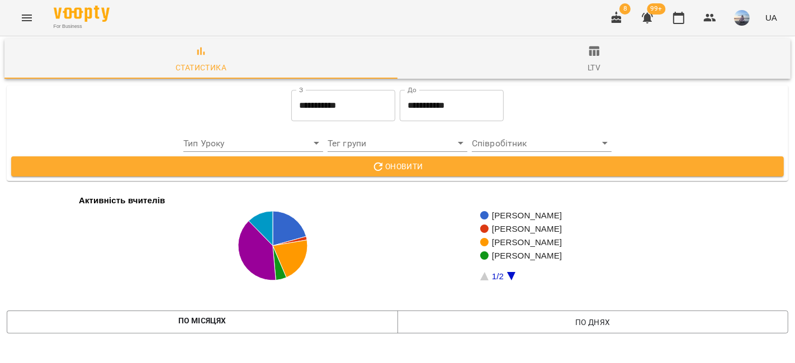
scroll to position [750, 0]
